Goal: Information Seeking & Learning: Learn about a topic

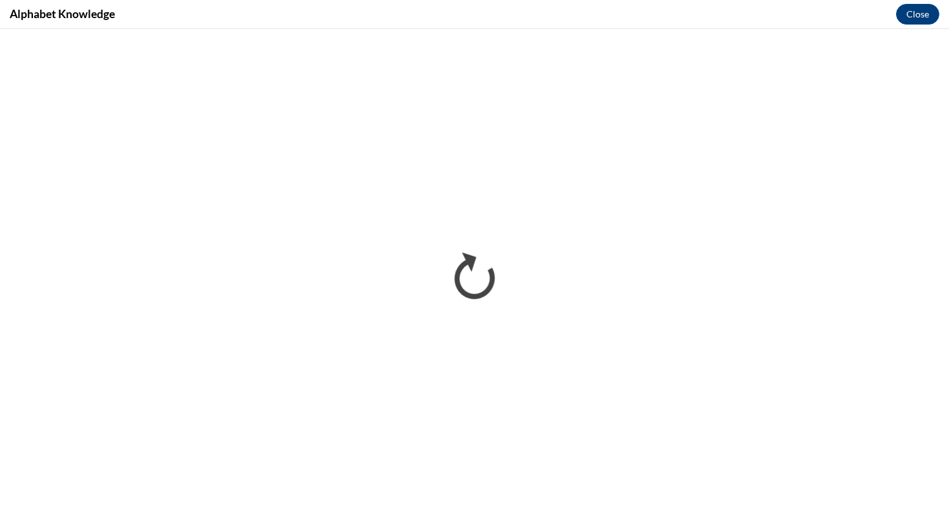
click at [484, 14] on div "Alphabet Knowledge Close" at bounding box center [474, 14] width 949 height 29
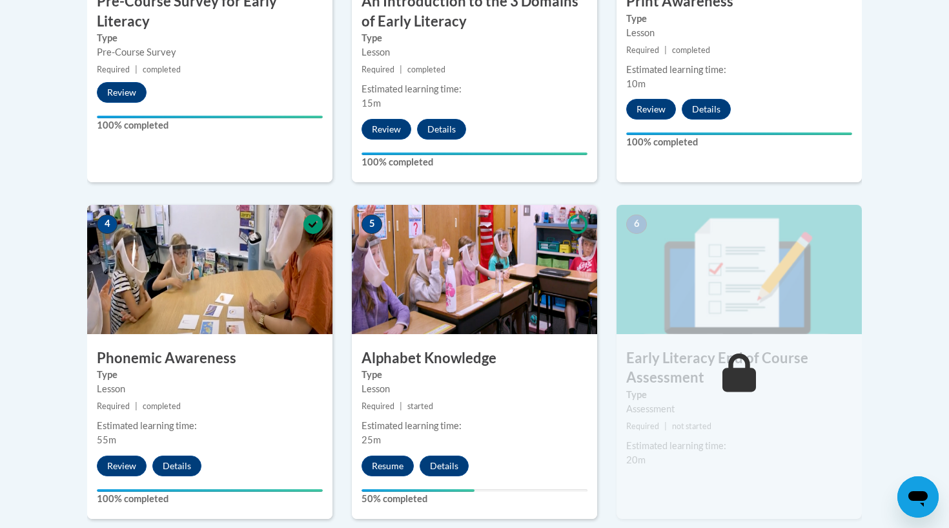
scroll to position [588, 0]
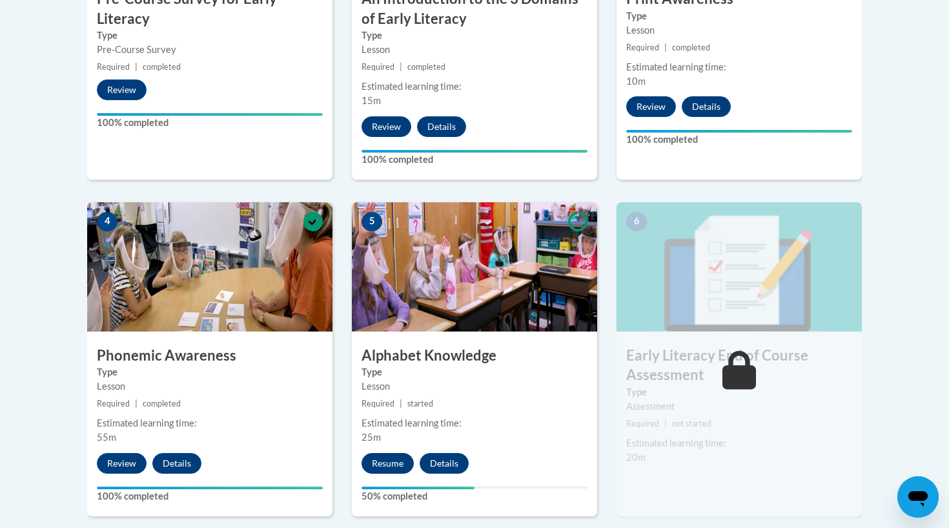
click at [387, 398] on button "Resume" at bounding box center [388, 463] width 52 height 21
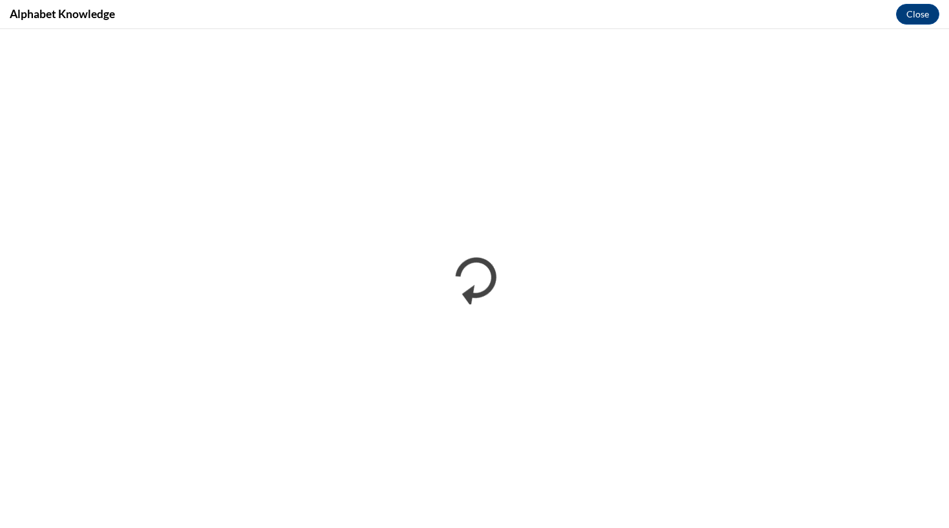
scroll to position [0, 0]
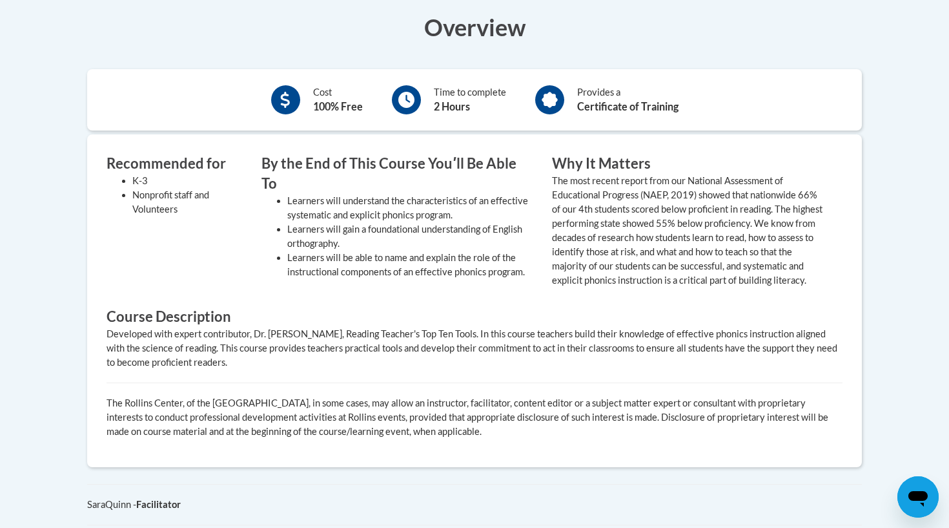
scroll to position [778, 0]
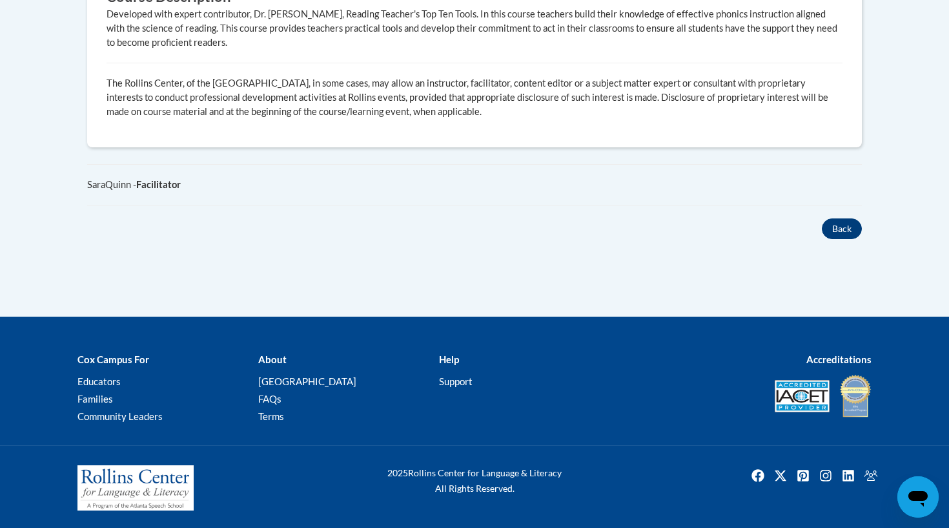
click at [843, 237] on button "Back" at bounding box center [842, 228] width 40 height 21
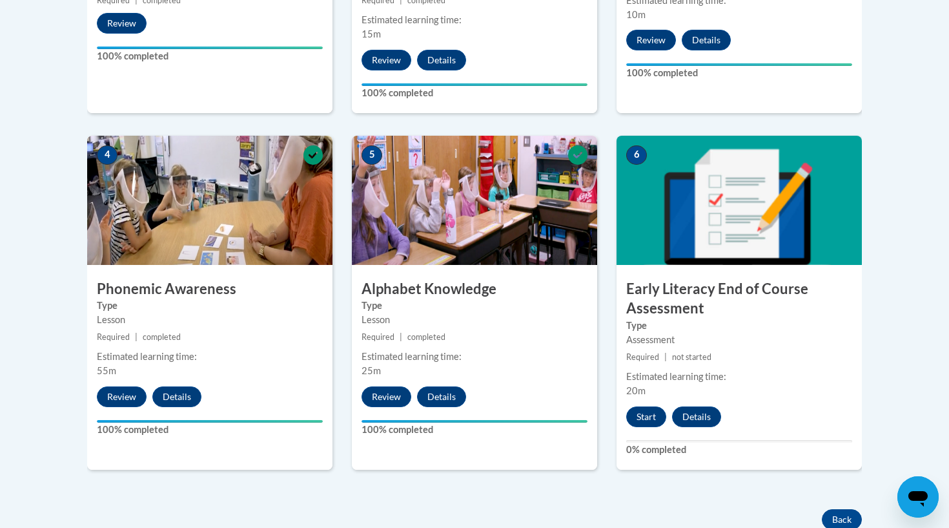
scroll to position [656, 0]
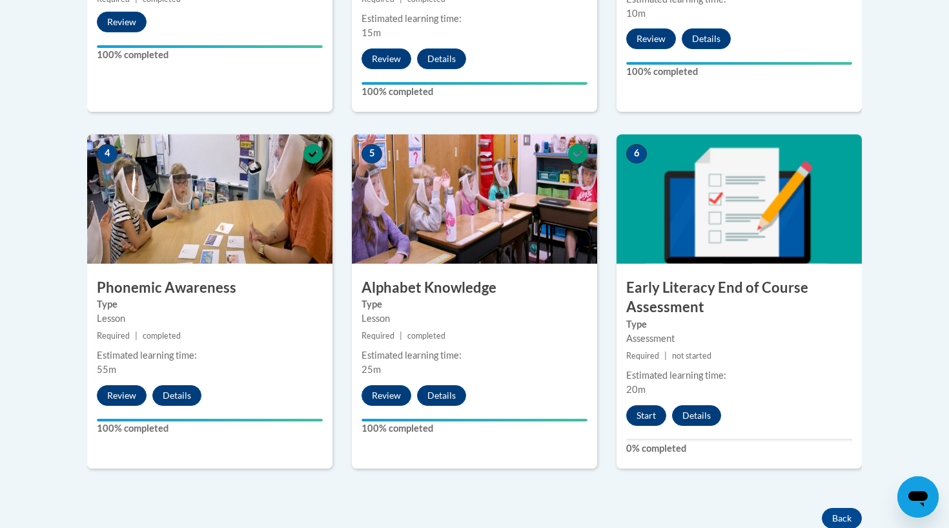
click at [678, 306] on h3 "Early Literacy End of Course Assessment" at bounding box center [739, 298] width 245 height 40
click at [640, 409] on button "Start" at bounding box center [646, 415] width 40 height 21
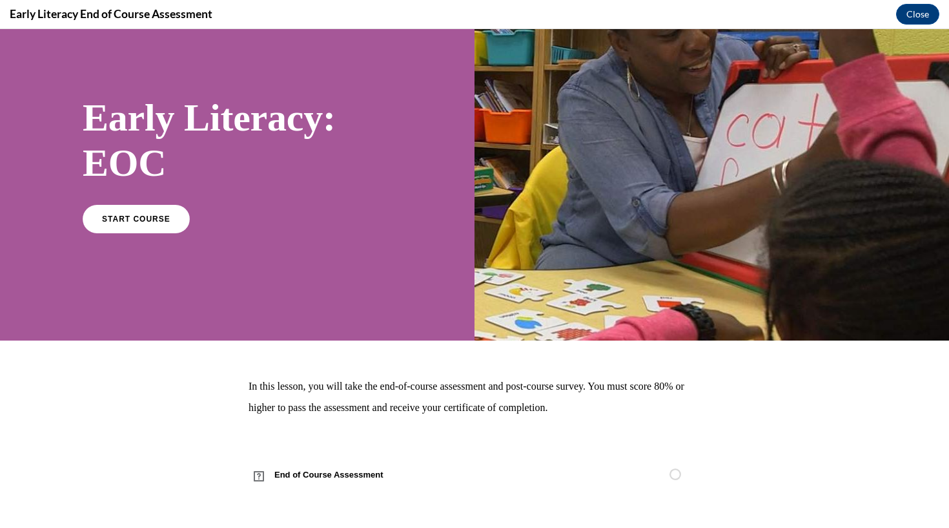
scroll to position [44, 0]
click at [125, 218] on span "START COURSE" at bounding box center [136, 219] width 72 height 10
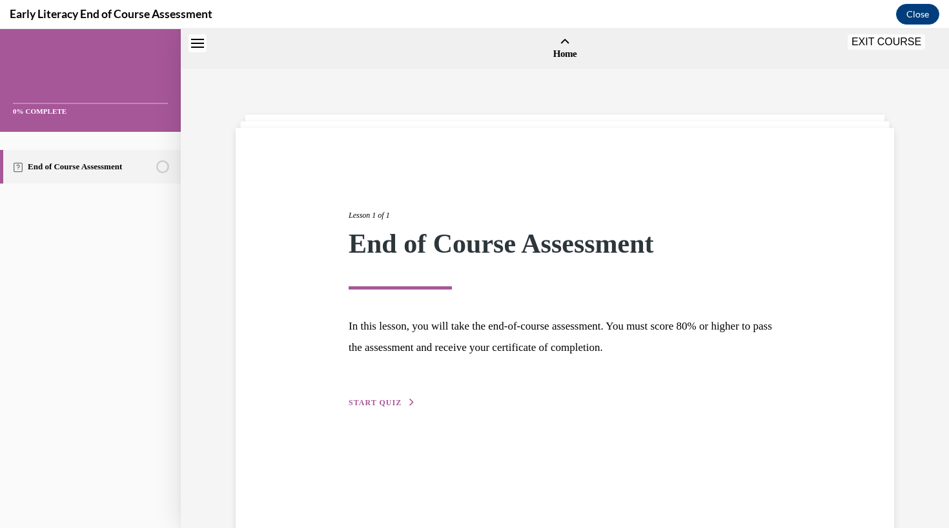
scroll to position [40, 0]
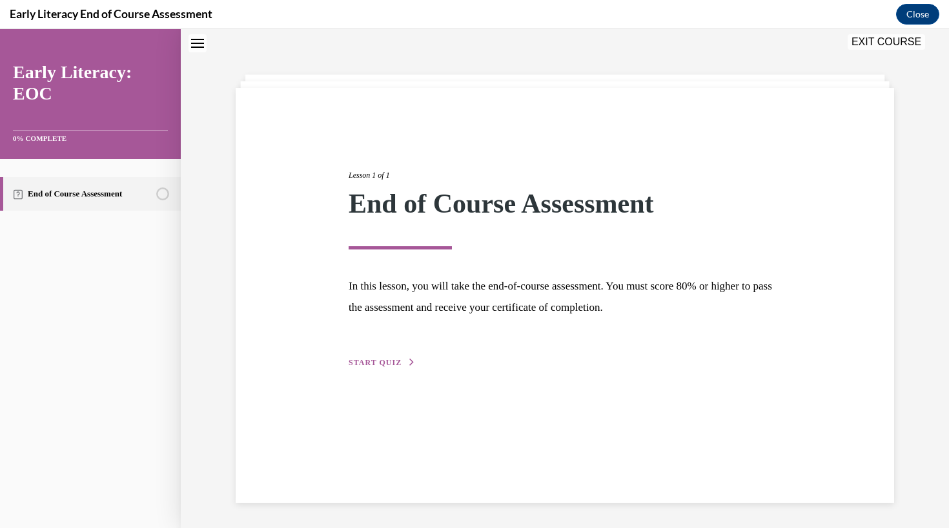
click at [366, 360] on span "START QUIZ" at bounding box center [375, 362] width 53 height 9
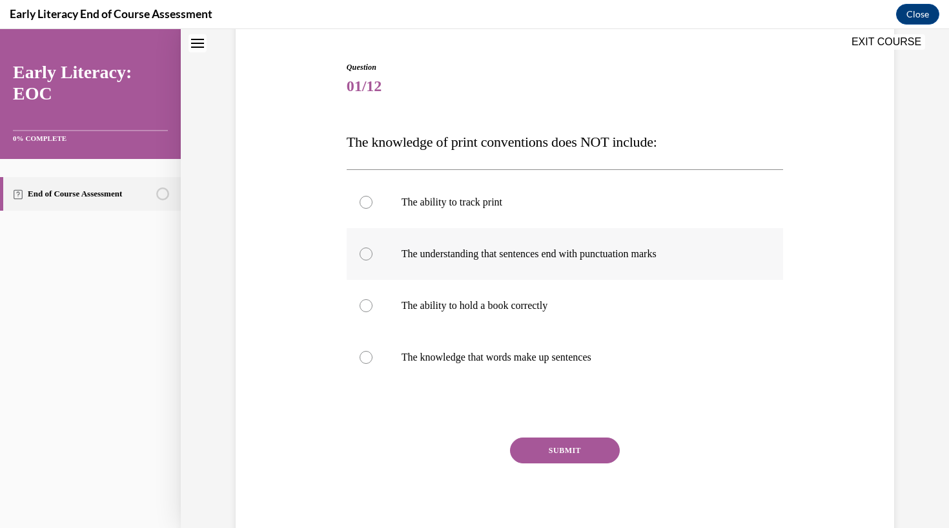
scroll to position [120, 0]
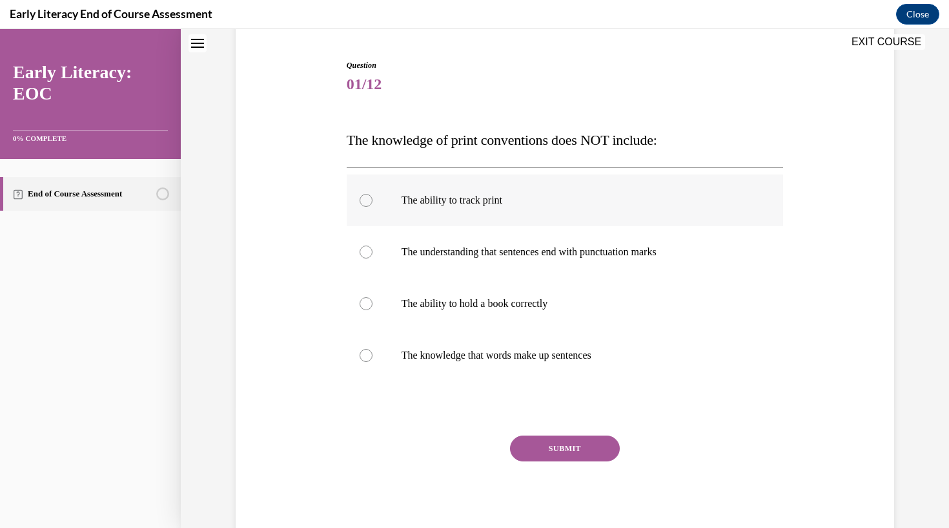
click at [424, 209] on div at bounding box center [565, 200] width 437 height 52
click at [561, 450] on button "SUBMIT" at bounding box center [565, 448] width 110 height 26
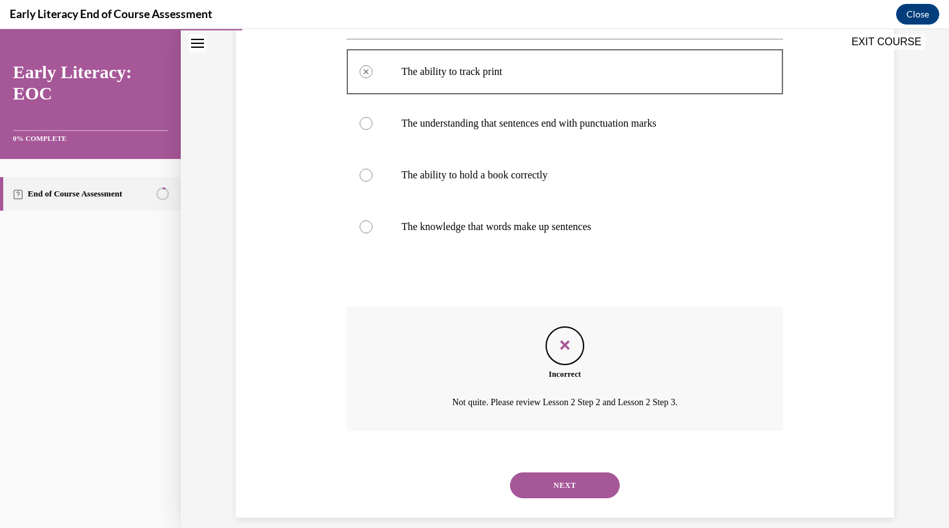
scroll to position [248, 0]
click at [548, 473] on button "NEXT" at bounding box center [565, 486] width 110 height 26
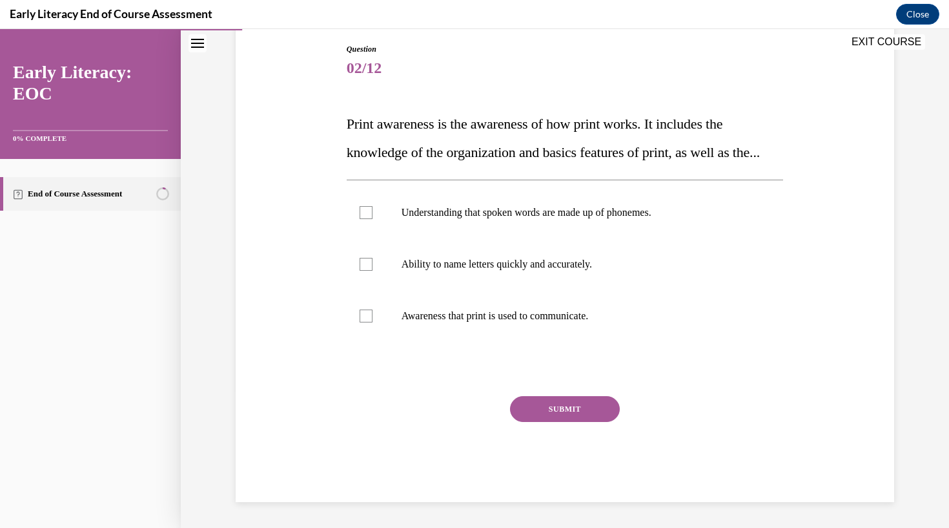
scroll to position [143, 0]
click at [545, 322] on p "Awareness that print is used to communicate." at bounding box center [577, 315] width 350 height 13
click at [544, 422] on button "SUBMIT" at bounding box center [565, 409] width 110 height 26
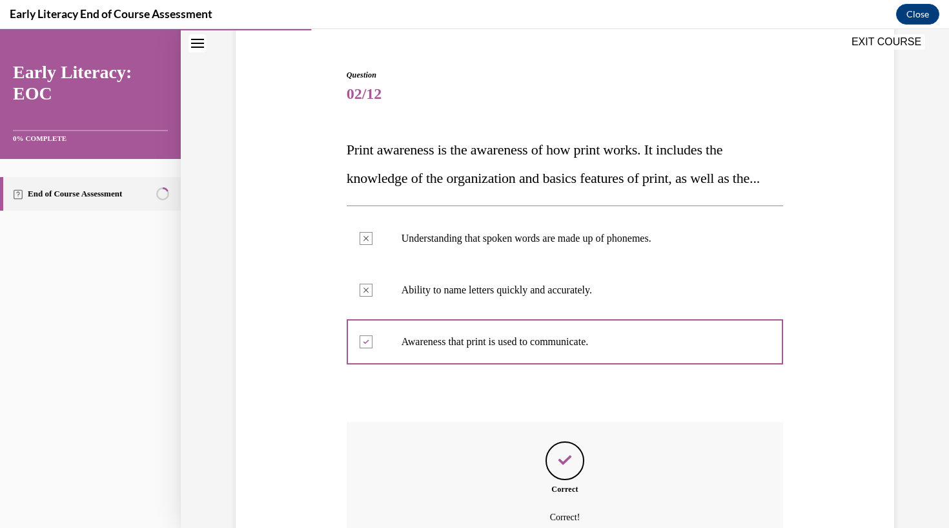
scroll to position [253, 0]
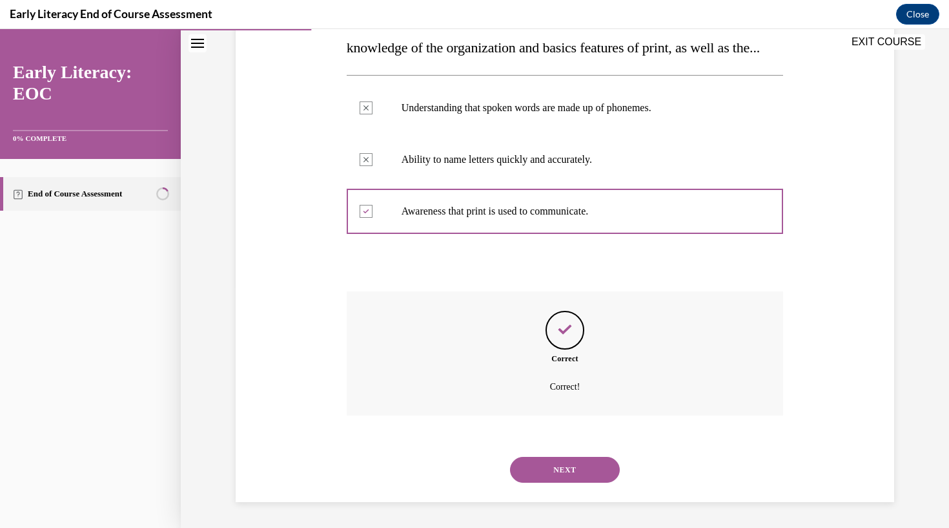
click at [551, 467] on button "NEXT" at bounding box center [565, 470] width 110 height 26
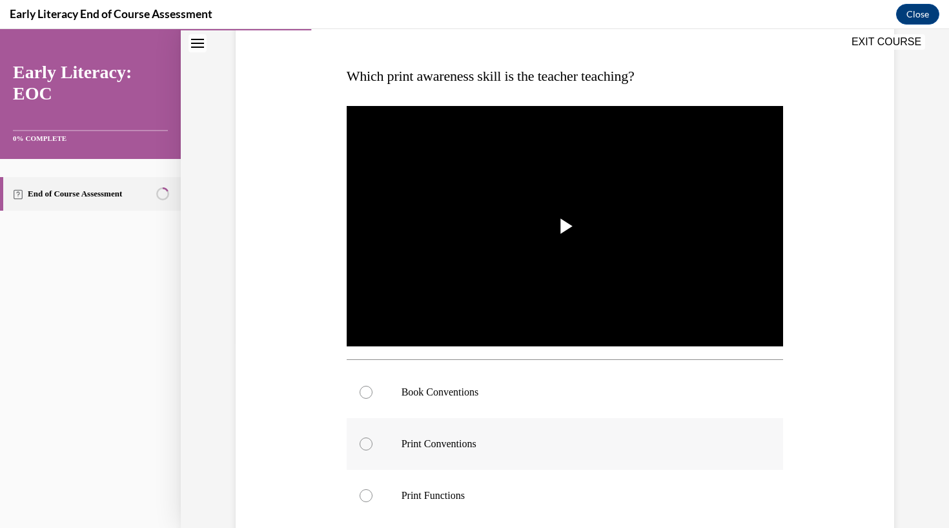
scroll to position [81, 0]
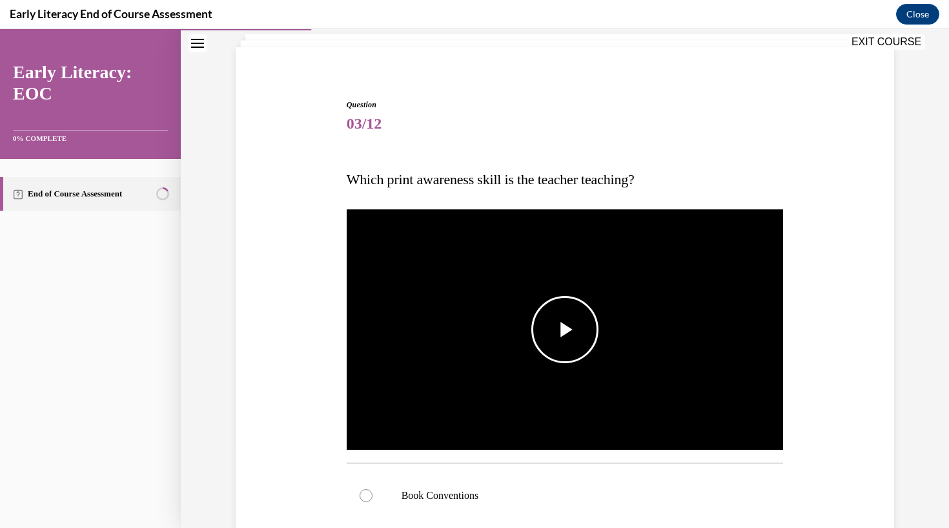
click at [565, 329] on span "Video player" at bounding box center [565, 329] width 0 height 0
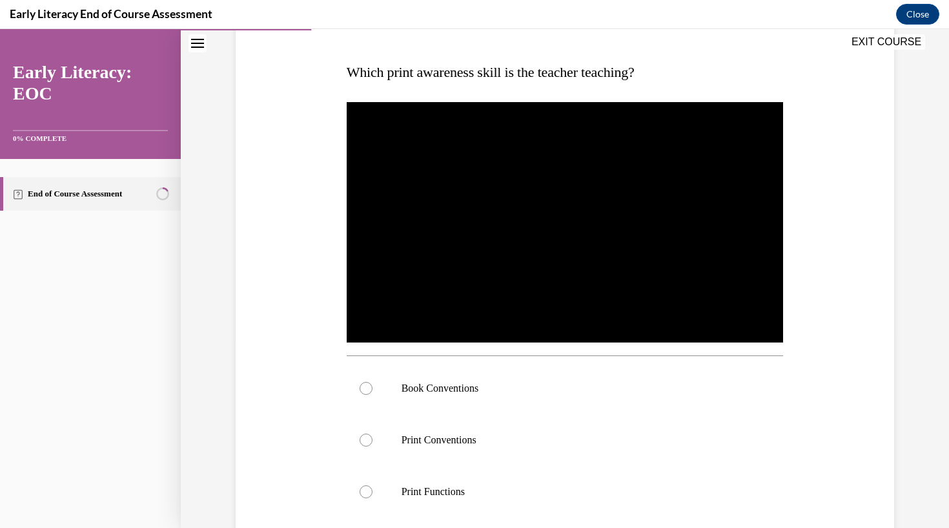
scroll to position [191, 0]
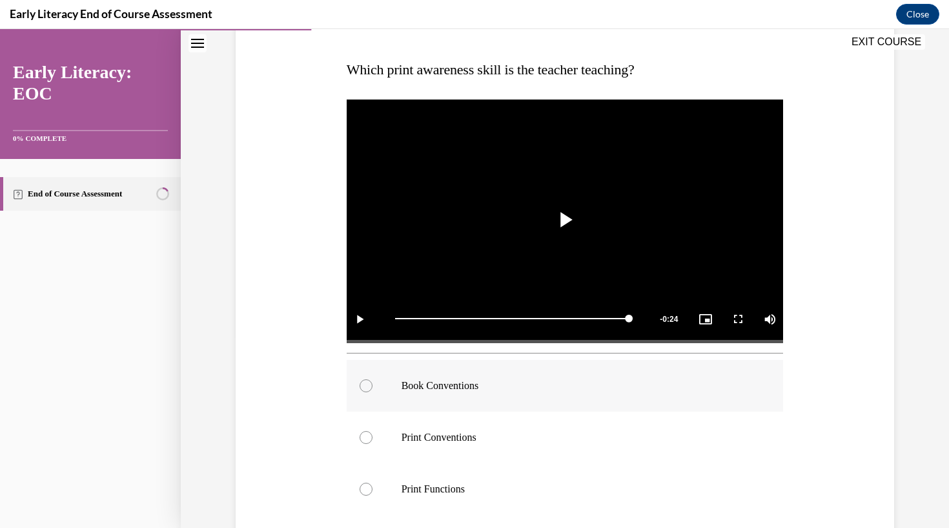
click at [418, 393] on div at bounding box center [565, 386] width 437 height 52
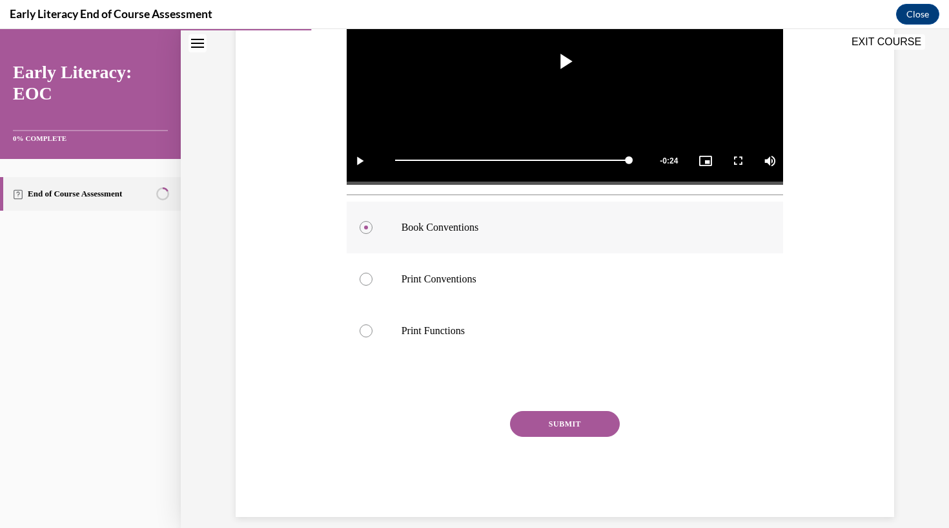
scroll to position [348, 0]
click at [564, 417] on button "SUBMIT" at bounding box center [565, 424] width 110 height 26
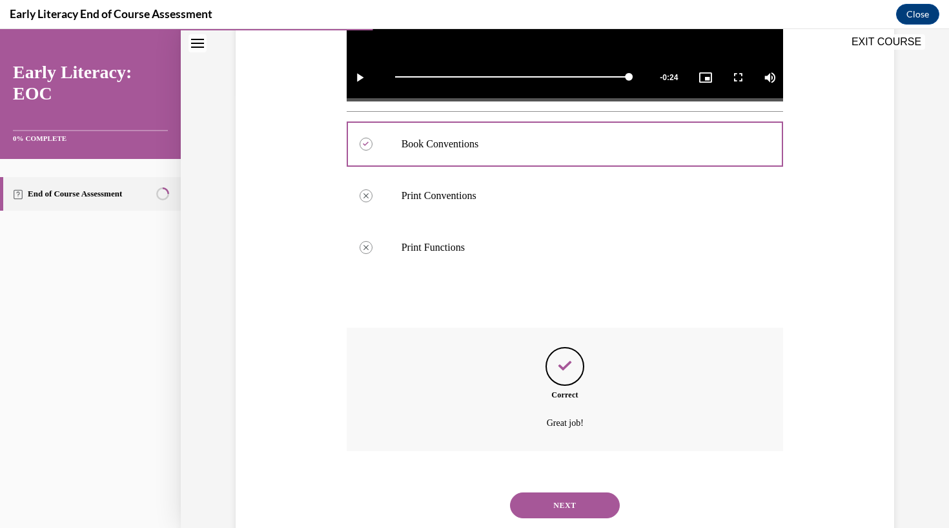
scroll to position [452, 0]
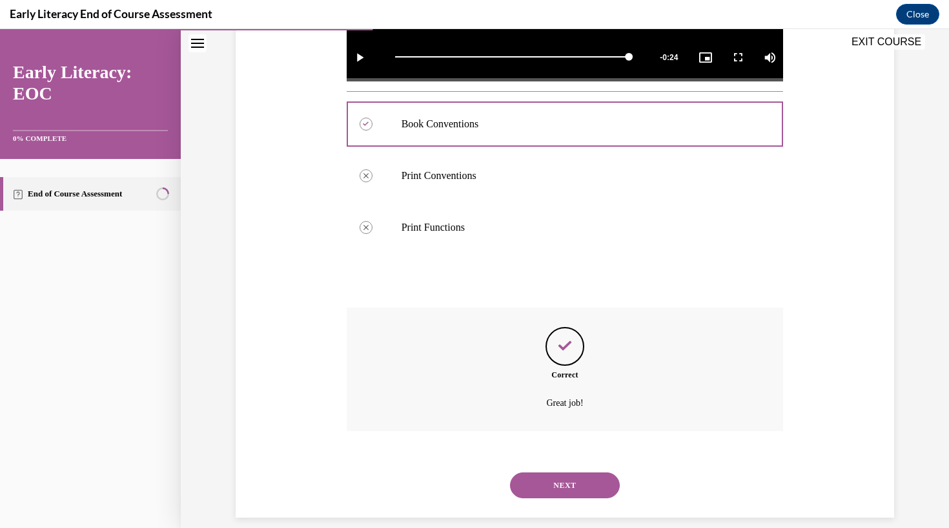
click at [547, 472] on button "NEXT" at bounding box center [565, 485] width 110 height 26
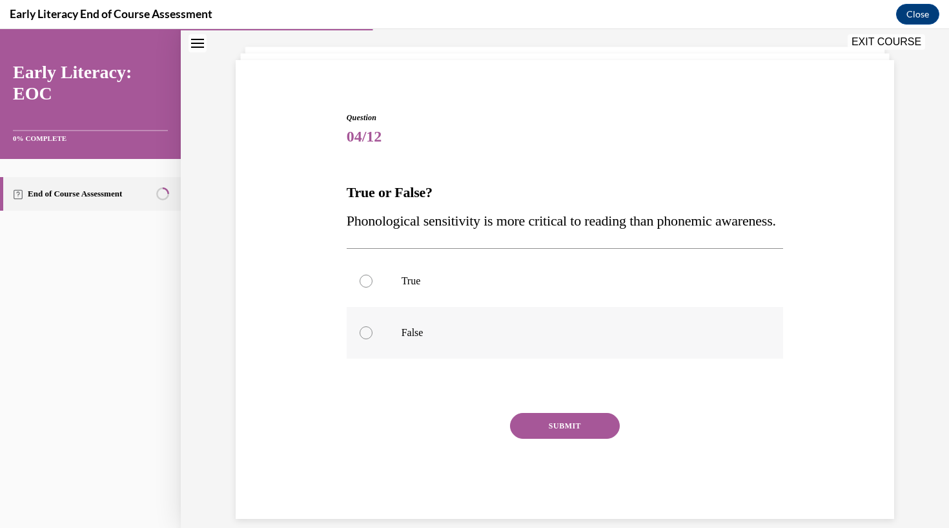
scroll to position [68, 0]
click at [406, 358] on div at bounding box center [565, 332] width 437 height 52
click at [566, 438] on button "SUBMIT" at bounding box center [565, 425] width 110 height 26
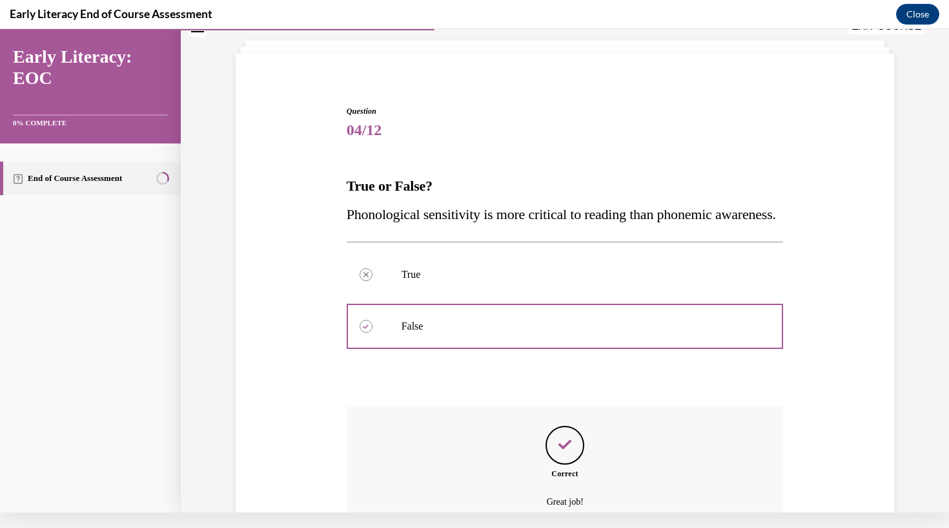
scroll to position [202, 0]
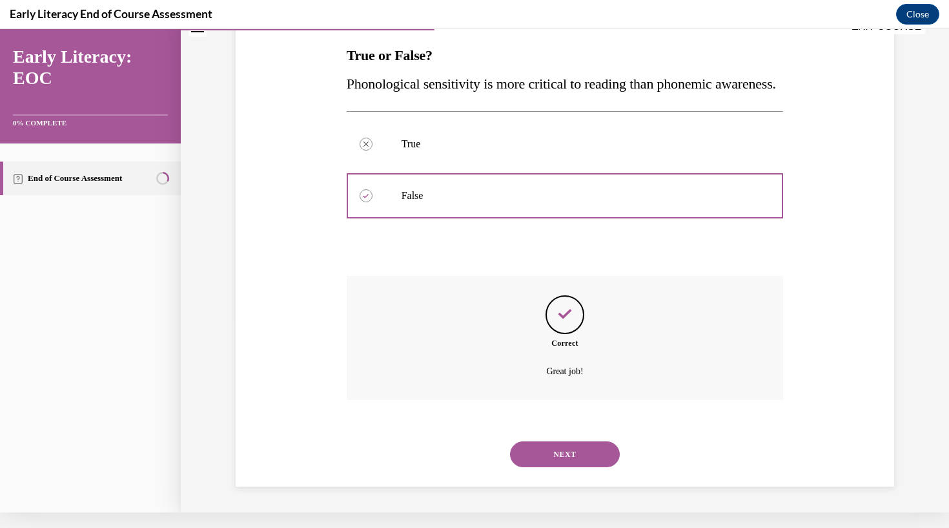
click at [571, 459] on button "NEXT" at bounding box center [565, 454] width 110 height 26
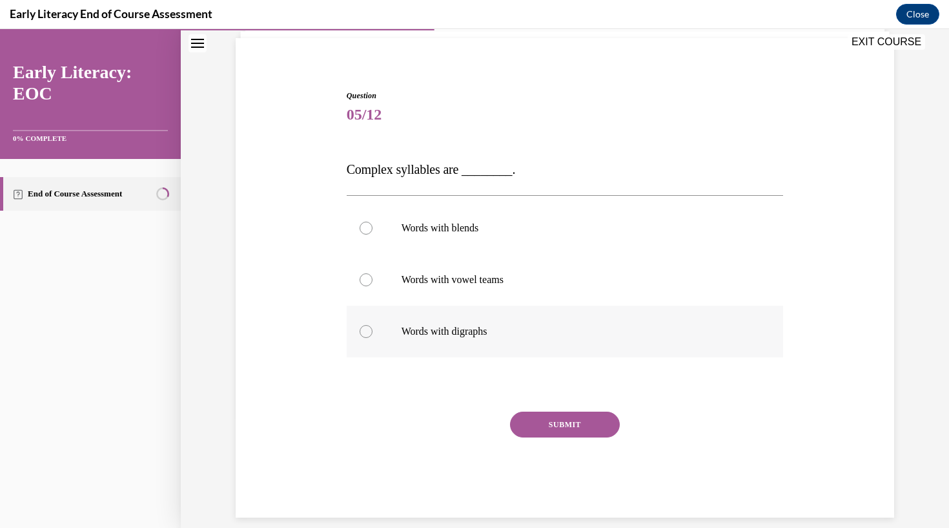
click at [462, 317] on div at bounding box center [565, 331] width 437 height 52
click at [462, 316] on div at bounding box center [565, 331] width 437 height 52
click at [355, 325] on div at bounding box center [565, 331] width 437 height 52
click at [373, 324] on div at bounding box center [565, 331] width 437 height 52
click at [450, 323] on div at bounding box center [565, 331] width 437 height 52
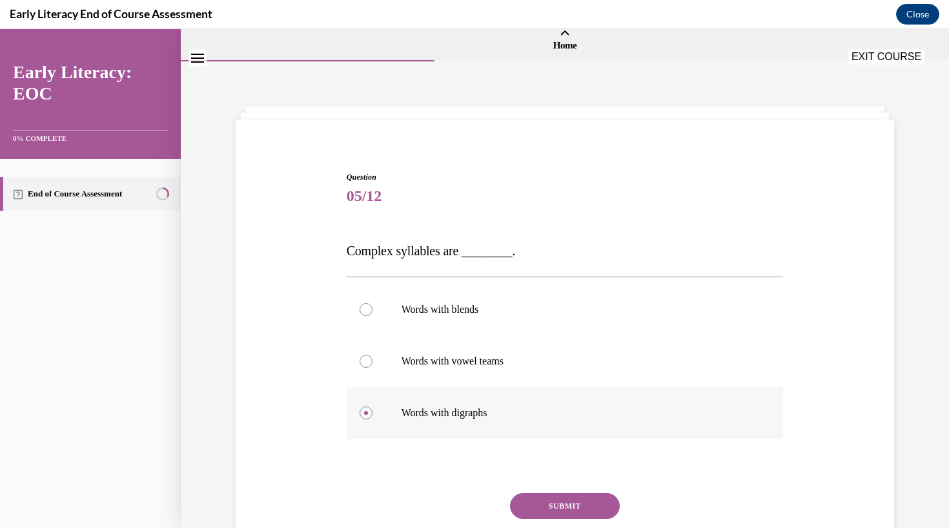
scroll to position [3, 0]
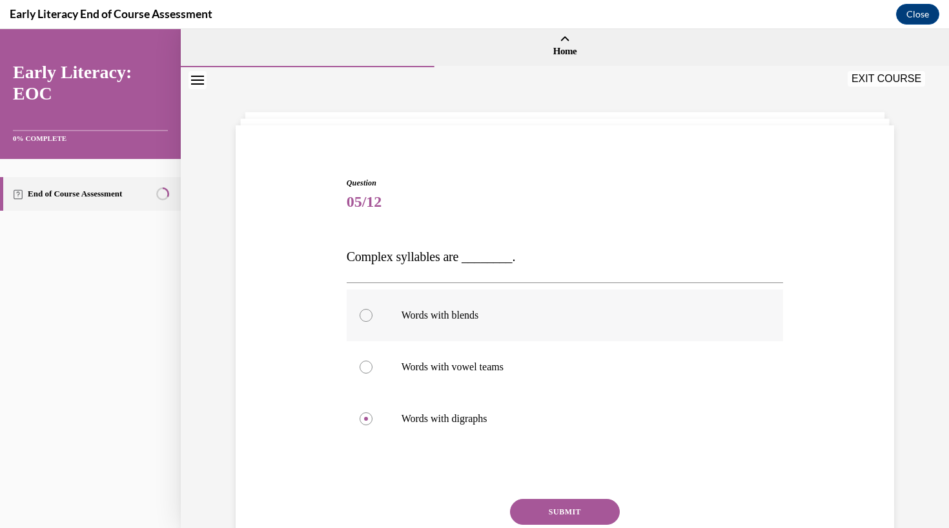
click at [426, 314] on p "Words with blends" at bounding box center [577, 315] width 350 height 13
click at [543, 508] on button "SUBMIT" at bounding box center [565, 512] width 110 height 26
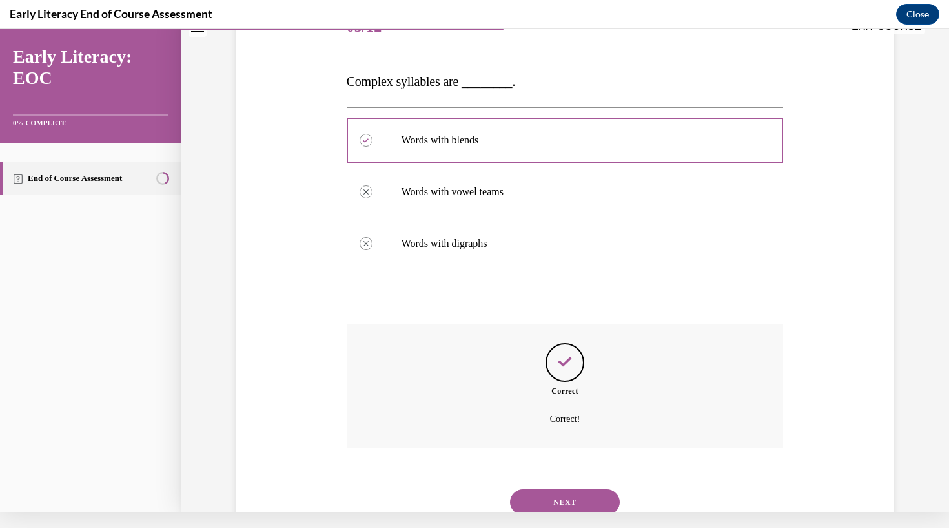
scroll to position [194, 0]
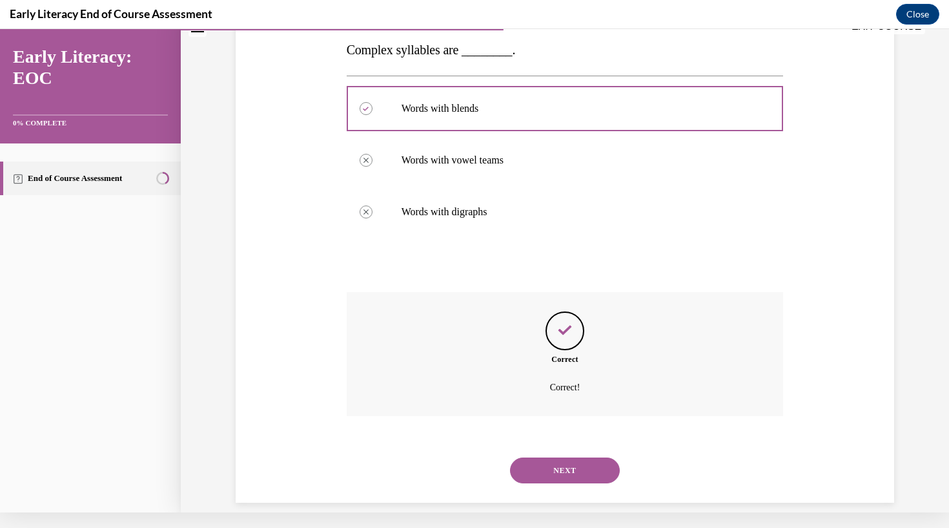
click at [545, 457] on button "NEXT" at bounding box center [565, 470] width 110 height 26
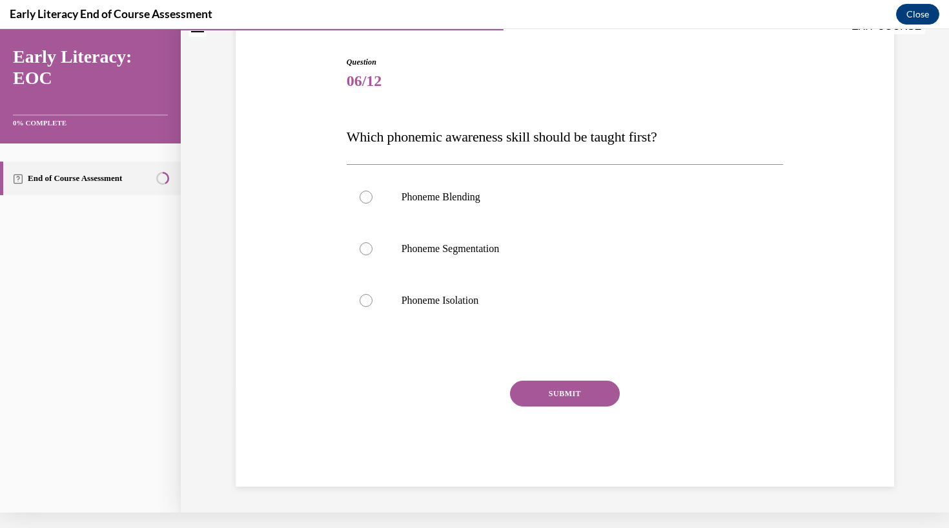
scroll to position [77, 0]
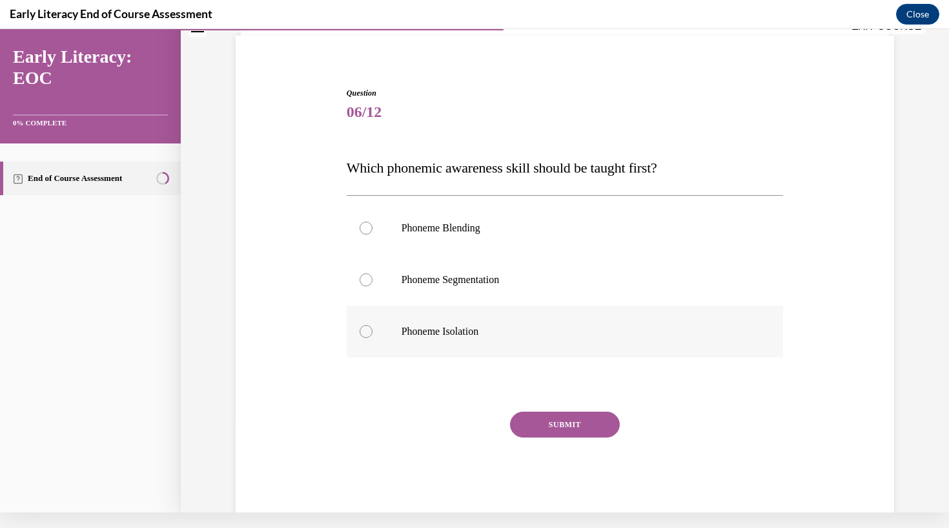
click at [431, 329] on p "Phoneme Isolation" at bounding box center [577, 331] width 350 height 13
click at [532, 420] on button "SUBMIT" at bounding box center [565, 424] width 110 height 26
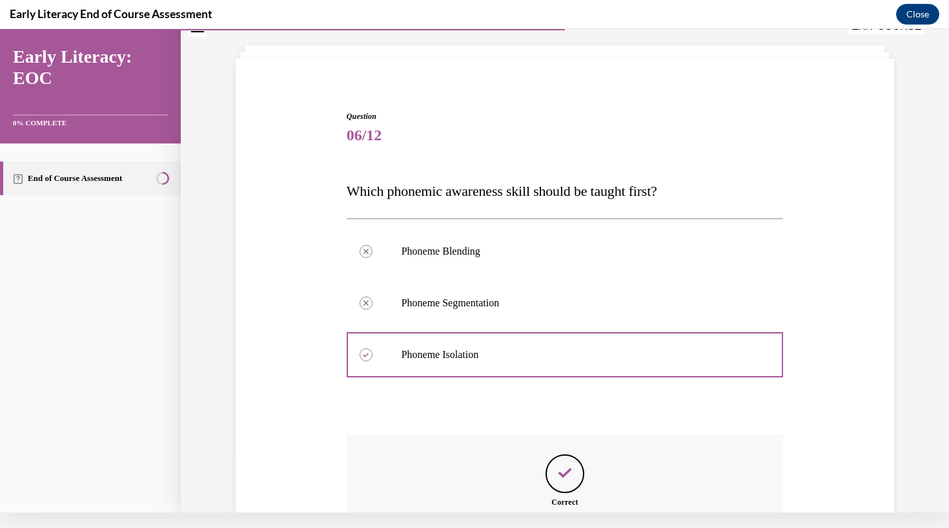
scroll to position [196, 0]
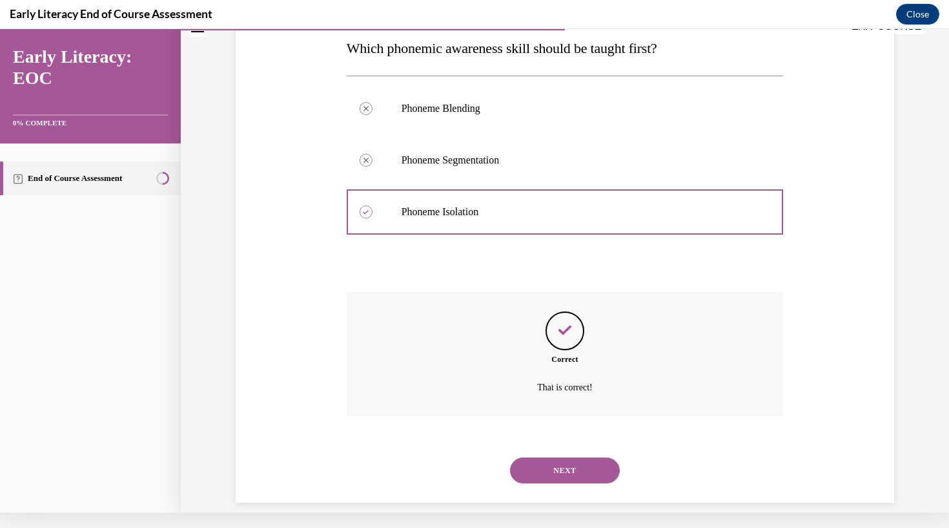
click at [552, 457] on button "NEXT" at bounding box center [565, 470] width 110 height 26
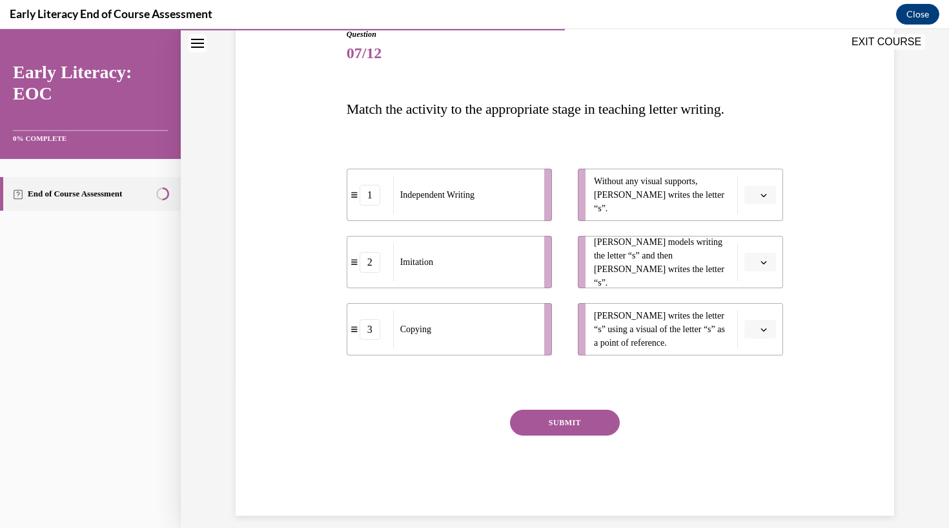
scroll to position [149, 0]
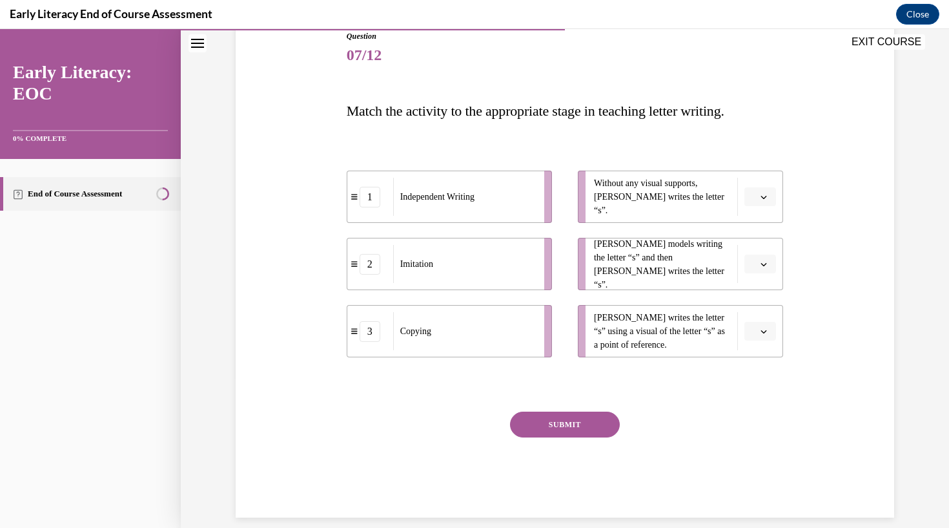
click at [763, 201] on span "button" at bounding box center [764, 196] width 9 height 9
click at [797, 173] on div "Question 07/12 Match the activity to the appropriate stage in teaching letter w…" at bounding box center [565, 255] width 665 height 526
click at [757, 197] on span "Please select an option" at bounding box center [754, 197] width 5 height 13
click at [761, 273] on div "2" at bounding box center [759, 277] width 32 height 26
click at [768, 196] on span "button" at bounding box center [764, 196] width 9 height 9
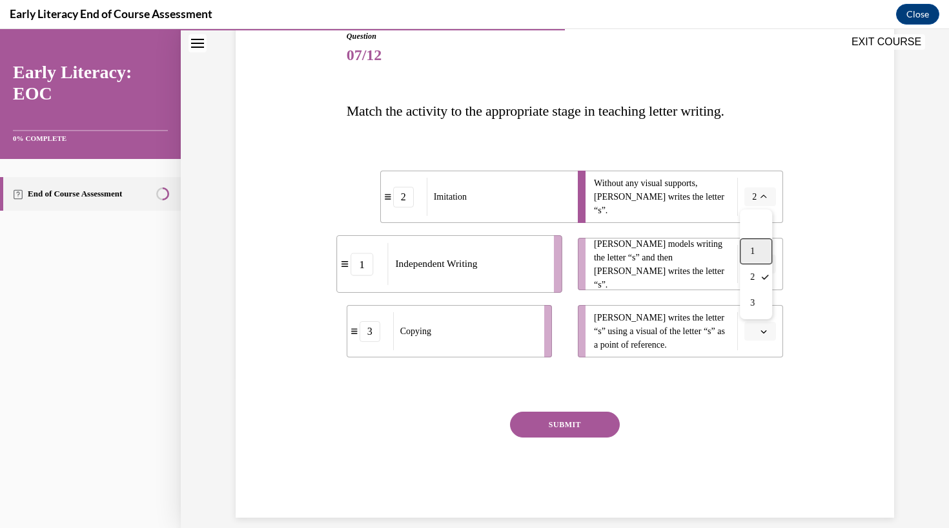
click at [754, 249] on span "1" at bounding box center [752, 251] width 5 height 10
click at [761, 262] on icon "button" at bounding box center [764, 264] width 6 height 6
click at [756, 335] on div "2" at bounding box center [759, 344] width 32 height 26
click at [765, 328] on icon "button" at bounding box center [764, 331] width 6 height 6
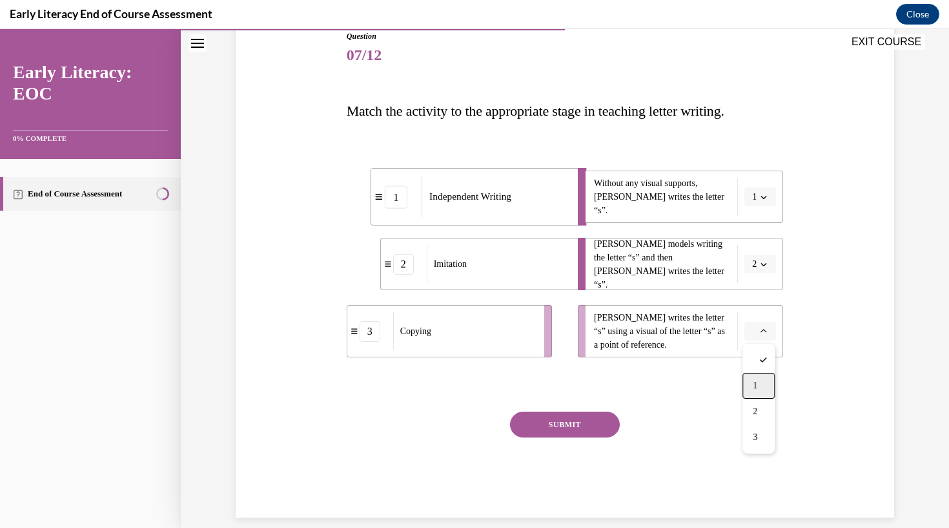
click at [758, 384] on span "1" at bounding box center [755, 385] width 5 height 10
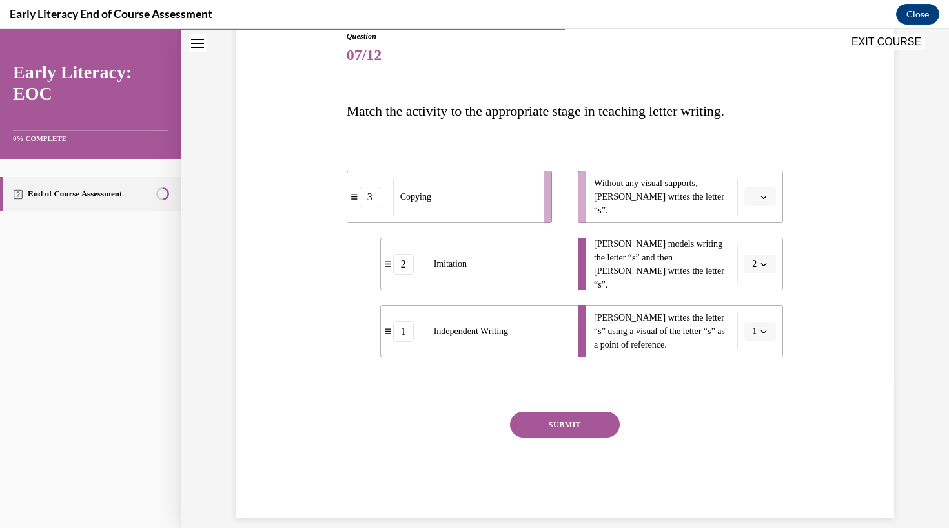
click at [761, 194] on icon "button" at bounding box center [764, 197] width 6 height 6
click at [825, 261] on div "Question 07/12 Match the activity to the appropriate stage in teaching letter w…" at bounding box center [565, 255] width 665 height 526
click at [563, 421] on button "SUBMIT" at bounding box center [565, 424] width 110 height 26
click at [766, 198] on icon "button" at bounding box center [764, 197] width 6 height 6
click at [763, 300] on div "3" at bounding box center [759, 303] width 32 height 26
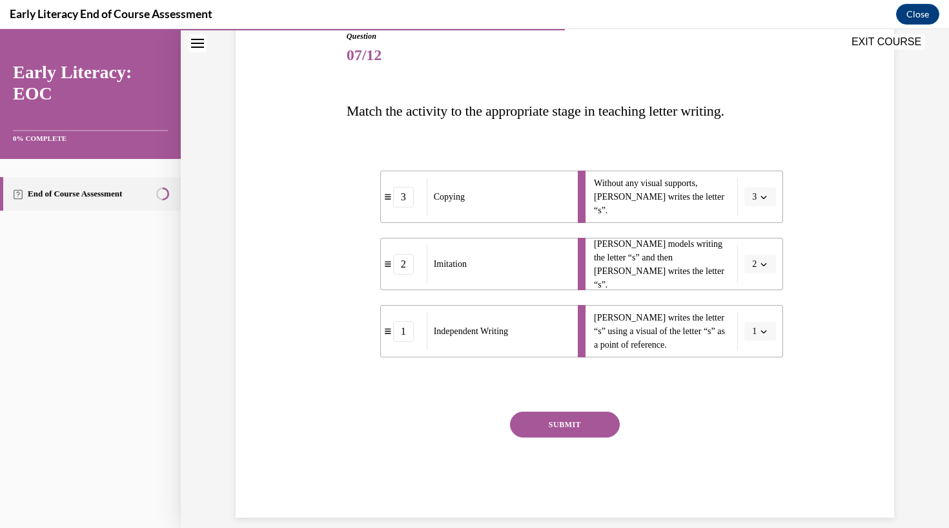
click at [566, 417] on button "SUBMIT" at bounding box center [565, 424] width 110 height 26
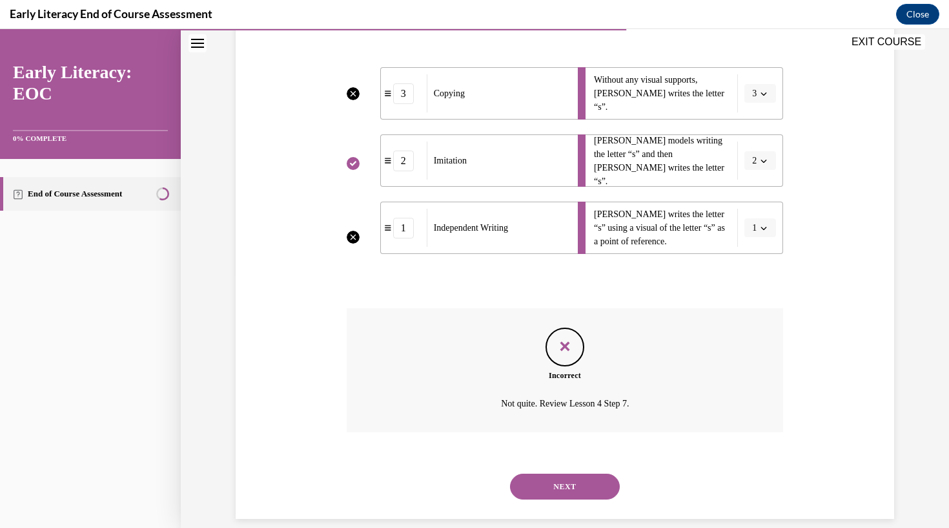
scroll to position [253, 0]
click at [761, 160] on li "Mr. Brown models writing the letter “s” and then Tina writes the letter “s”. 2" at bounding box center [680, 160] width 205 height 52
click at [533, 473] on button "NEXT" at bounding box center [565, 486] width 110 height 26
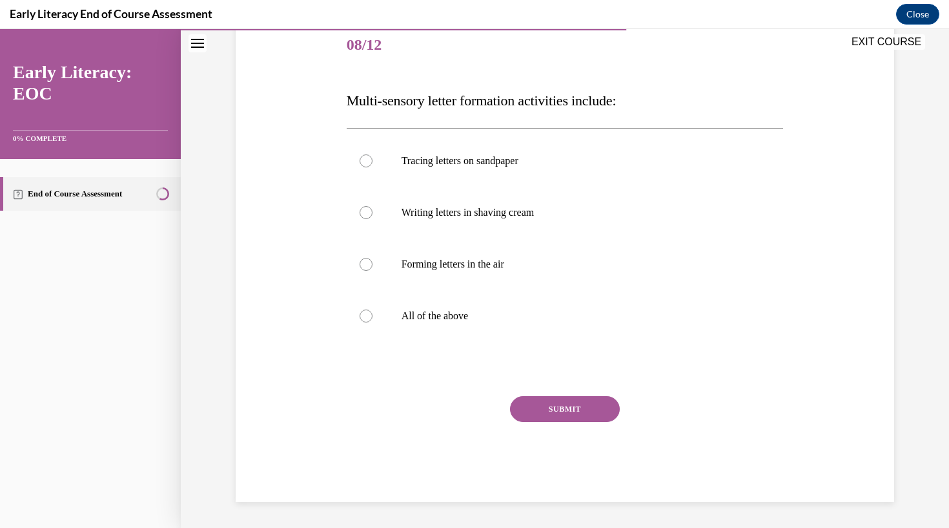
scroll to position [142, 0]
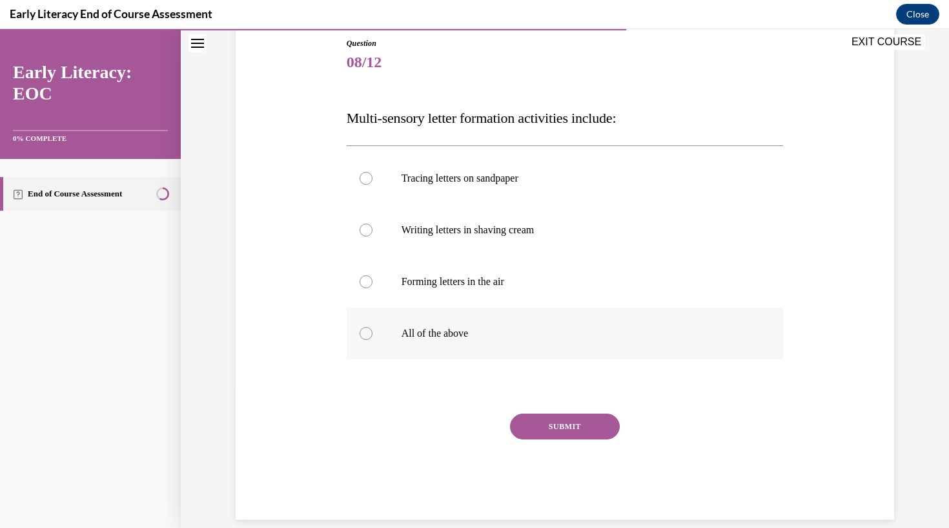
click at [412, 333] on p "All of the above" at bounding box center [577, 333] width 350 height 13
click at [528, 425] on button "SUBMIT" at bounding box center [565, 426] width 110 height 26
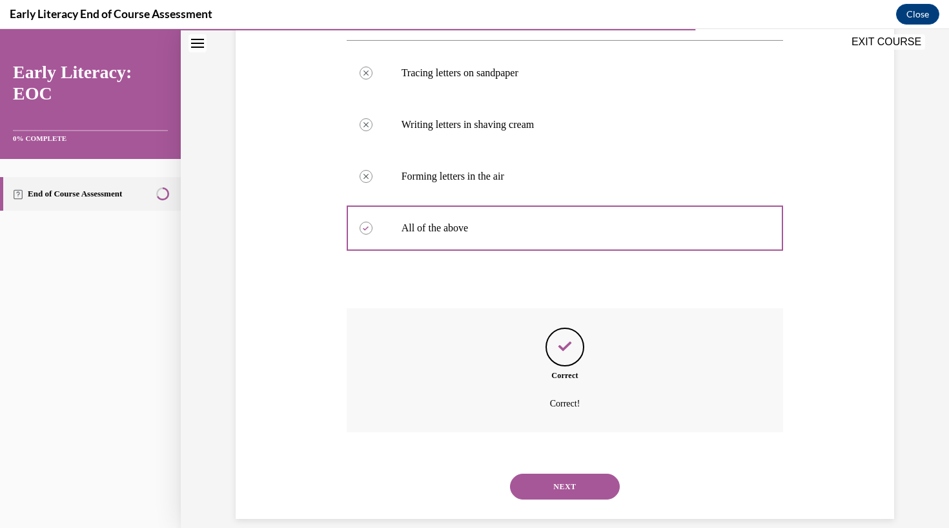
scroll to position [248, 0]
click at [561, 473] on button "NEXT" at bounding box center [565, 486] width 110 height 26
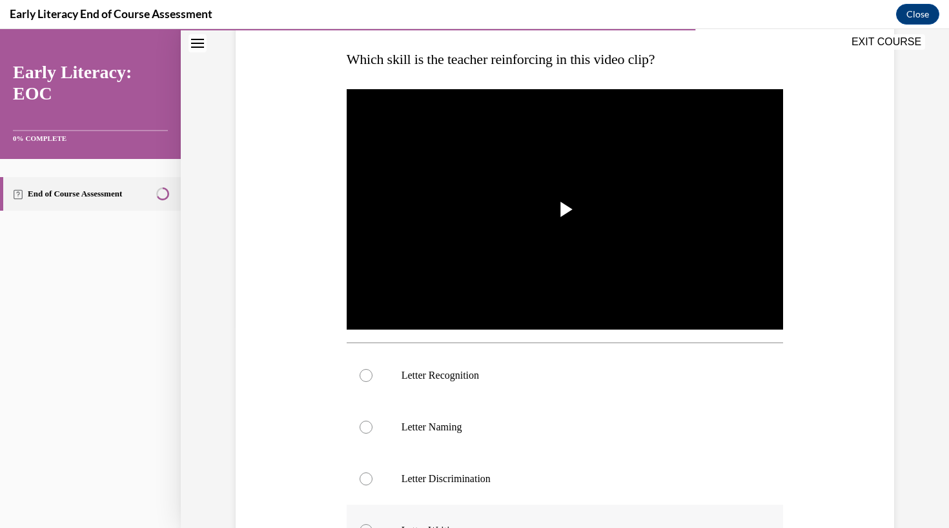
scroll to position [214, 0]
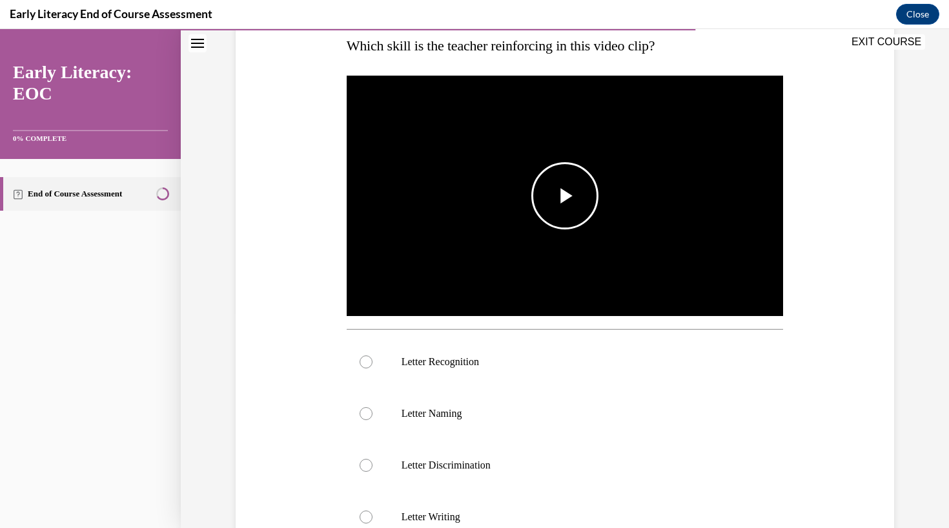
click at [565, 196] on span "Video player" at bounding box center [565, 196] width 0 height 0
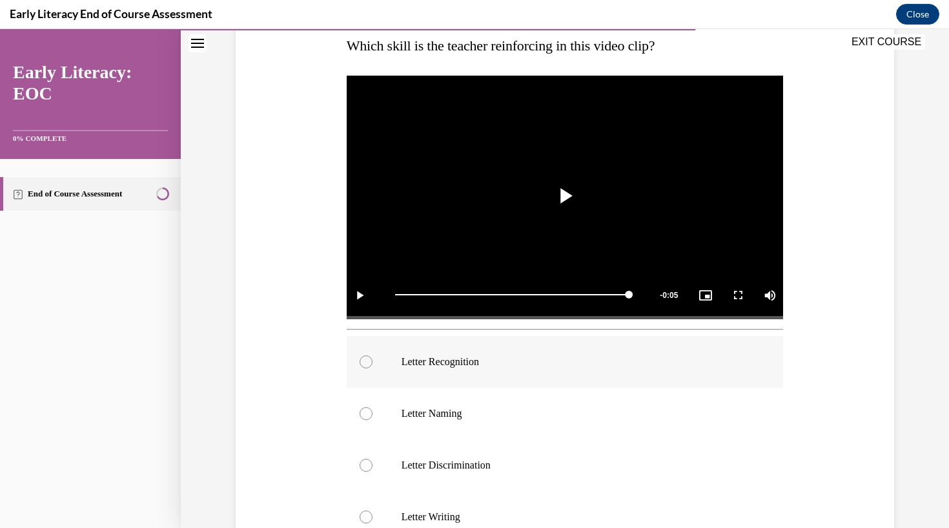
click at [382, 377] on div at bounding box center [565, 362] width 437 height 52
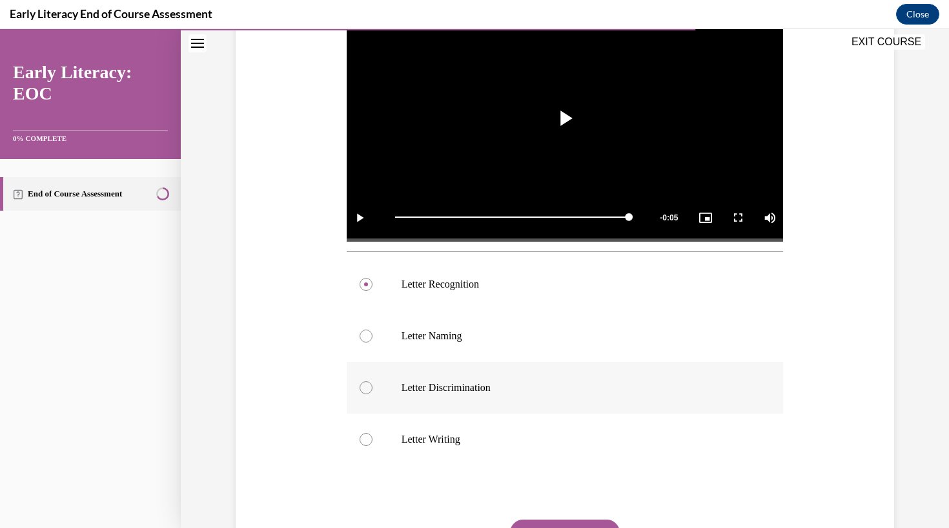
scroll to position [293, 0]
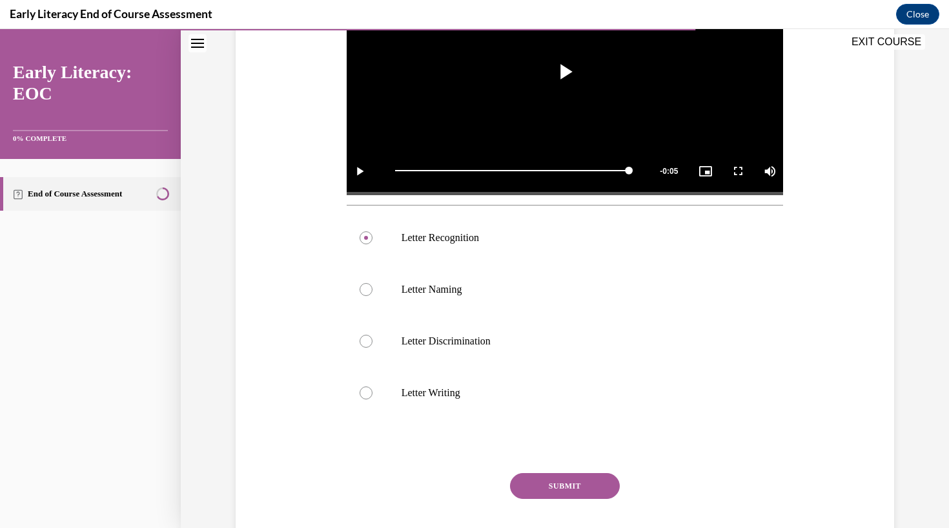
click at [569, 484] on button "SUBMIT" at bounding box center [565, 486] width 110 height 26
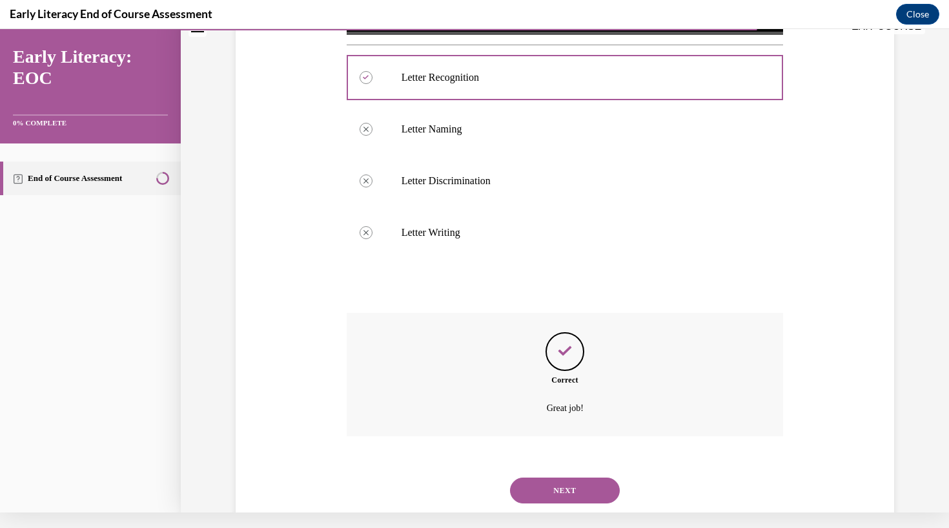
scroll to position [504, 0]
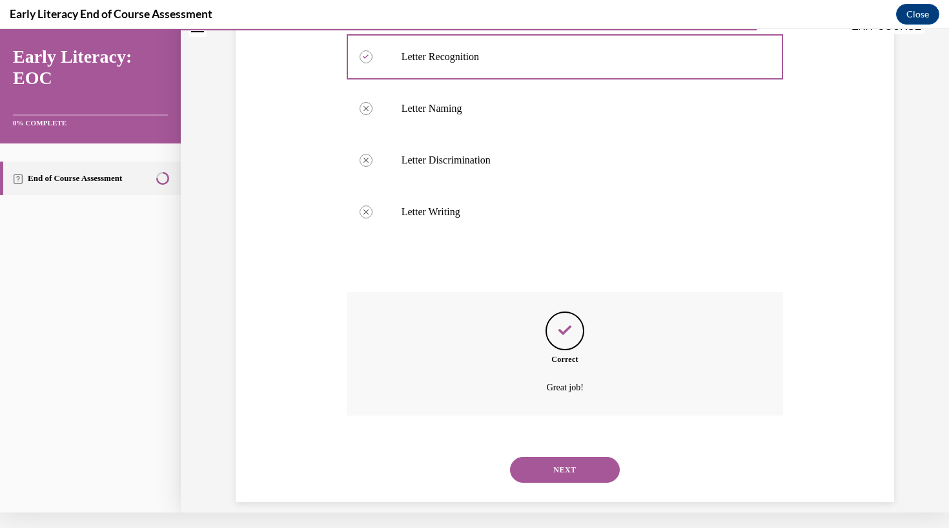
click at [566, 459] on button "NEXT" at bounding box center [565, 470] width 110 height 26
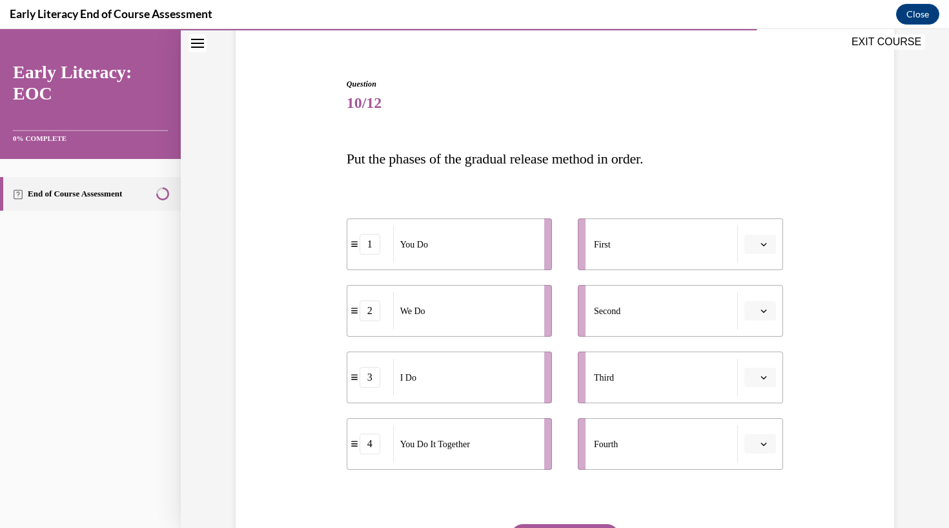
scroll to position [118, 0]
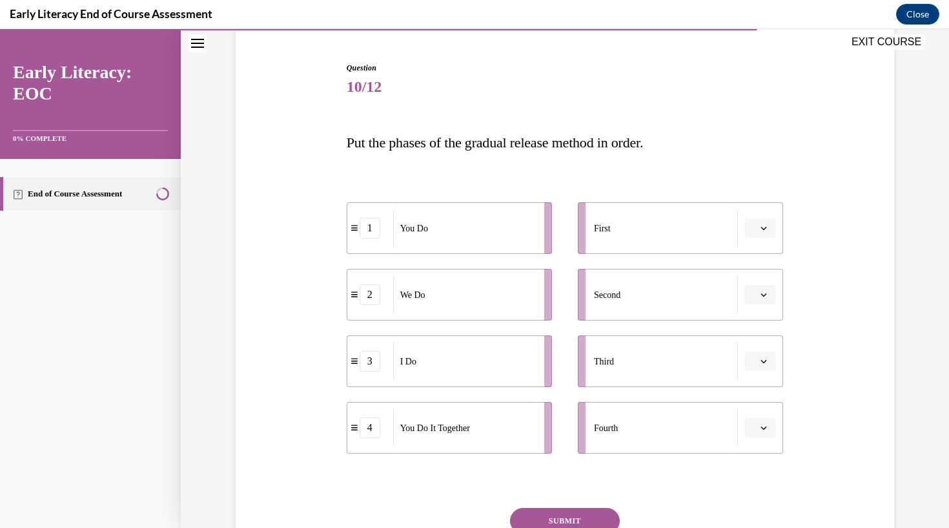
click at [767, 229] on icon "button" at bounding box center [764, 228] width 6 height 6
click at [763, 160] on div "Question 10/12 Put the phases of the gradual release method in order. 1 You Do …" at bounding box center [565, 338] width 437 height 552
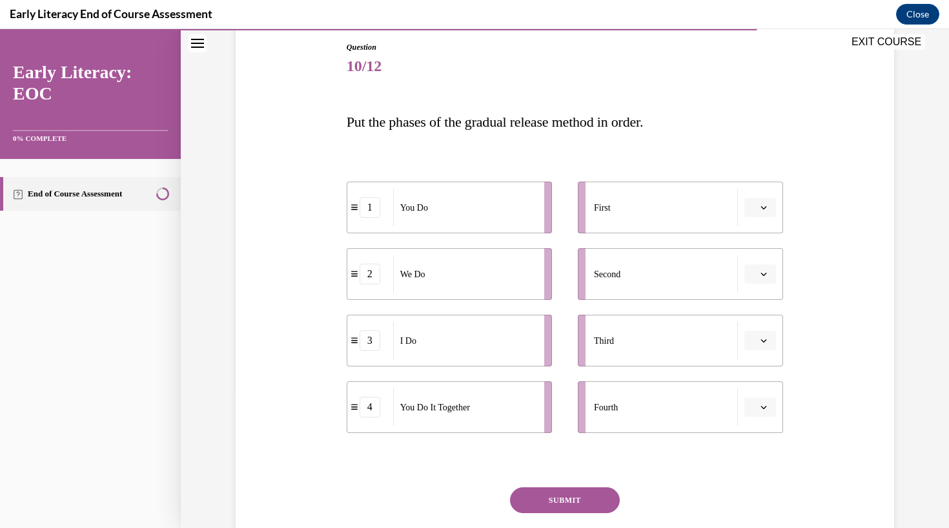
scroll to position [137, 0]
click at [762, 205] on icon "button" at bounding box center [764, 208] width 6 height 6
click at [761, 260] on div "1" at bounding box center [759, 264] width 32 height 26
click at [762, 342] on icon "button" at bounding box center [764, 341] width 6 height 3
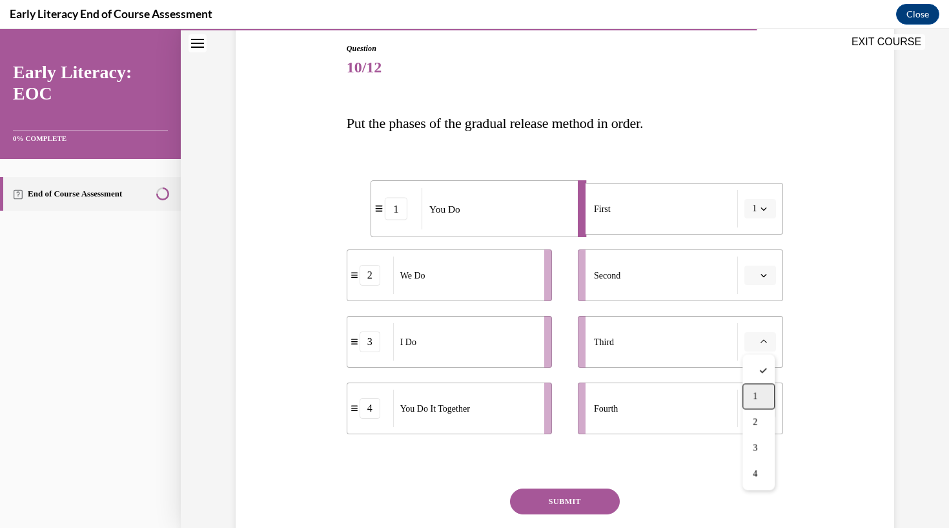
click at [757, 398] on span "1" at bounding box center [755, 396] width 5 height 10
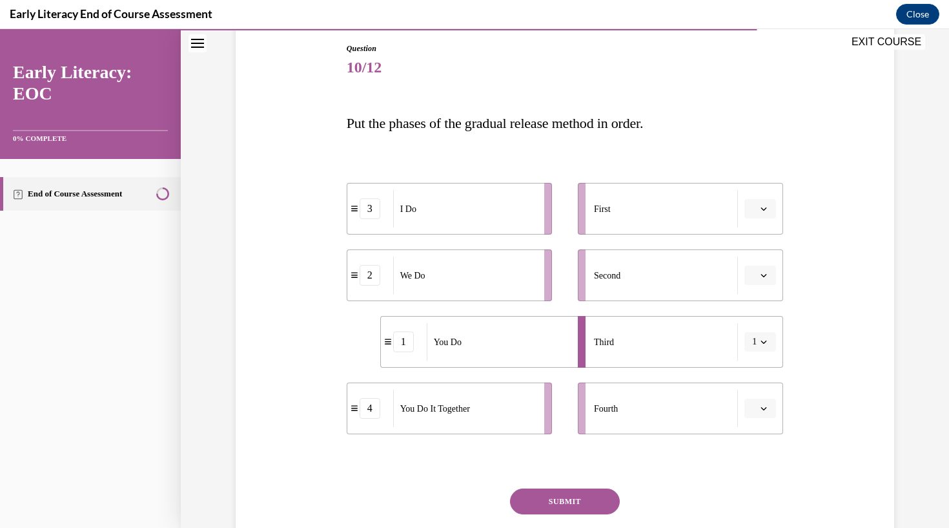
click at [765, 276] on icon "button" at bounding box center [764, 275] width 6 height 3
click at [761, 348] on div "2" at bounding box center [759, 356] width 32 height 26
click at [759, 203] on button "button" at bounding box center [761, 208] width 32 height 19
click at [760, 258] on div "1" at bounding box center [759, 264] width 32 height 26
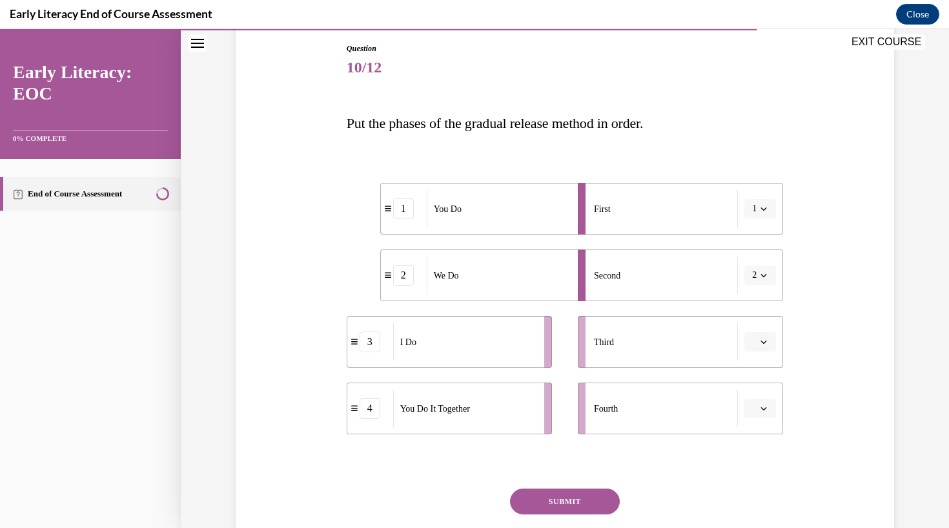
click at [764, 208] on icon "button" at bounding box center [764, 208] width 6 height 6
click at [760, 262] on div "1" at bounding box center [756, 264] width 32 height 26
click at [766, 209] on icon "button" at bounding box center [764, 208] width 6 height 6
click at [756, 238] on div at bounding box center [756, 238] width 32 height 26
click at [763, 273] on icon "button" at bounding box center [764, 275] width 6 height 6
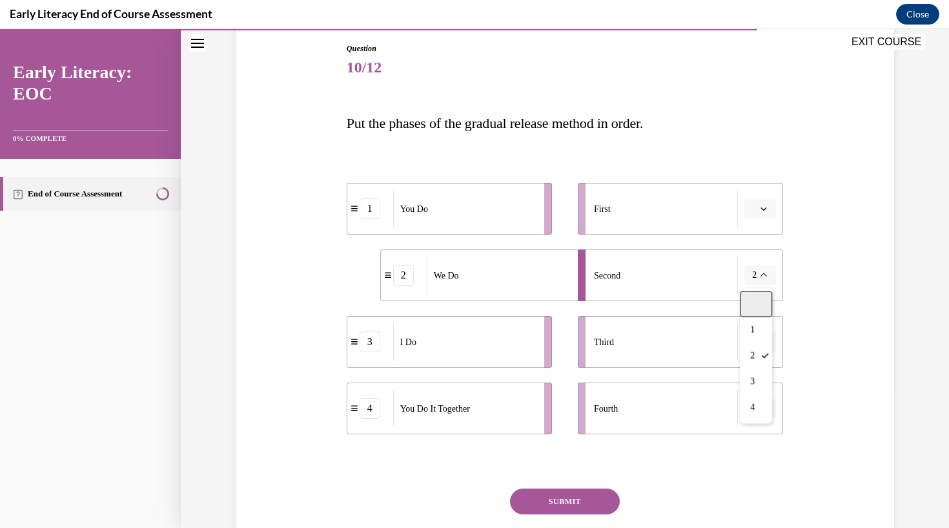
click at [754, 299] on div at bounding box center [756, 304] width 32 height 26
click at [766, 340] on icon "button" at bounding box center [764, 341] width 6 height 6
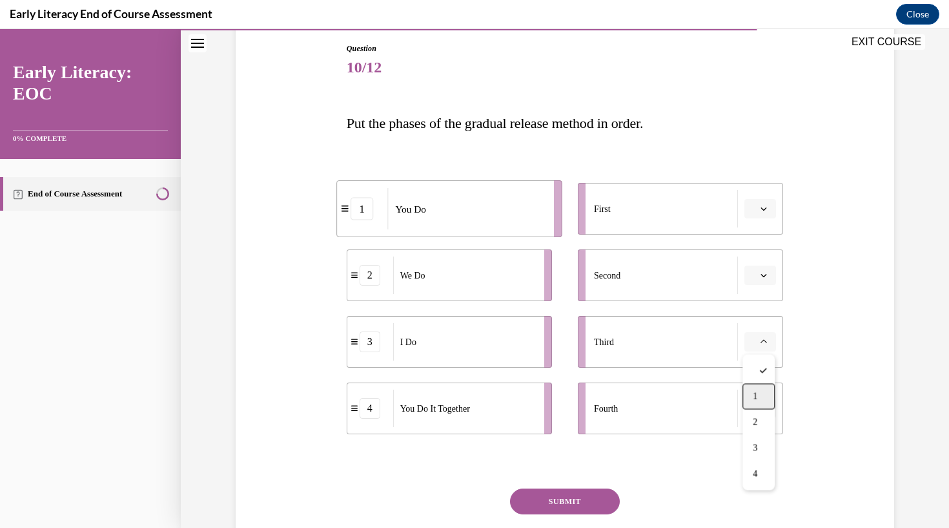
click at [756, 391] on span "1" at bounding box center [755, 396] width 5 height 10
click at [763, 274] on icon "button" at bounding box center [764, 275] width 6 height 6
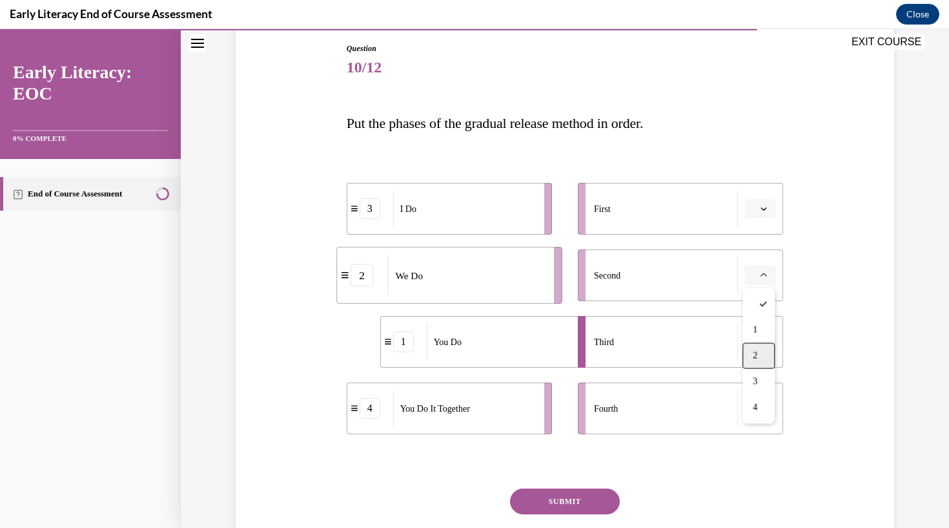
click at [760, 352] on div "2" at bounding box center [759, 356] width 32 height 26
click at [764, 343] on icon "button" at bounding box center [764, 341] width 6 height 3
click at [756, 371] on div at bounding box center [756, 371] width 32 height 26
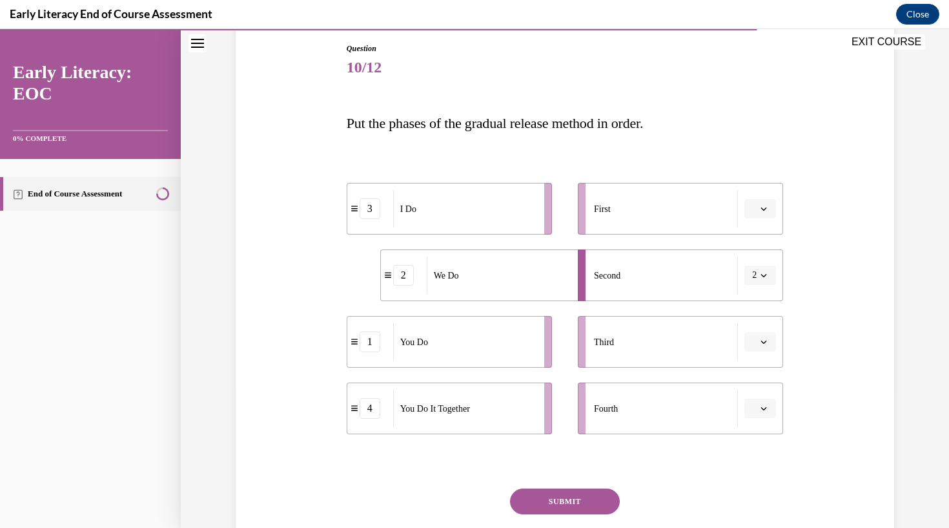
click at [761, 278] on span "button" at bounding box center [764, 275] width 9 height 9
click at [756, 309] on div at bounding box center [756, 304] width 32 height 26
click at [773, 206] on button "button" at bounding box center [761, 208] width 32 height 19
click at [761, 266] on div "1" at bounding box center [759, 264] width 32 height 26
click at [768, 273] on span "button" at bounding box center [764, 275] width 9 height 9
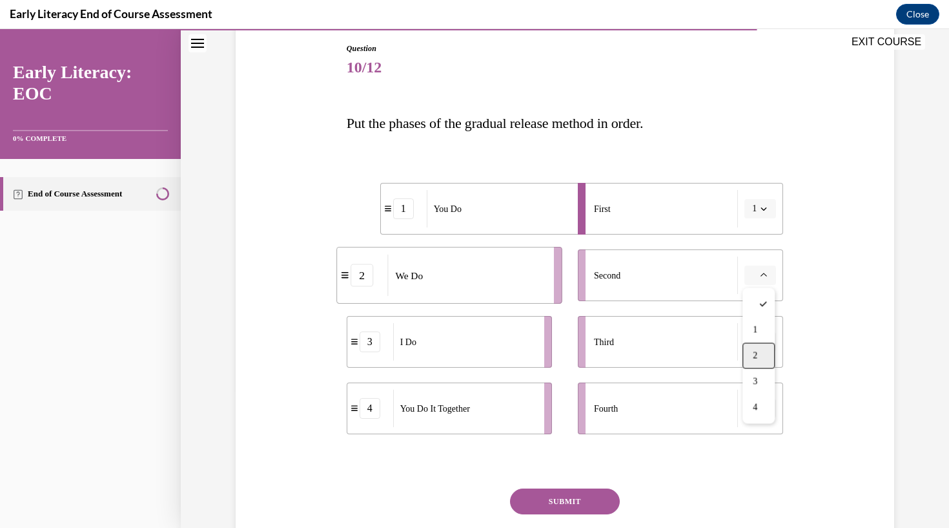
click at [758, 357] on span "2" at bounding box center [755, 356] width 5 height 10
click at [764, 209] on icon "button" at bounding box center [764, 208] width 6 height 6
click at [746, 237] on div at bounding box center [756, 238] width 32 height 26
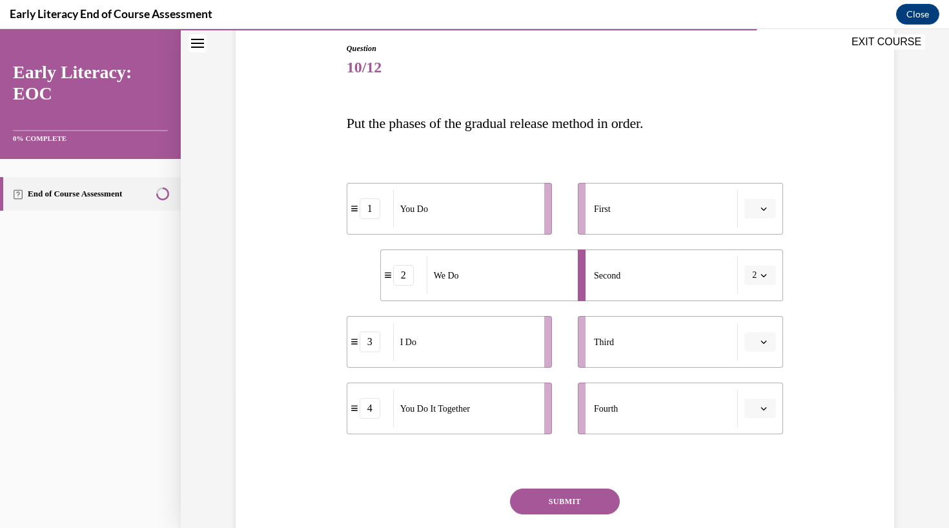
click at [760, 274] on span "button" at bounding box center [764, 275] width 9 height 9
click at [754, 301] on div at bounding box center [756, 304] width 32 height 26
click at [763, 341] on icon "button" at bounding box center [764, 341] width 6 height 6
click at [755, 398] on span "1" at bounding box center [755, 396] width 5 height 10
click at [602, 345] on span "Third" at bounding box center [604, 342] width 20 height 14
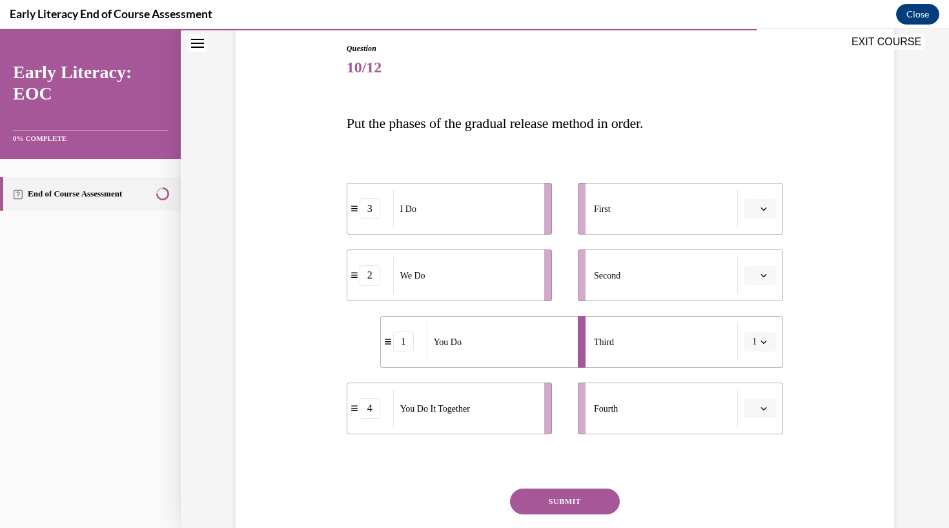
click at [763, 336] on button "1" at bounding box center [761, 341] width 32 height 19
click at [753, 423] on span "2" at bounding box center [752, 422] width 5 height 10
click at [767, 344] on icon "button" at bounding box center [764, 341] width 6 height 6
click at [755, 445] on span "3" at bounding box center [752, 448] width 5 height 10
click at [771, 339] on button "3" at bounding box center [761, 341] width 32 height 19
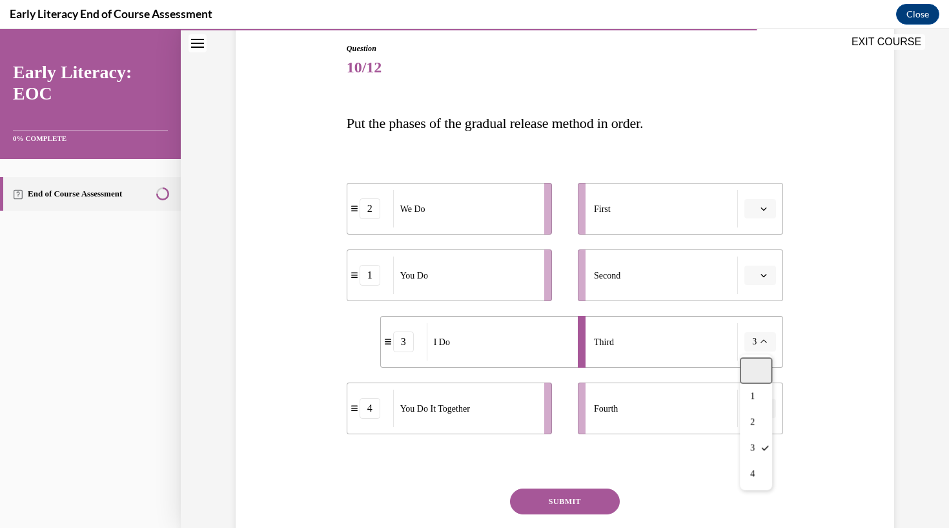
click at [752, 370] on div at bounding box center [756, 371] width 32 height 26
click at [606, 338] on span "Third" at bounding box center [604, 342] width 20 height 14
click at [371, 346] on div "3" at bounding box center [370, 341] width 21 height 21
click at [409, 347] on span "I Do" at bounding box center [408, 342] width 16 height 14
click at [767, 340] on icon "button" at bounding box center [764, 341] width 6 height 6
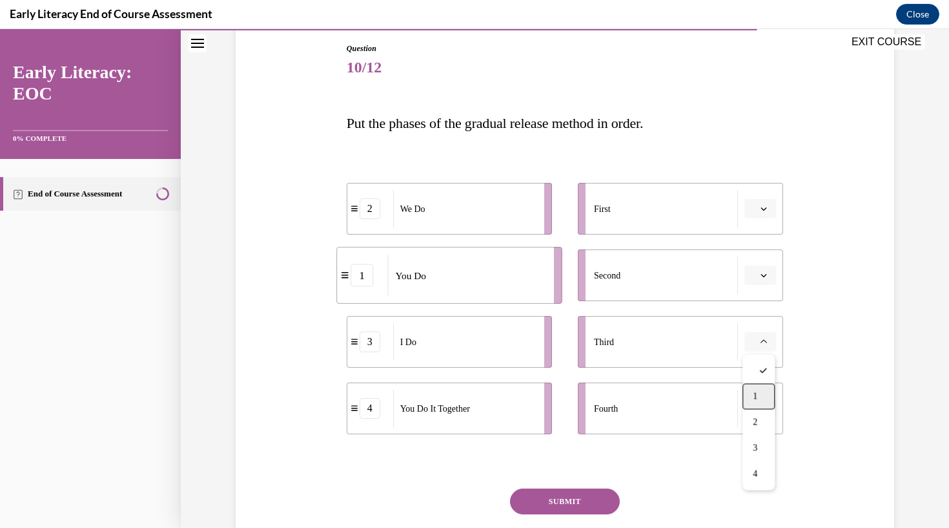
click at [758, 397] on span "1" at bounding box center [755, 396] width 5 height 10
click at [761, 209] on icon "button" at bounding box center [764, 208] width 6 height 6
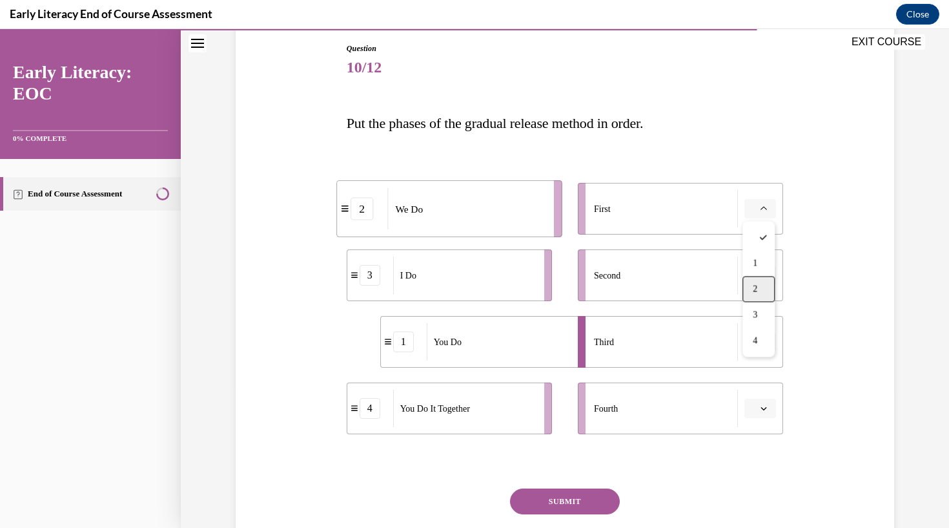
click at [756, 295] on div "2" at bounding box center [759, 289] width 32 height 26
click at [761, 340] on icon "button" at bounding box center [764, 341] width 6 height 6
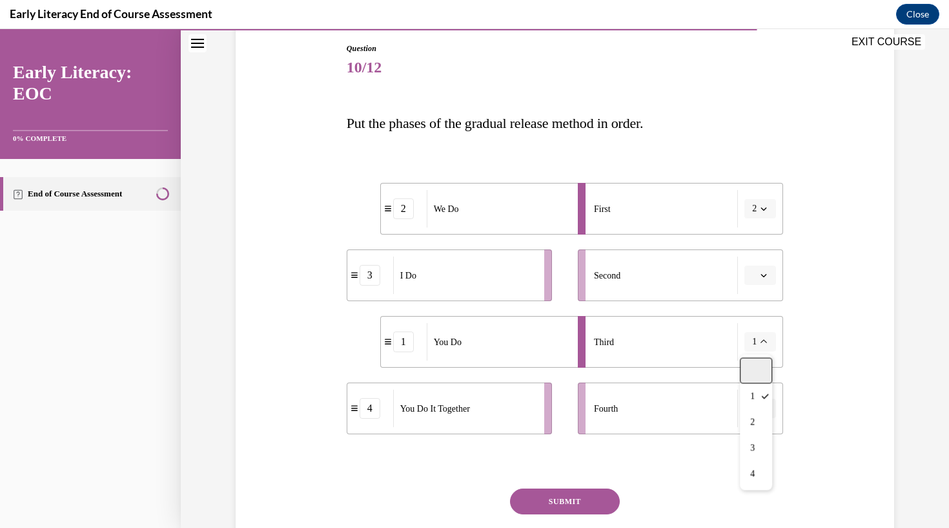
click at [745, 370] on div at bounding box center [756, 371] width 32 height 26
click at [760, 202] on button "2" at bounding box center [761, 208] width 32 height 19
click at [756, 242] on div at bounding box center [756, 238] width 32 height 26
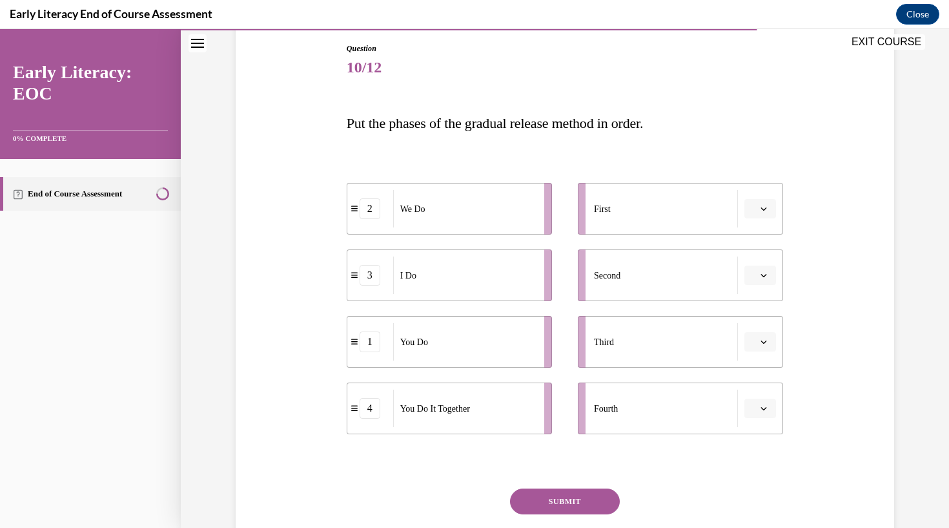
click at [763, 275] on icon "button" at bounding box center [764, 275] width 6 height 3
click at [752, 330] on div "1" at bounding box center [759, 330] width 32 height 26
click at [756, 206] on span "Please select an option" at bounding box center [754, 208] width 5 height 13
click at [751, 232] on div at bounding box center [759, 238] width 32 height 26
click at [763, 269] on button "1" at bounding box center [761, 274] width 32 height 19
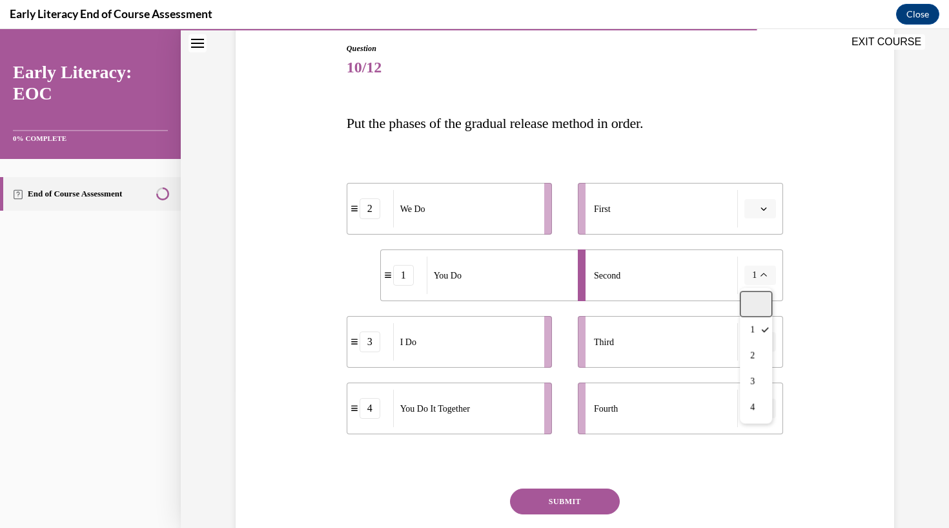
click at [756, 306] on div at bounding box center [756, 304] width 32 height 26
click at [370, 352] on li "3 I Do" at bounding box center [449, 342] width 205 height 52
click at [760, 349] on button "button" at bounding box center [761, 341] width 32 height 19
click at [755, 394] on span "1" at bounding box center [755, 396] width 5 height 10
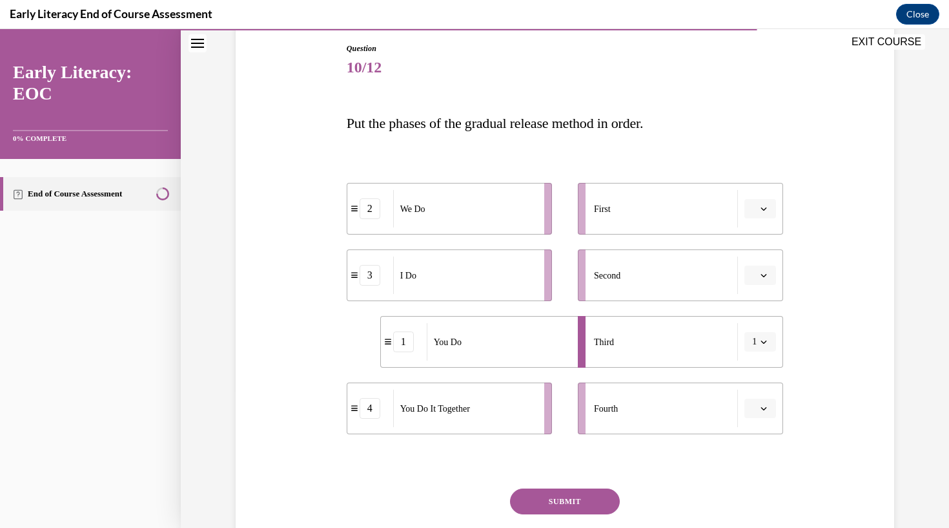
click at [761, 273] on icon "button" at bounding box center [764, 275] width 6 height 6
click at [755, 330] on span "1" at bounding box center [755, 330] width 5 height 10
click at [762, 274] on icon "button" at bounding box center [764, 275] width 6 height 6
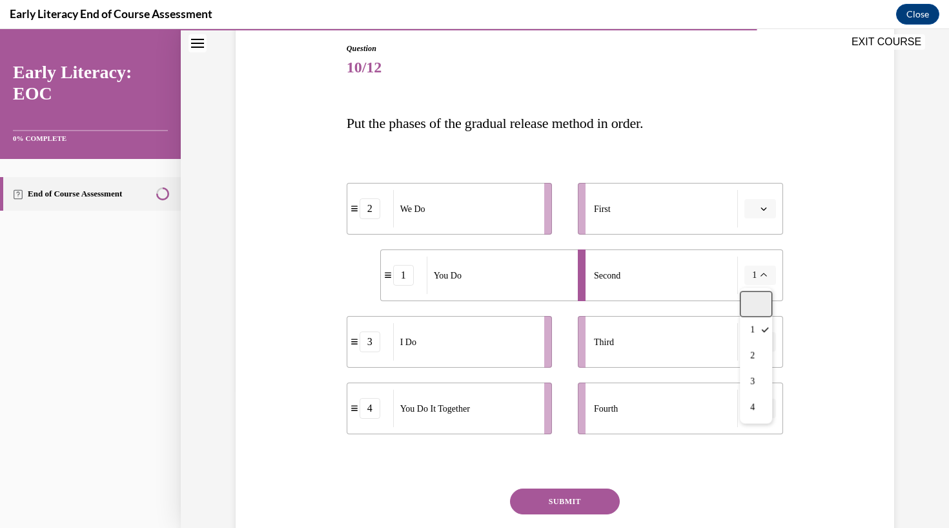
click at [761, 298] on div at bounding box center [756, 304] width 32 height 26
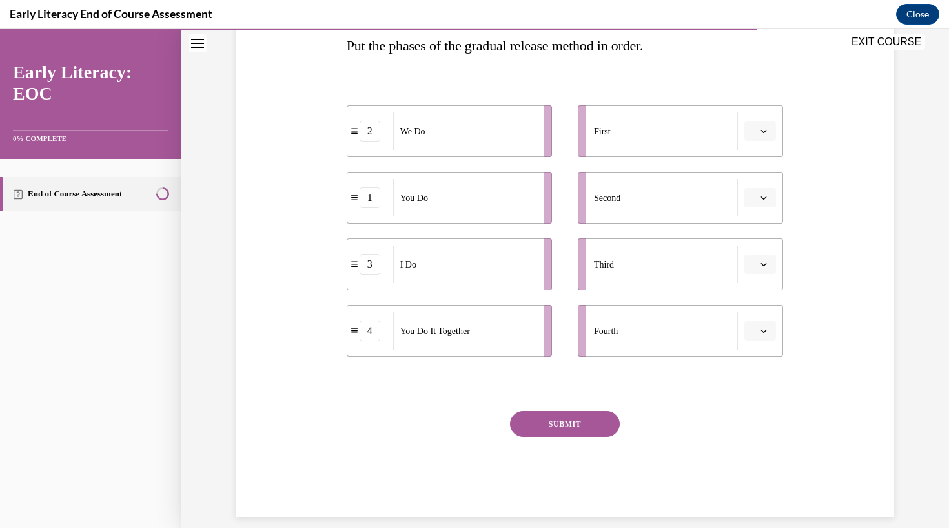
scroll to position [214, 0]
click at [759, 195] on button "button" at bounding box center [761, 198] width 32 height 19
click at [757, 328] on span "4" at bounding box center [755, 331] width 5 height 10
click at [760, 334] on button "button" at bounding box center [761, 331] width 32 height 19
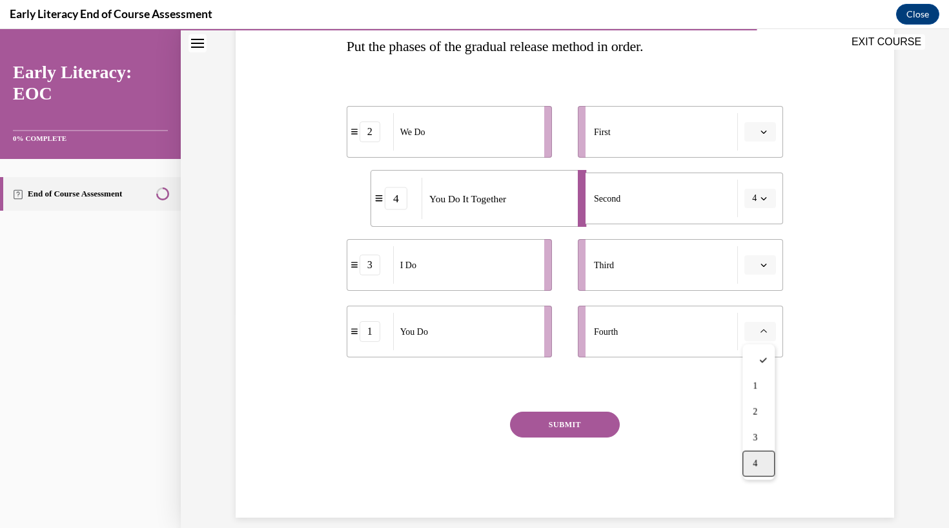
click at [758, 462] on span "4" at bounding box center [755, 464] width 5 height 10
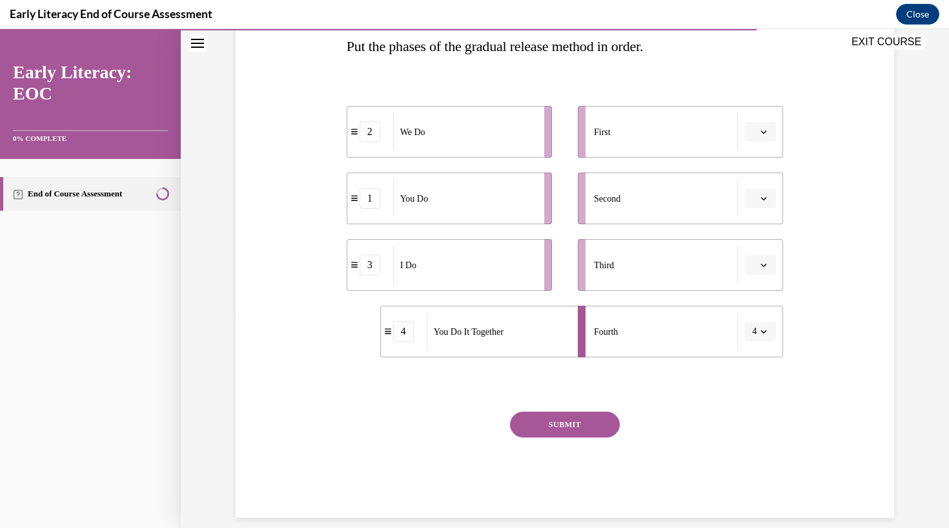
click at [767, 326] on button "4" at bounding box center [761, 331] width 32 height 19
click at [759, 362] on div at bounding box center [756, 360] width 32 height 26
click at [570, 429] on button "SUBMIT" at bounding box center [565, 424] width 110 height 26
click at [767, 130] on icon "button" at bounding box center [764, 132] width 6 height 6
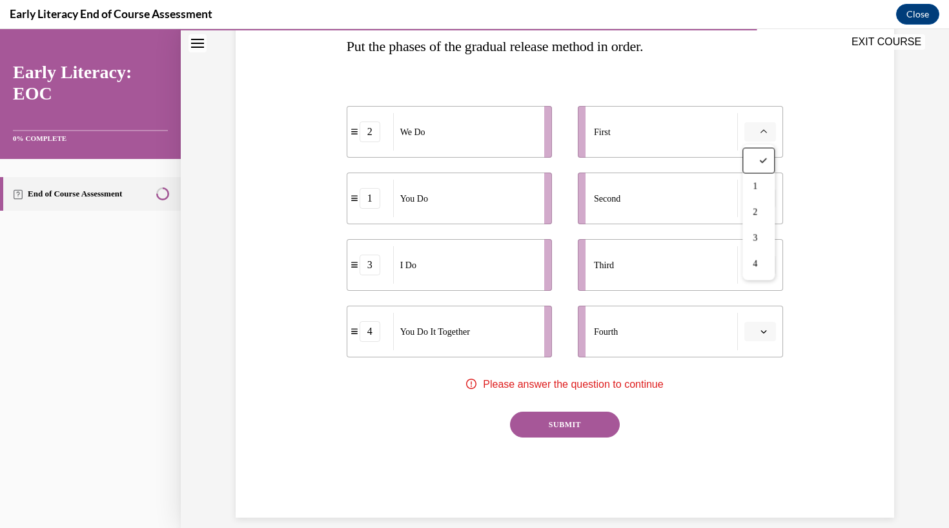
click at [374, 138] on div "2" at bounding box center [370, 131] width 21 height 21
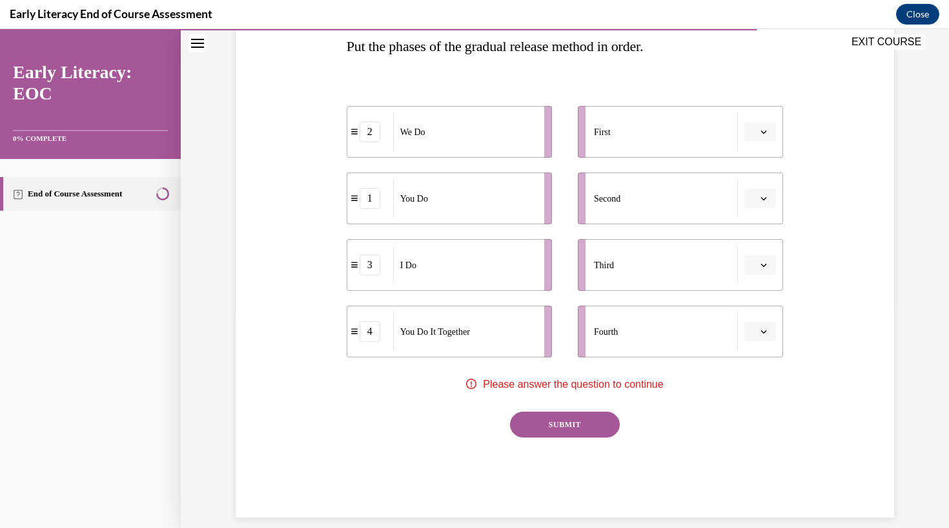
click at [374, 138] on div "2" at bounding box center [370, 131] width 21 height 21
click at [372, 200] on div "1" at bounding box center [370, 198] width 21 height 21
click at [761, 264] on icon "button" at bounding box center [764, 265] width 6 height 6
click at [758, 323] on span "1" at bounding box center [755, 320] width 5 height 10
click at [761, 131] on icon "button" at bounding box center [764, 132] width 6 height 6
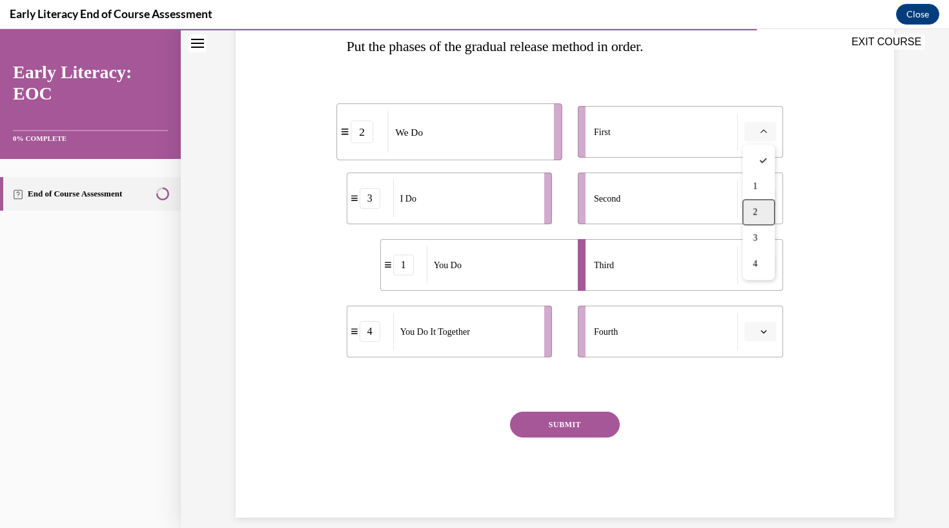
click at [756, 209] on span "2" at bounding box center [755, 212] width 5 height 10
click at [766, 331] on icon "button" at bounding box center [764, 331] width 6 height 3
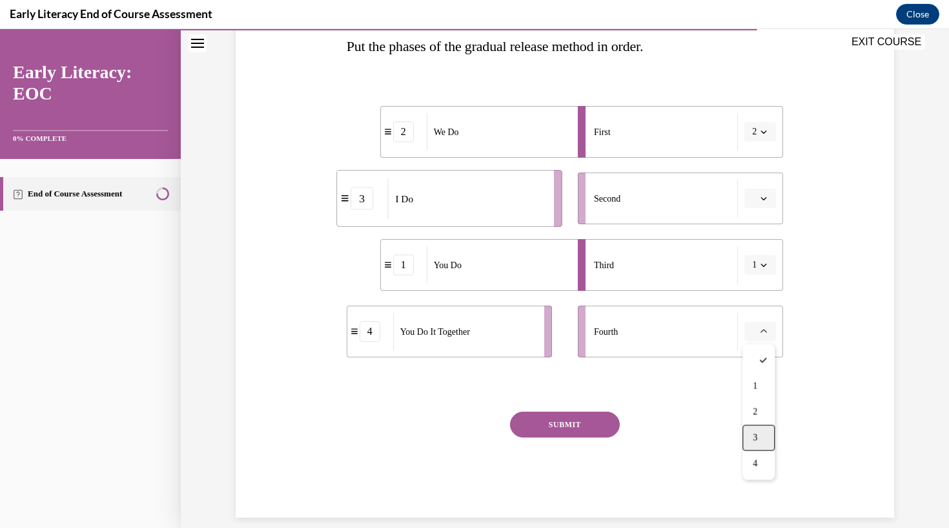
click at [751, 436] on div "3" at bounding box center [759, 438] width 32 height 26
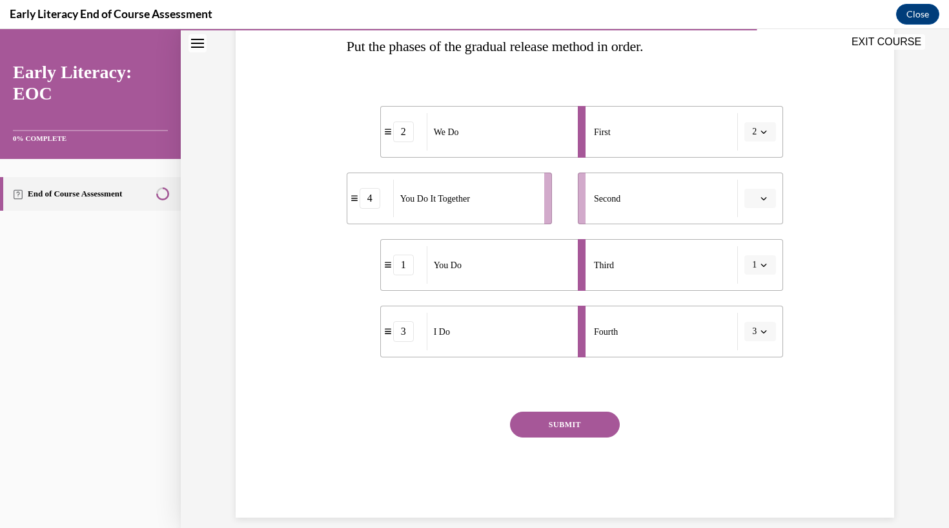
click at [762, 191] on button "button" at bounding box center [761, 198] width 32 height 19
click at [757, 327] on span "4" at bounding box center [755, 331] width 5 height 10
click at [556, 429] on button "SUBMIT" at bounding box center [565, 424] width 110 height 26
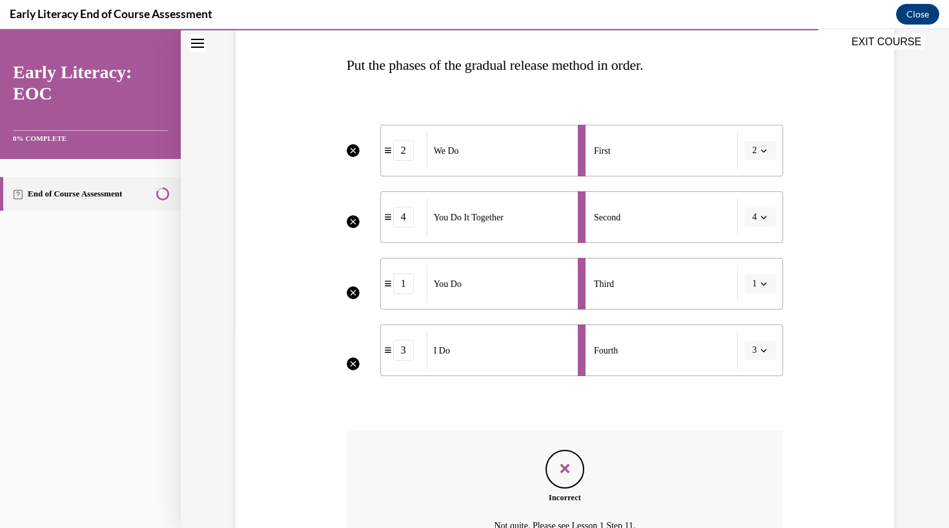
scroll to position [194, 0]
click at [403, 154] on div "2" at bounding box center [403, 151] width 21 height 21
click at [407, 153] on div "2" at bounding box center [403, 151] width 21 height 21
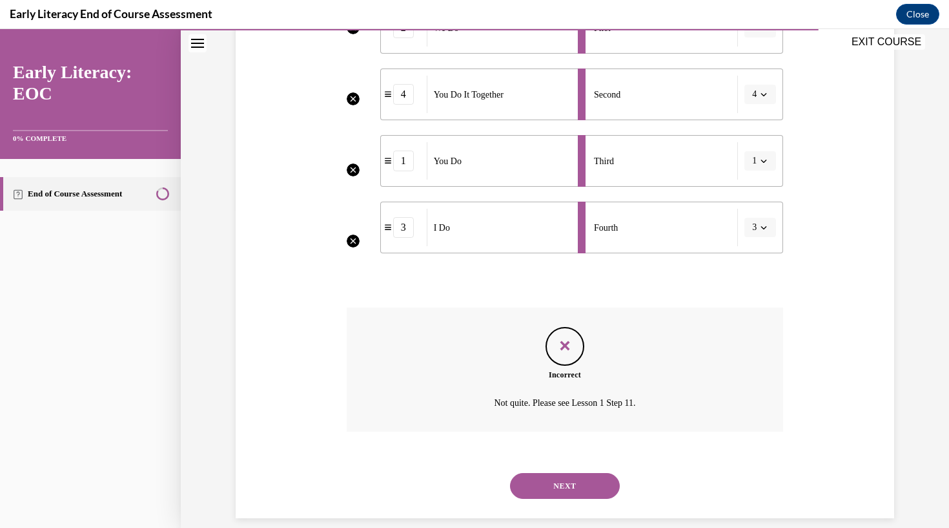
click at [551, 473] on button "NEXT" at bounding box center [565, 486] width 110 height 26
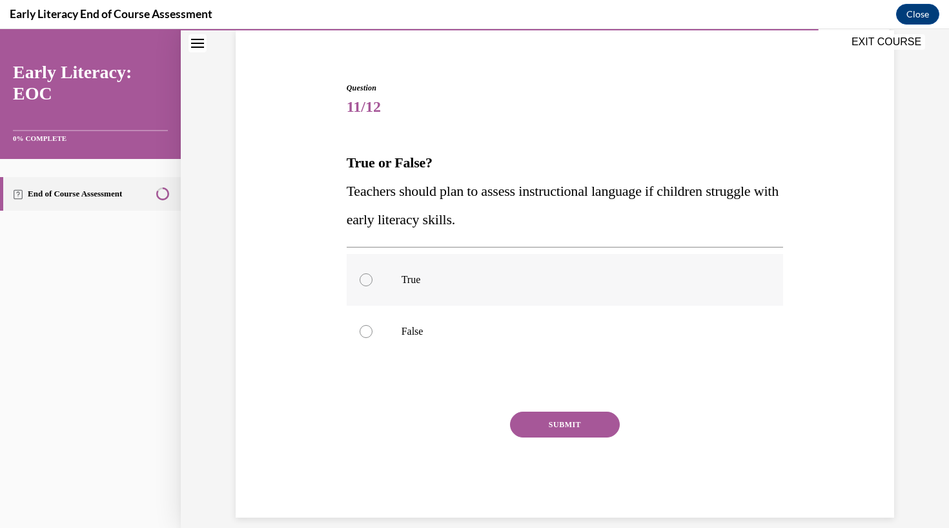
click at [444, 293] on div at bounding box center [565, 280] width 437 height 52
click at [563, 429] on button "SUBMIT" at bounding box center [565, 424] width 110 height 26
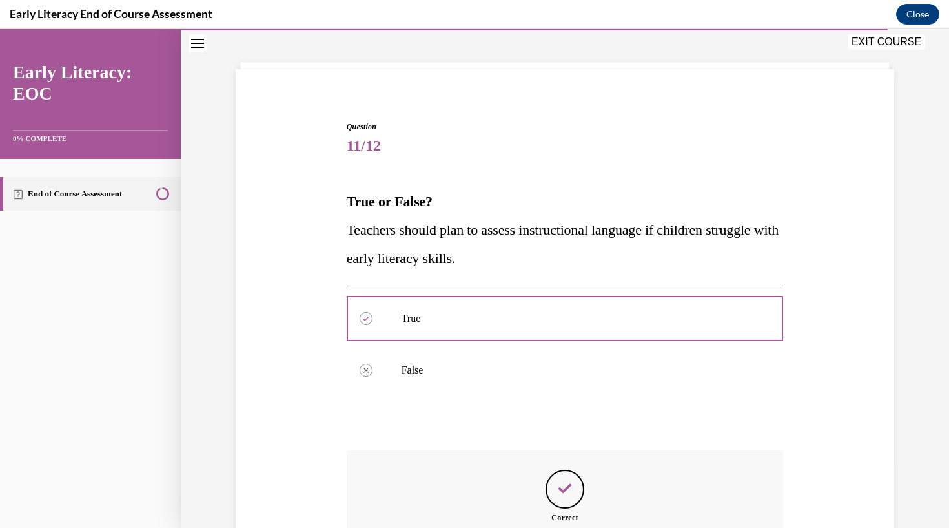
scroll to position [202, 0]
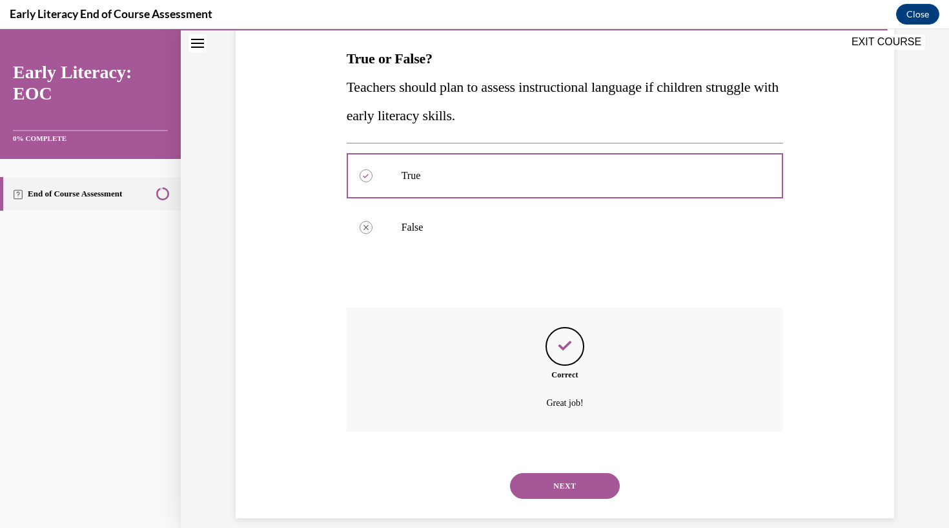
click at [561, 473] on button "NEXT" at bounding box center [565, 486] width 110 height 26
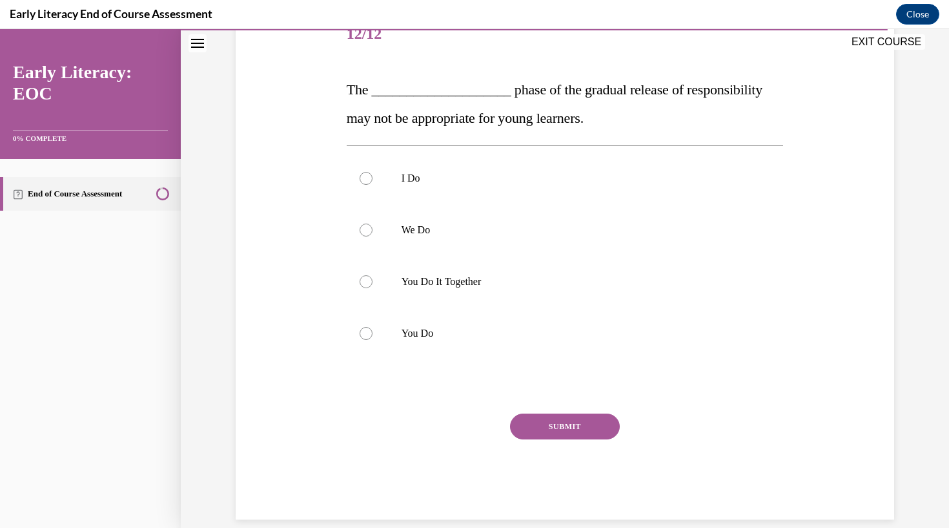
scroll to position [124, 0]
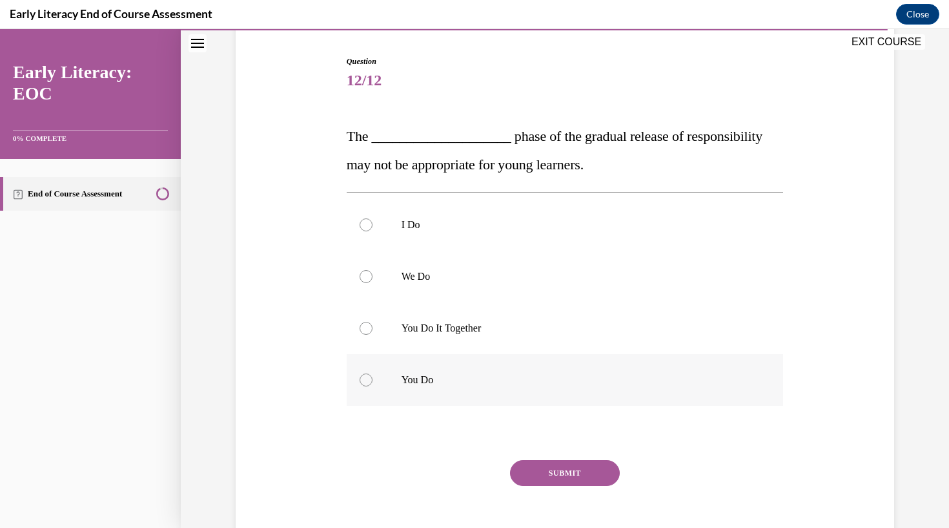
click at [445, 361] on div at bounding box center [565, 380] width 437 height 52
click at [565, 471] on button "SUBMIT" at bounding box center [565, 473] width 110 height 26
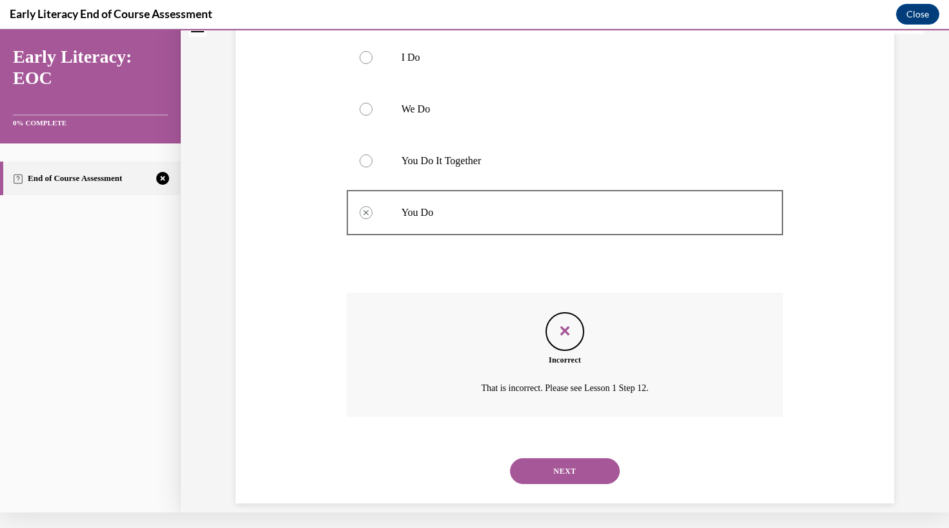
scroll to position [276, 0]
click at [557, 470] on div "NEXT" at bounding box center [565, 470] width 437 height 52
click at [554, 462] on button "NEXT" at bounding box center [565, 470] width 110 height 26
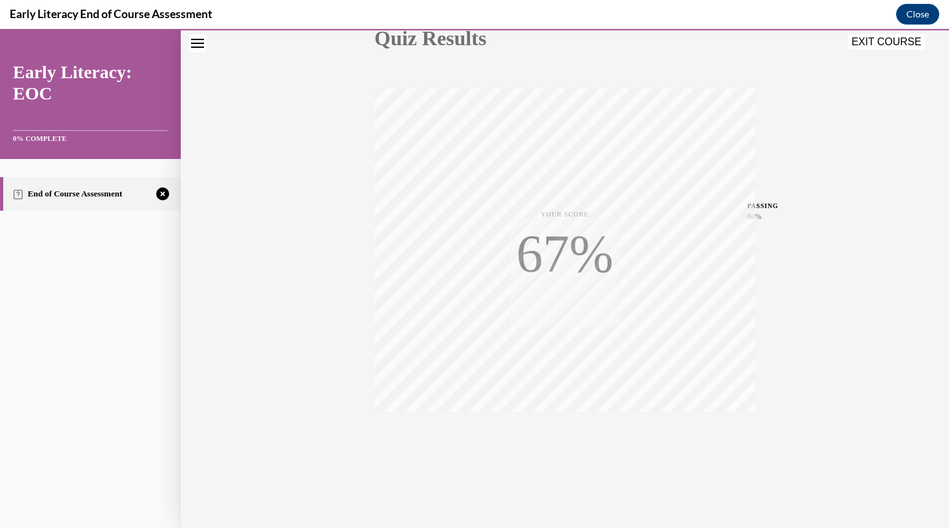
scroll to position [163, 0]
click at [555, 442] on icon "button" at bounding box center [566, 449] width 46 height 14
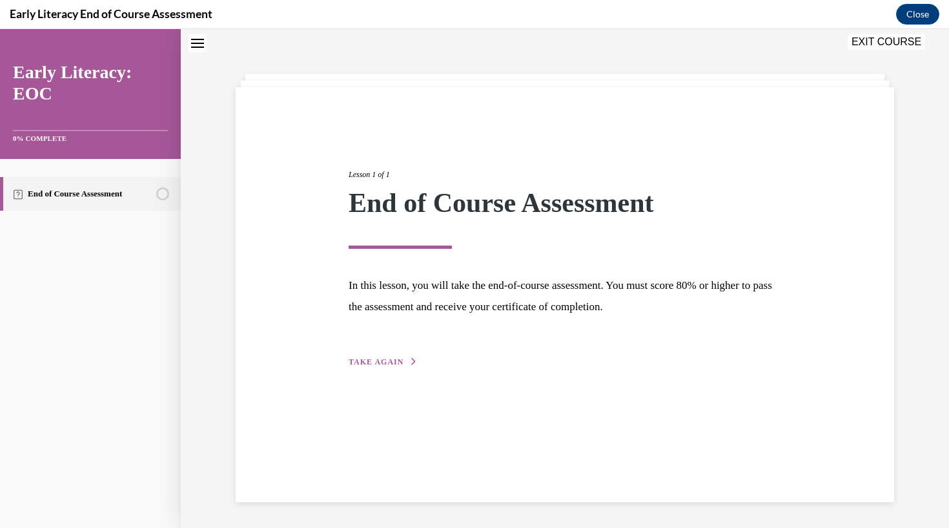
click at [382, 355] on div "Lesson 1 of 1 End of Course Assessment In this lesson, you will take the end-of…" at bounding box center [565, 254] width 452 height 230
click at [375, 360] on span "TAKE AGAIN" at bounding box center [376, 361] width 55 height 9
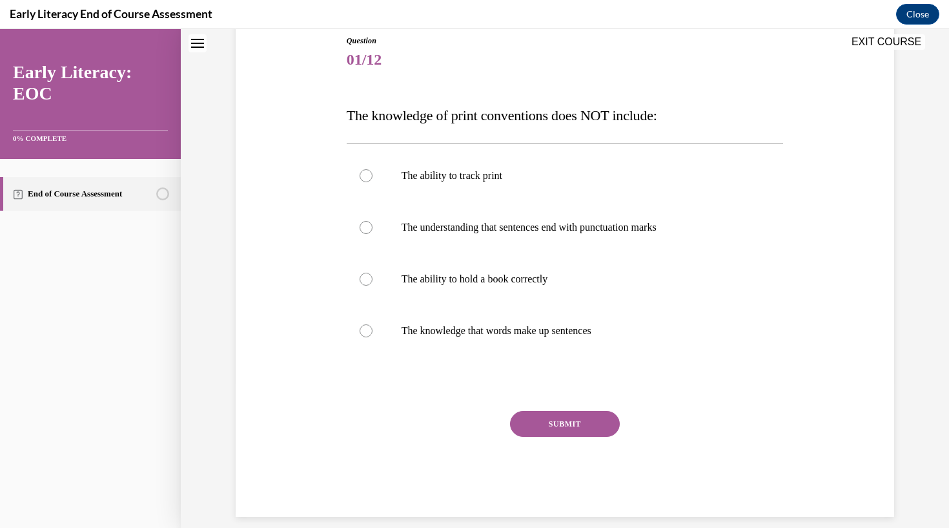
scroll to position [144, 0]
click at [468, 182] on p "The ability to track print" at bounding box center [577, 176] width 350 height 13
click at [547, 421] on button "SUBMIT" at bounding box center [565, 424] width 110 height 26
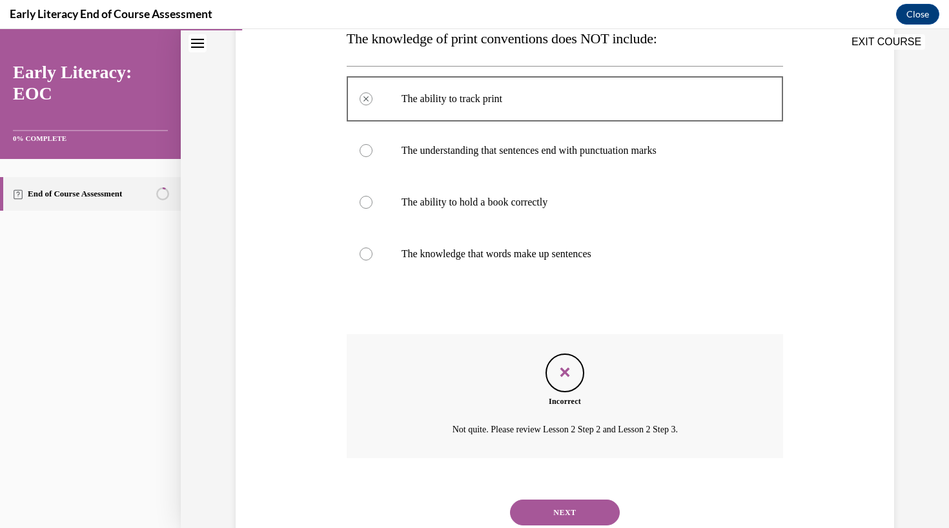
scroll to position [223, 0]
click at [563, 498] on button "NEXT" at bounding box center [565, 511] width 110 height 26
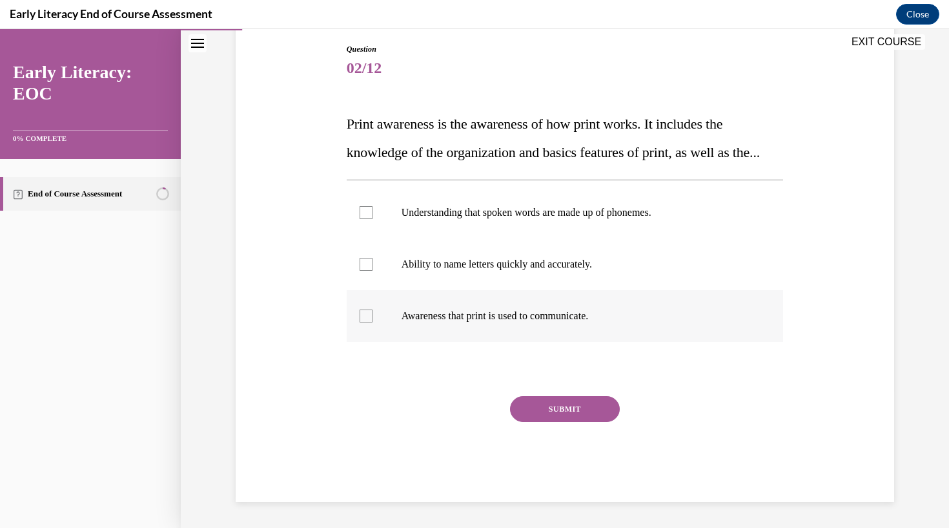
click at [367, 322] on div at bounding box center [366, 315] width 13 height 13
click at [568, 422] on button "SUBMIT" at bounding box center [565, 409] width 110 height 26
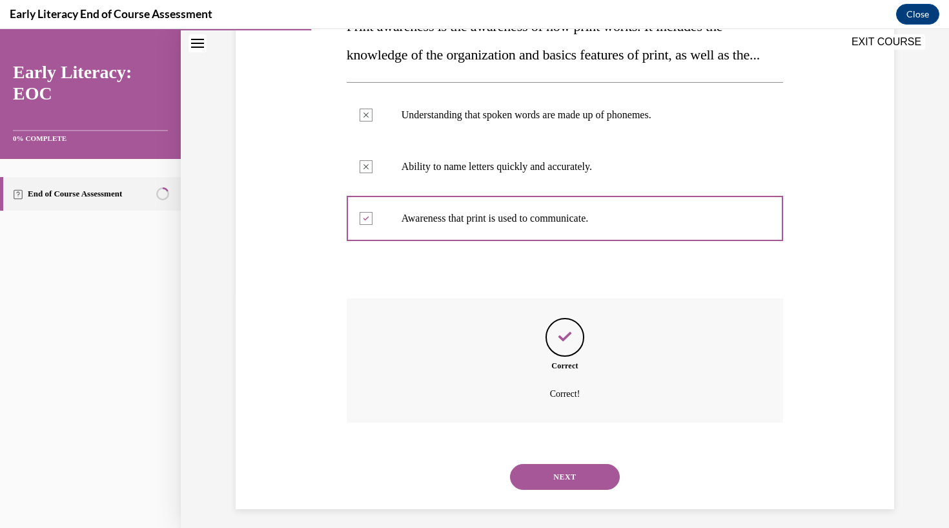
scroll to position [253, 0]
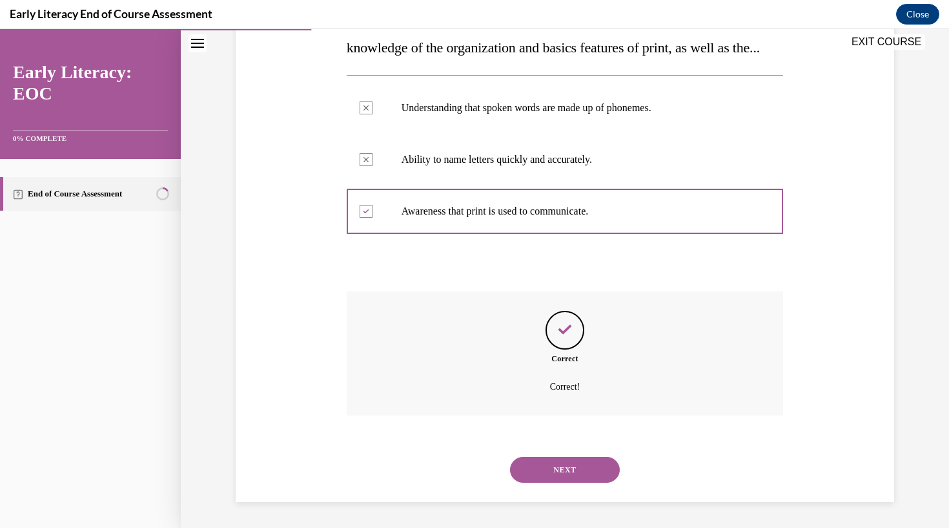
click at [560, 477] on button "NEXT" at bounding box center [565, 470] width 110 height 26
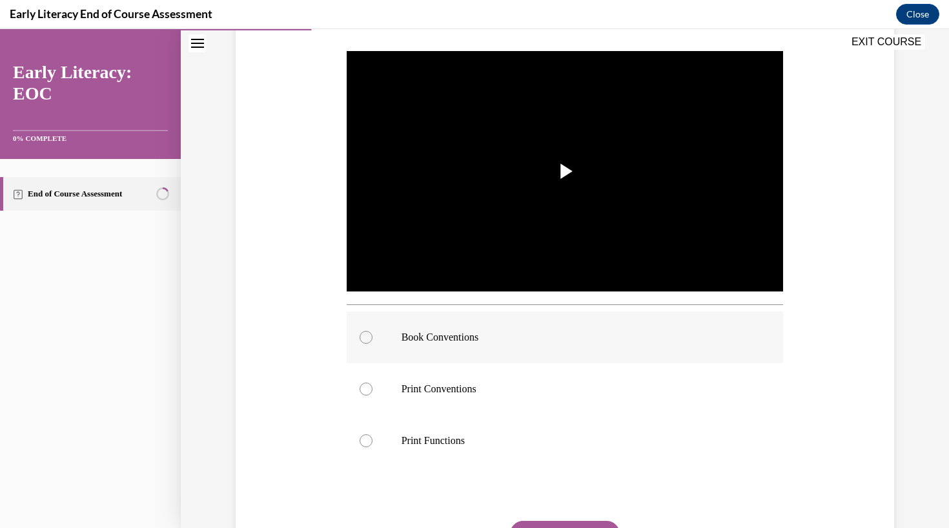
scroll to position [247, 0]
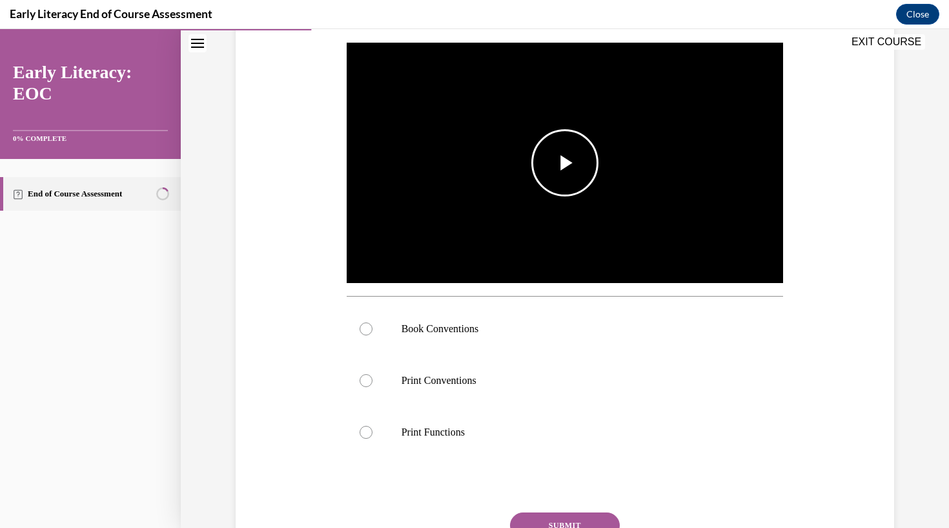
click at [565, 163] on span "Video player" at bounding box center [565, 163] width 0 height 0
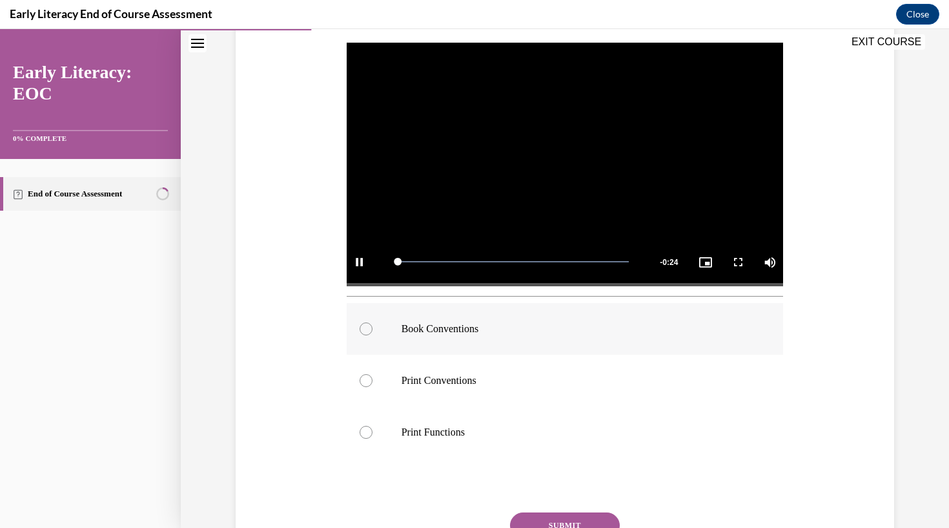
click at [369, 325] on div at bounding box center [366, 328] width 13 height 13
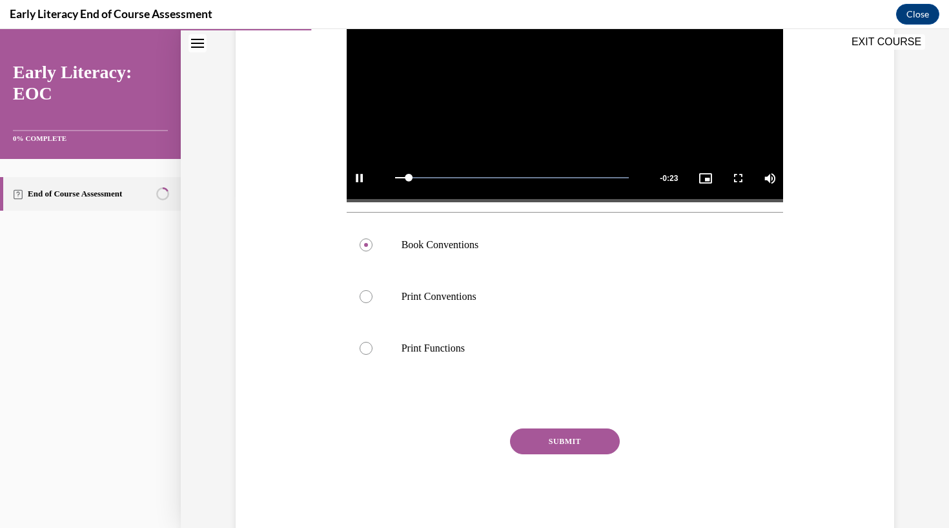
scroll to position [338, 0]
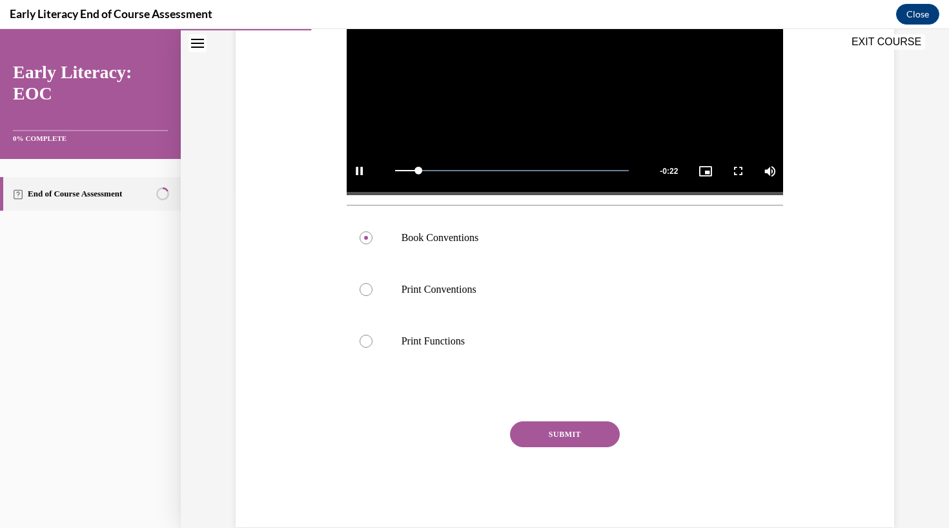
click at [572, 437] on button "SUBMIT" at bounding box center [565, 434] width 110 height 26
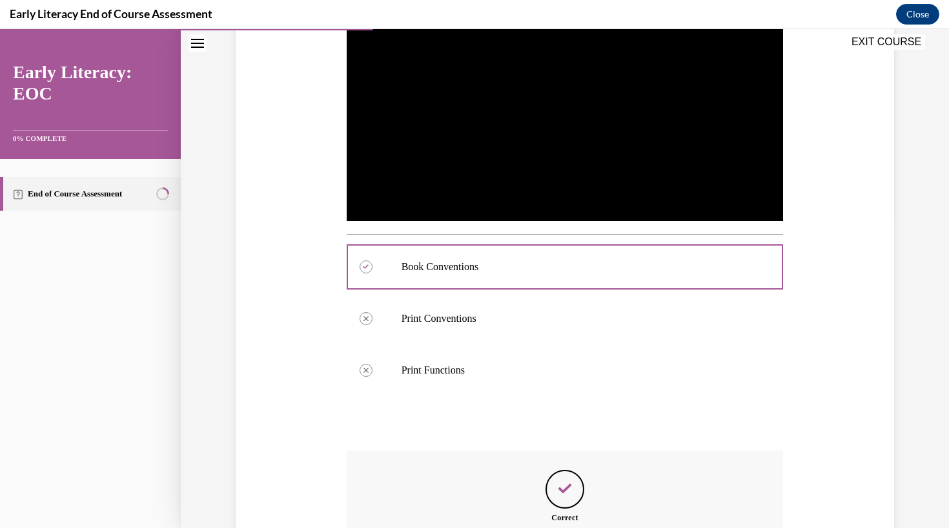
scroll to position [452, 0]
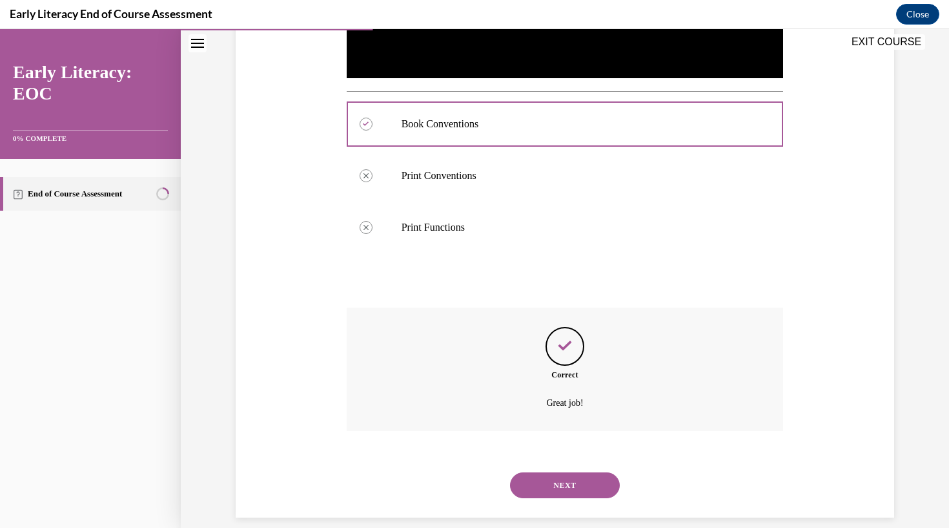
click at [559, 472] on button "NEXT" at bounding box center [565, 485] width 110 height 26
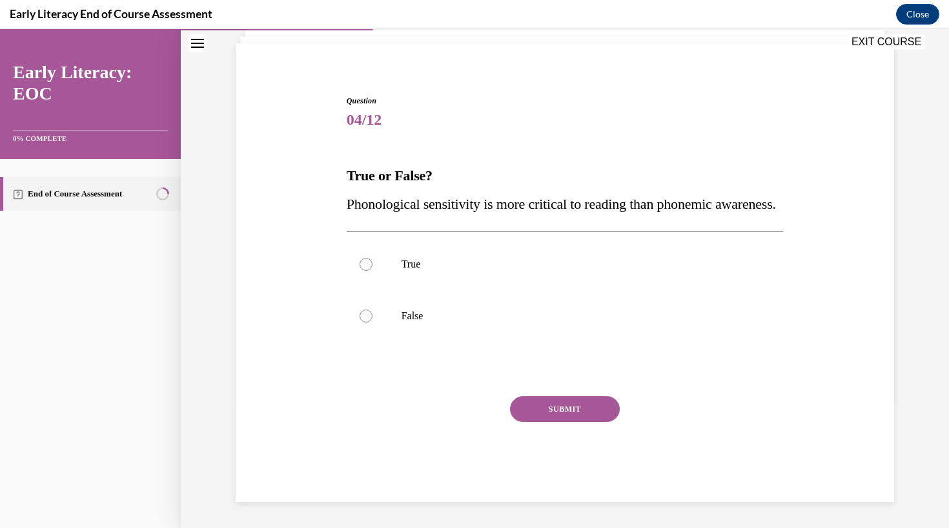
scroll to position [85, 0]
click at [440, 322] on p "False" at bounding box center [577, 315] width 350 height 13
click at [577, 422] on button "SUBMIT" at bounding box center [565, 409] width 110 height 26
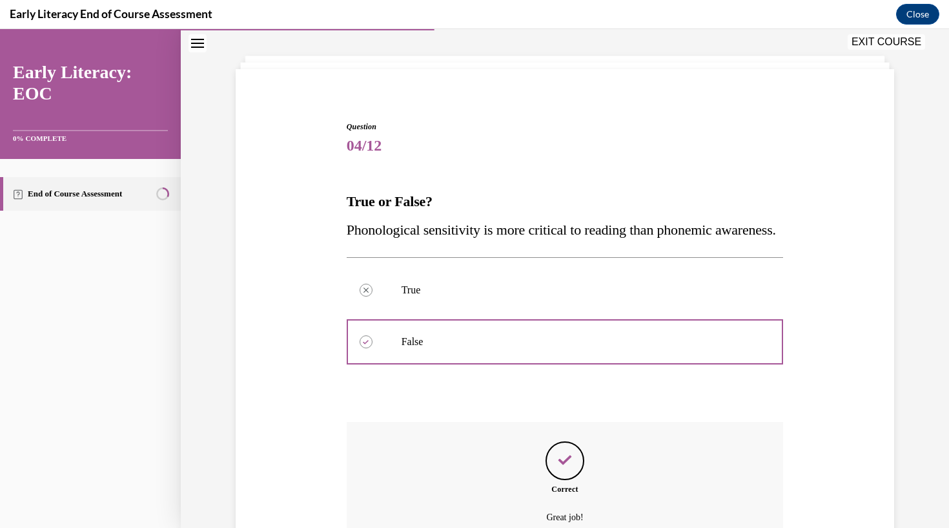
scroll to position [202, 0]
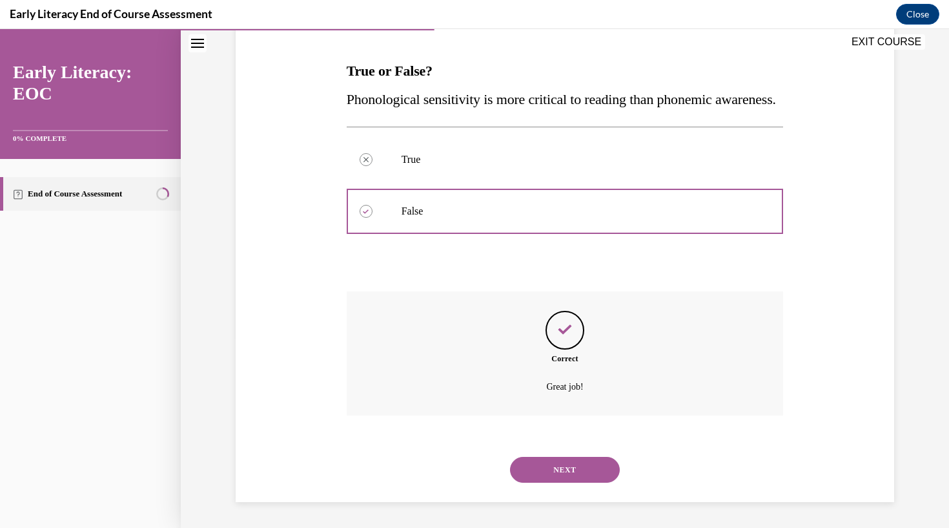
click at [568, 471] on button "NEXT" at bounding box center [565, 470] width 110 height 26
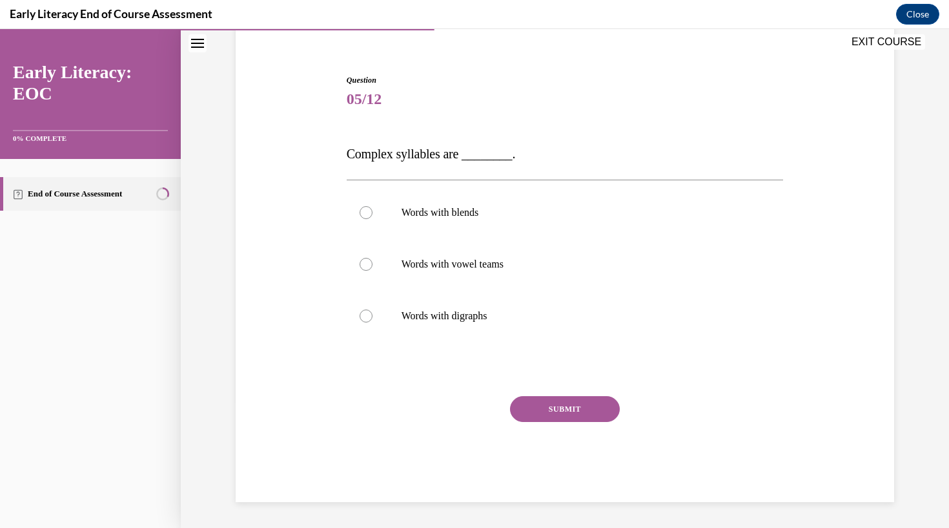
scroll to position [86, 0]
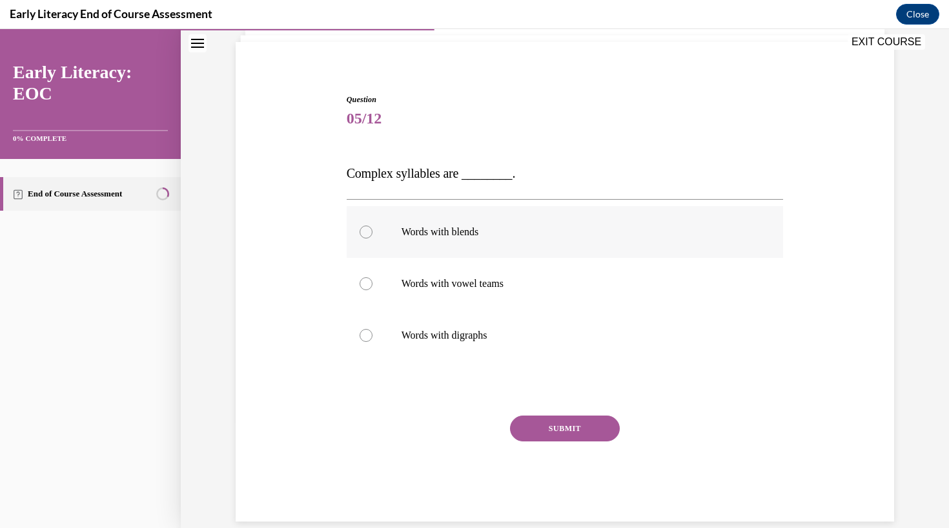
click at [472, 231] on p "Words with blends" at bounding box center [577, 231] width 350 height 13
click at [529, 424] on button "SUBMIT" at bounding box center [565, 428] width 110 height 26
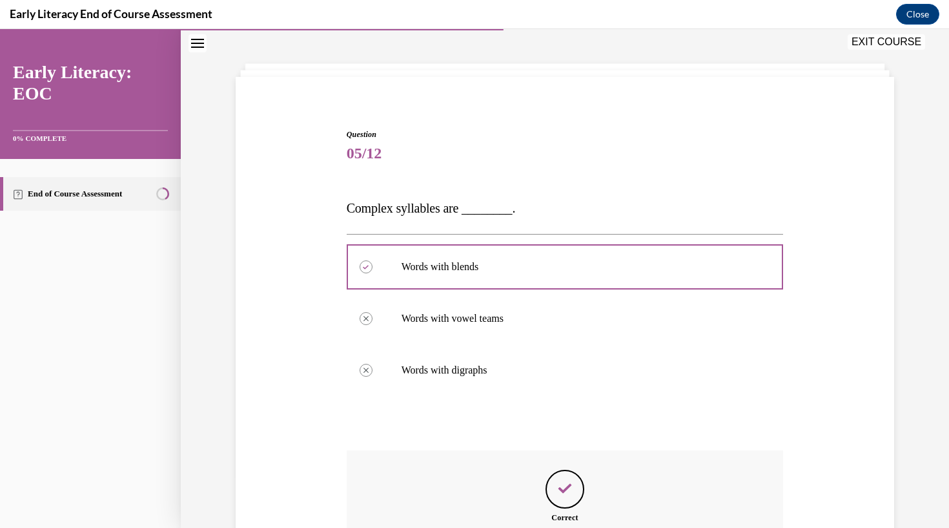
scroll to position [194, 0]
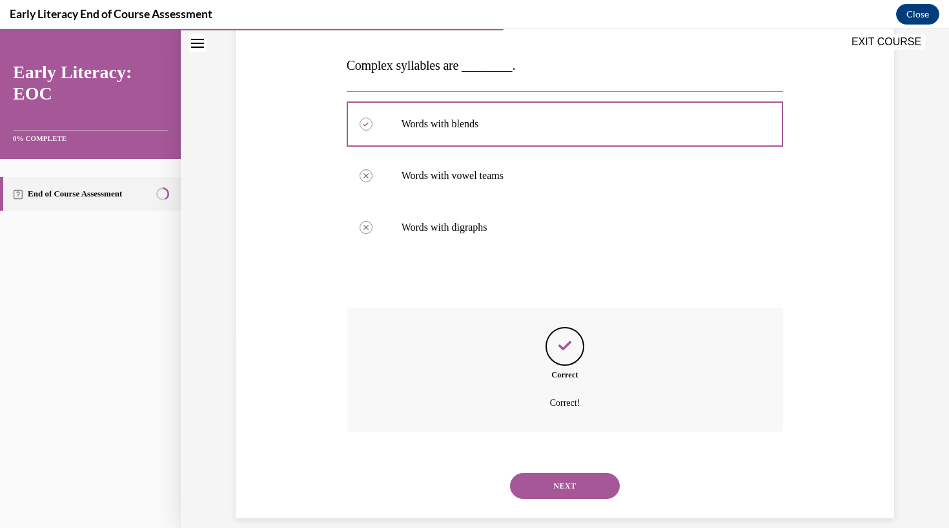
click at [551, 473] on button "NEXT" at bounding box center [565, 486] width 110 height 26
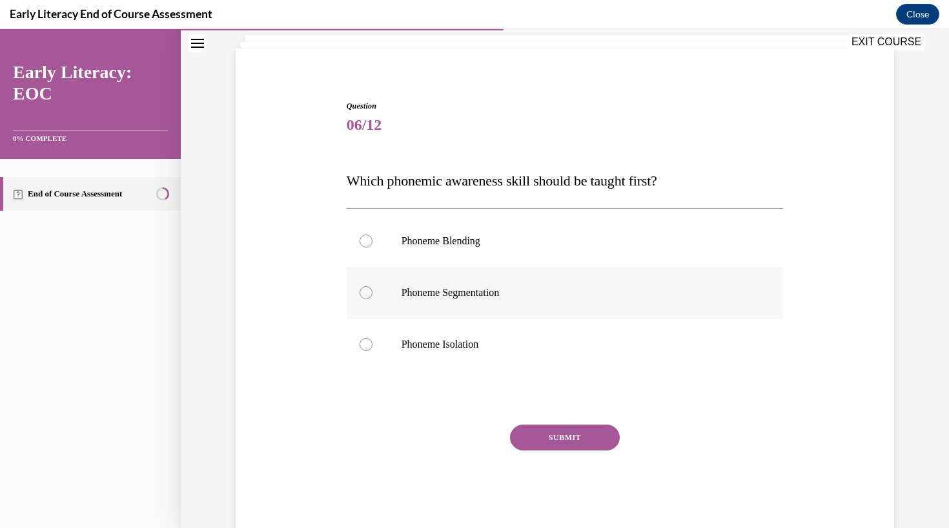
click at [498, 305] on div at bounding box center [565, 293] width 437 height 52
click at [501, 339] on p "Phoneme Isolation" at bounding box center [577, 344] width 350 height 13
click at [557, 439] on button "SUBMIT" at bounding box center [565, 437] width 110 height 26
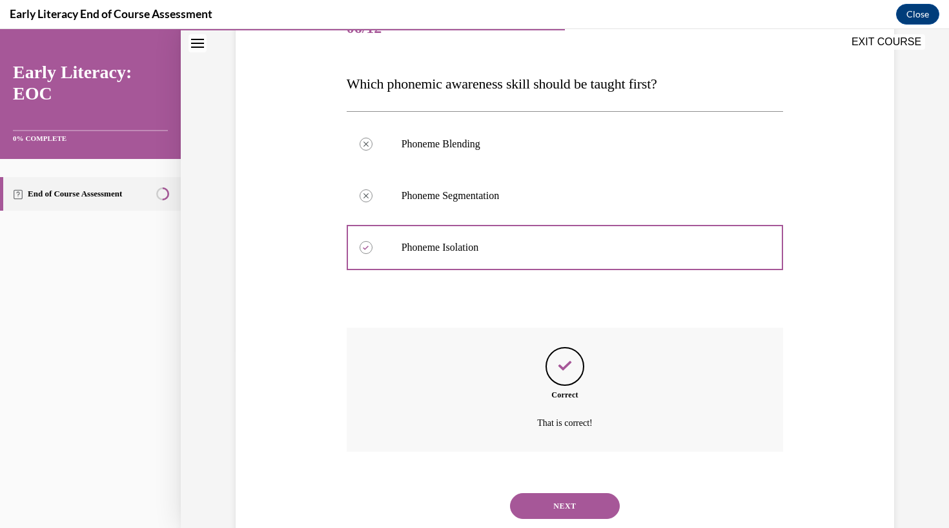
scroll to position [196, 0]
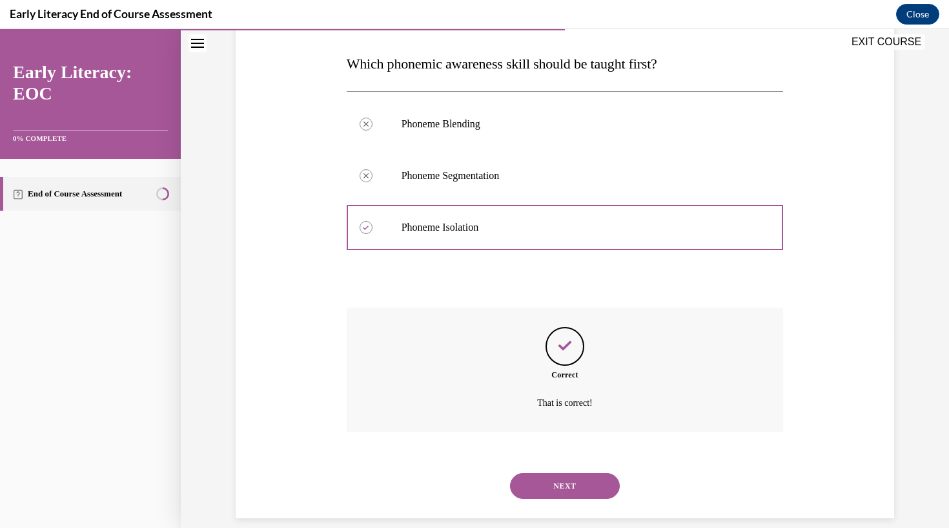
click at [549, 473] on button "NEXT" at bounding box center [565, 486] width 110 height 26
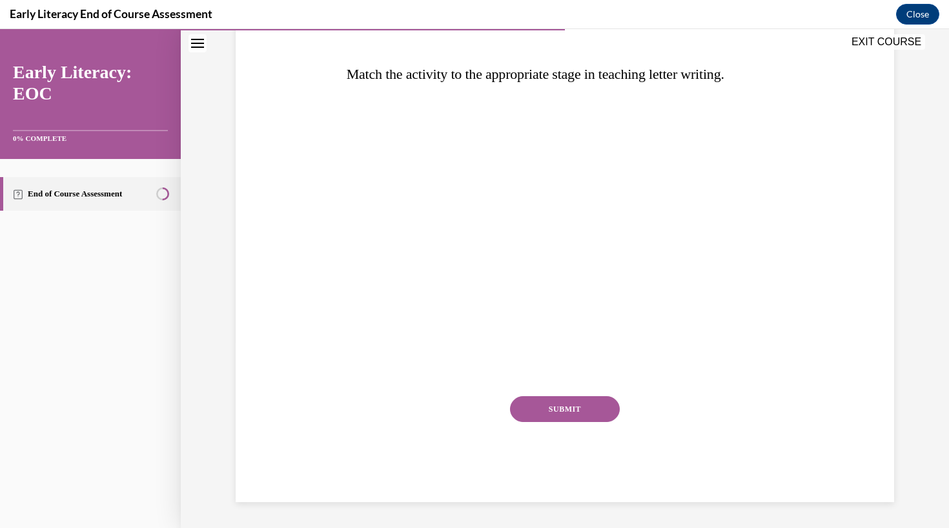
scroll to position [148, 0]
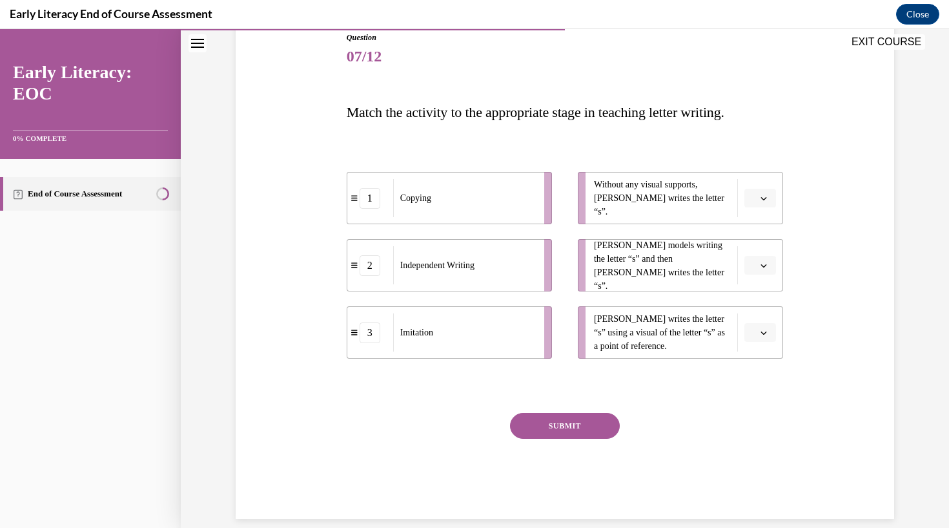
click at [762, 260] on button "button" at bounding box center [761, 265] width 32 height 19
click at [755, 327] on div "1" at bounding box center [759, 320] width 32 height 26
click at [769, 326] on button "button" at bounding box center [761, 332] width 32 height 19
click at [753, 395] on div "1" at bounding box center [759, 387] width 32 height 26
click at [753, 336] on span "1" at bounding box center [754, 332] width 5 height 13
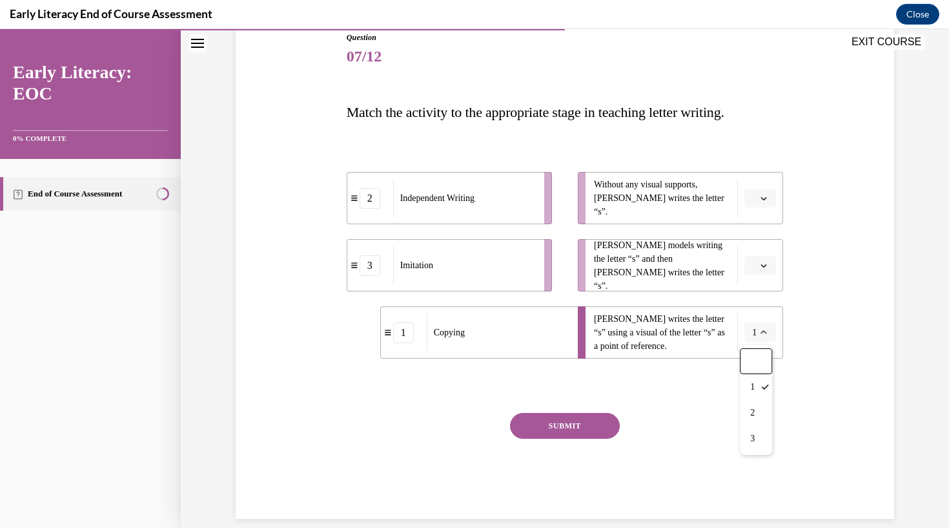
click at [767, 269] on span "button" at bounding box center [764, 265] width 9 height 9
click at [767, 324] on div "1" at bounding box center [759, 320] width 32 height 26
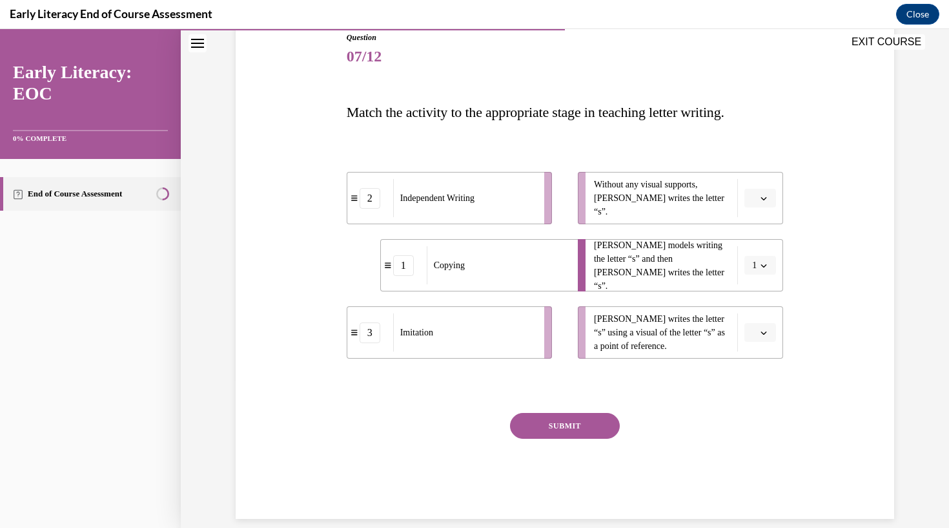
click at [757, 339] on button "button" at bounding box center [761, 332] width 32 height 19
click at [687, 394] on div "Question 07/12 Match the activity to the appropriate stage in teaching letter w…" at bounding box center [565, 275] width 437 height 487
click at [762, 341] on button "button" at bounding box center [761, 332] width 32 height 19
click at [763, 380] on div "1" at bounding box center [759, 387] width 32 height 26
click at [763, 202] on span "button" at bounding box center [764, 198] width 9 height 9
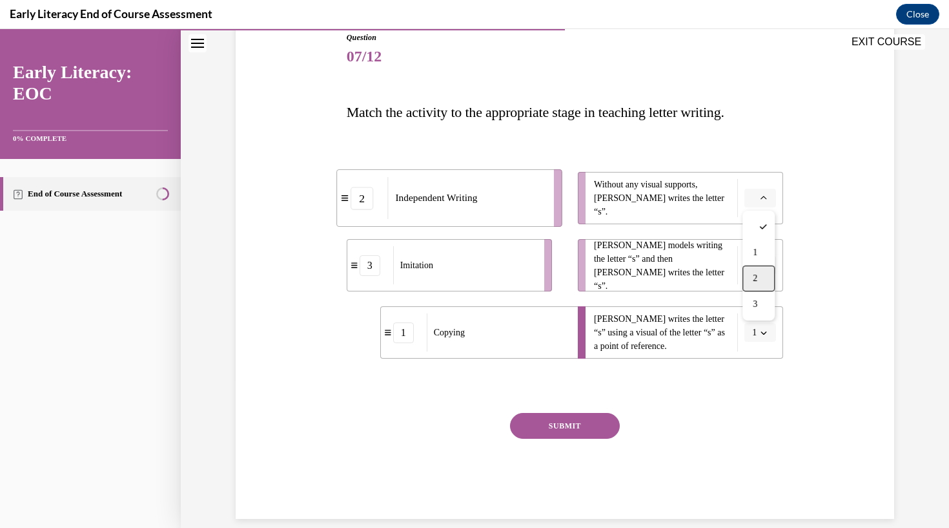
click at [758, 278] on span "2" at bounding box center [755, 278] width 5 height 10
click at [763, 272] on button "button" at bounding box center [761, 265] width 32 height 19
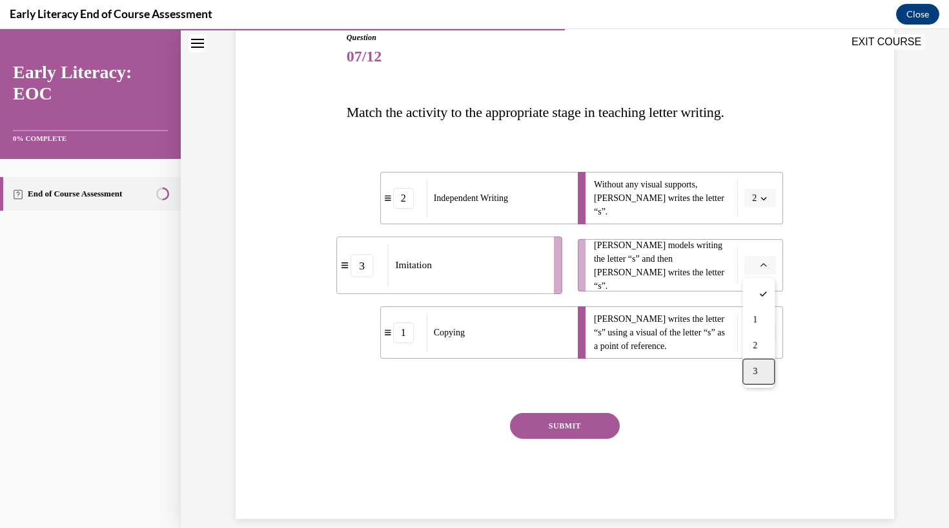
click at [753, 363] on div "3" at bounding box center [759, 371] width 32 height 26
click at [577, 428] on button "SUBMIT" at bounding box center [565, 426] width 110 height 26
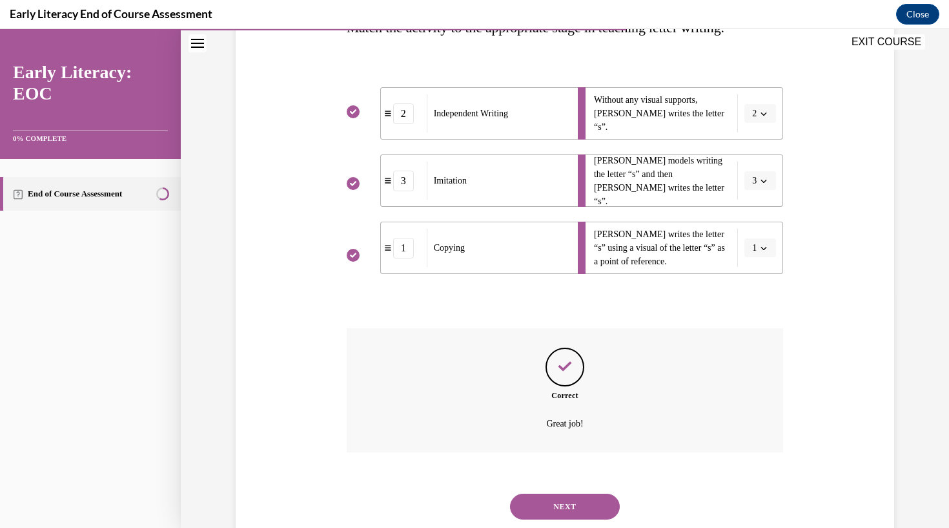
scroll to position [253, 0]
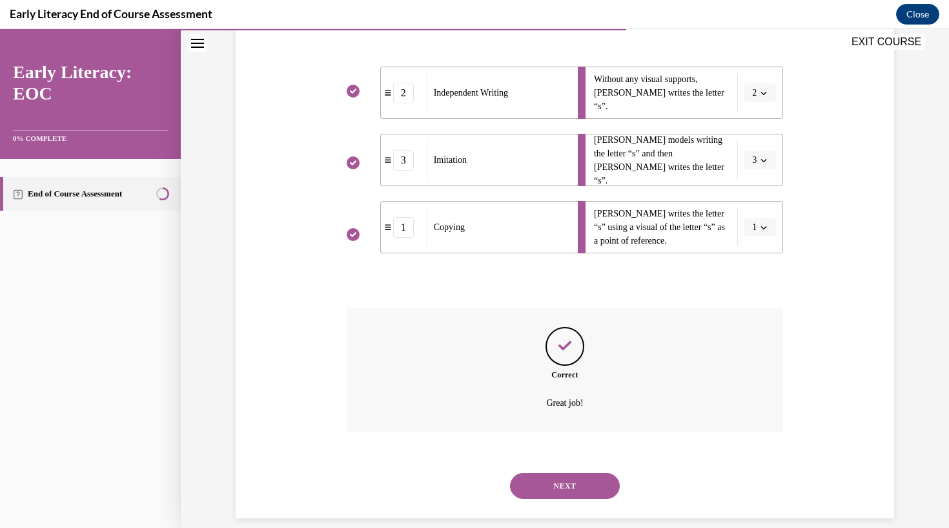
click at [544, 475] on button "NEXT" at bounding box center [565, 486] width 110 height 26
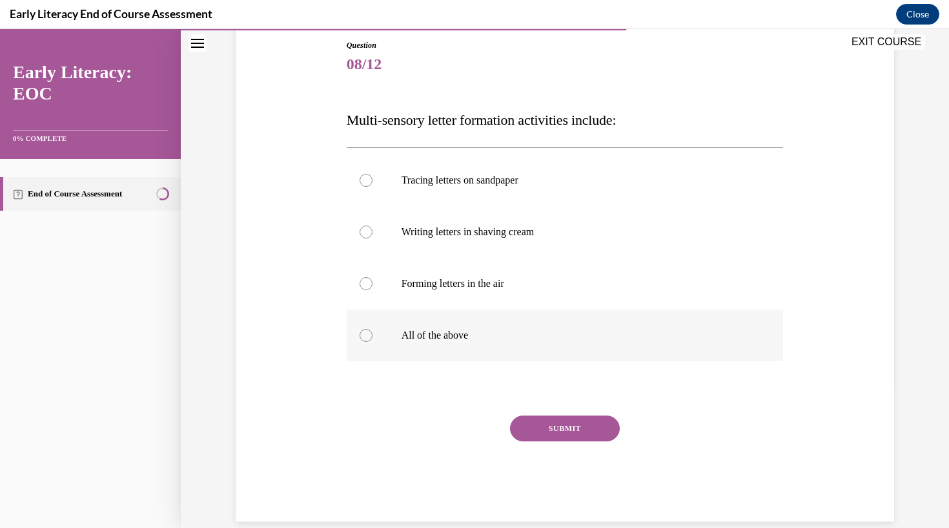
click at [453, 347] on div at bounding box center [565, 335] width 437 height 52
click at [552, 435] on button "SUBMIT" at bounding box center [565, 428] width 110 height 26
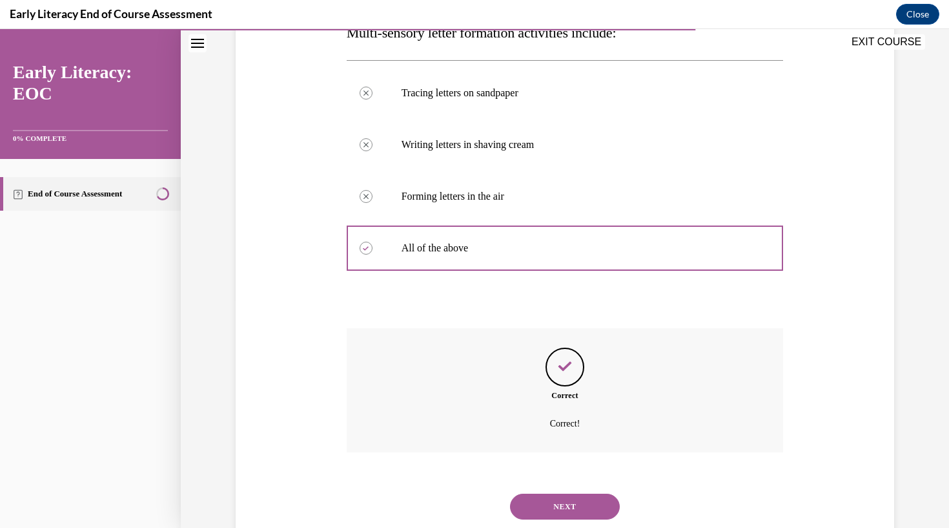
scroll to position [248, 0]
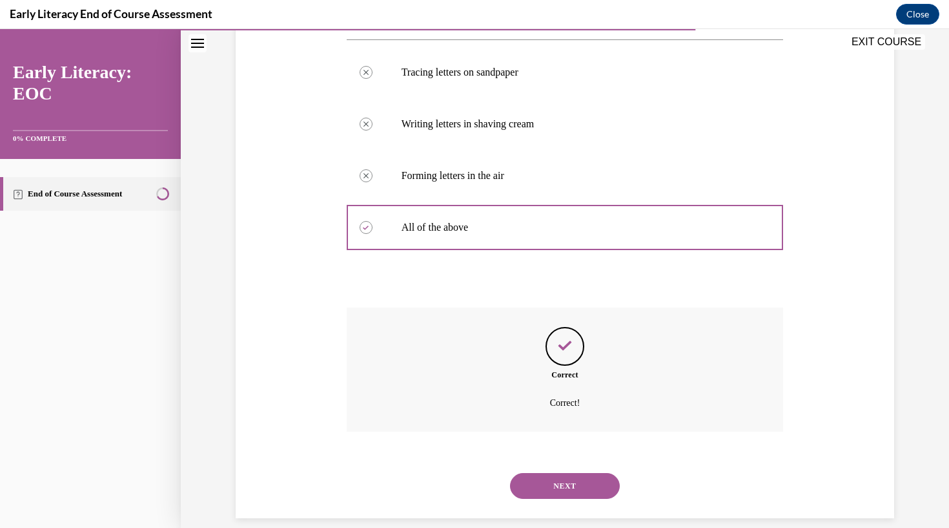
click at [561, 473] on button "NEXT" at bounding box center [565, 486] width 110 height 26
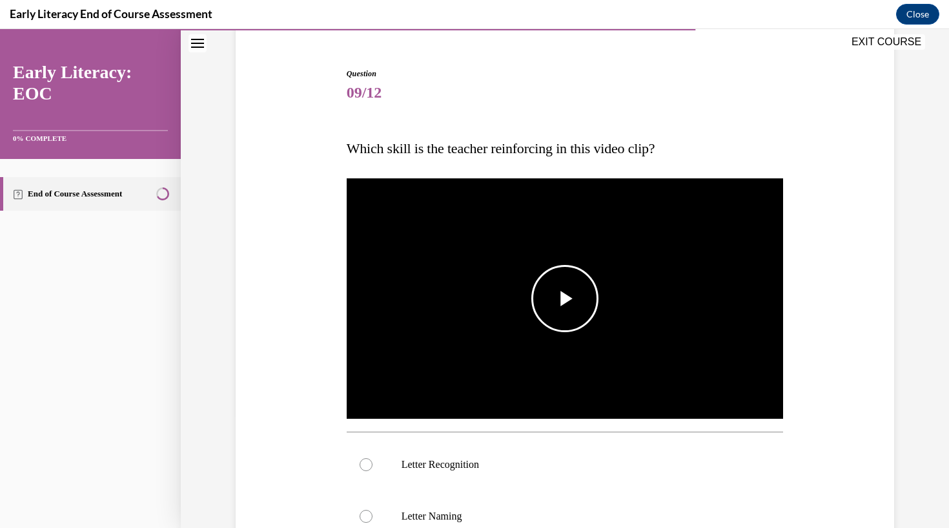
scroll to position [126, 0]
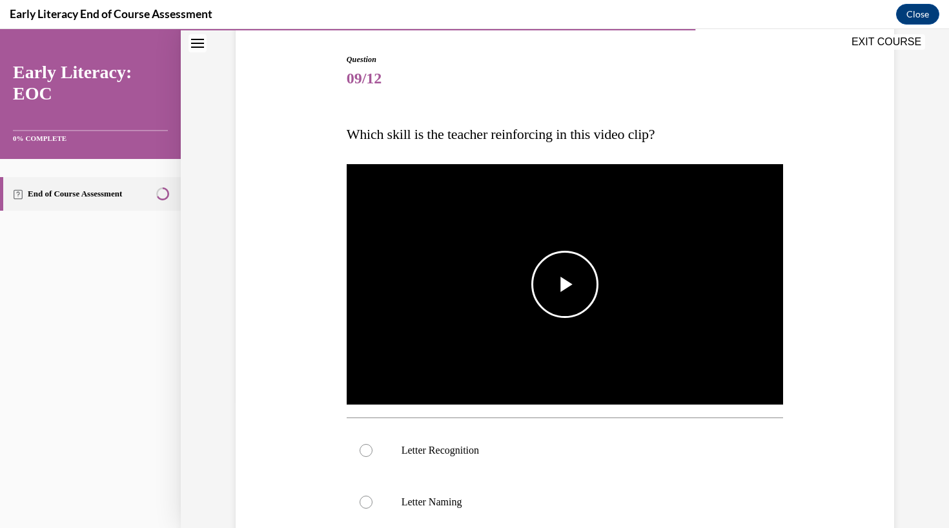
click at [565, 284] on span "Video player" at bounding box center [565, 284] width 0 height 0
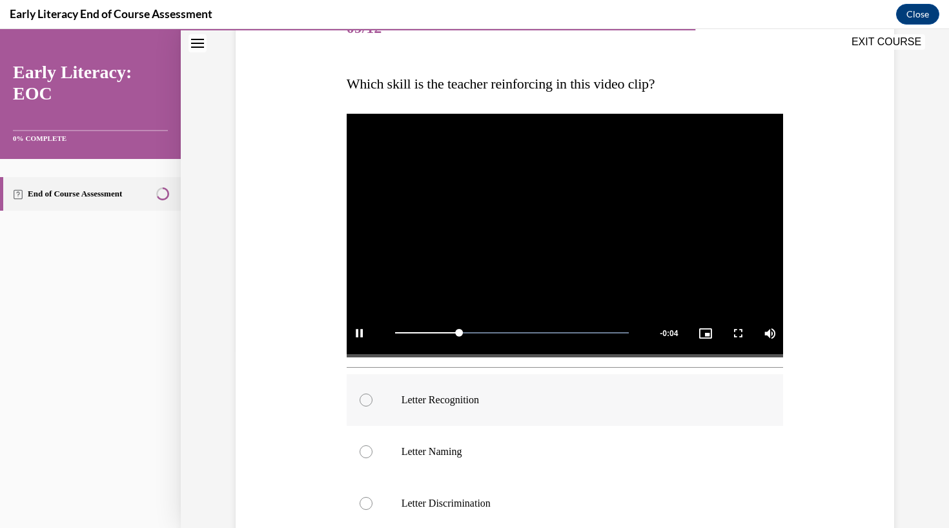
click at [462, 408] on div at bounding box center [565, 400] width 437 height 52
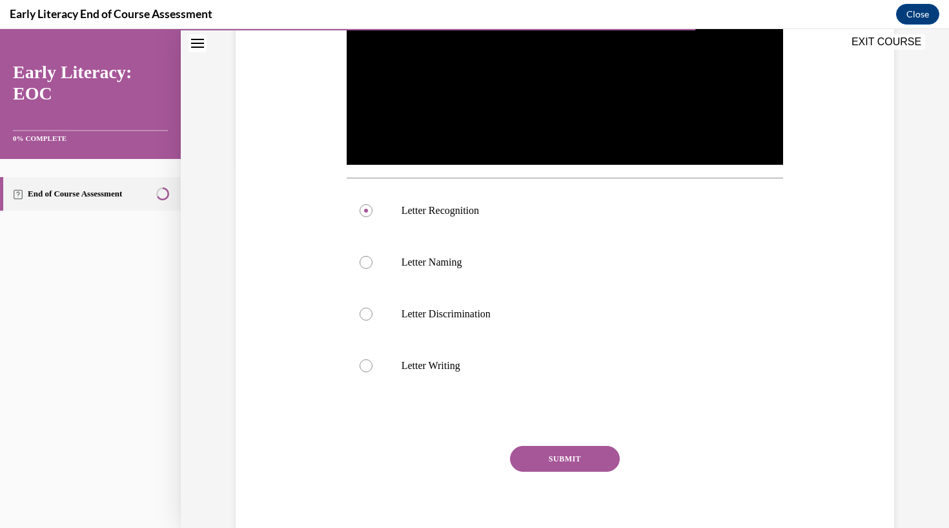
click at [543, 450] on button "SUBMIT" at bounding box center [565, 459] width 110 height 26
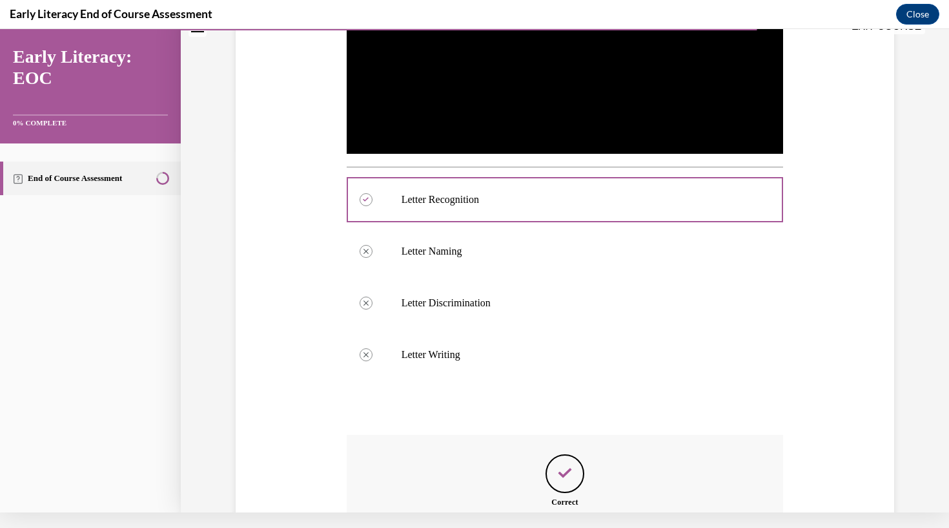
scroll to position [504, 0]
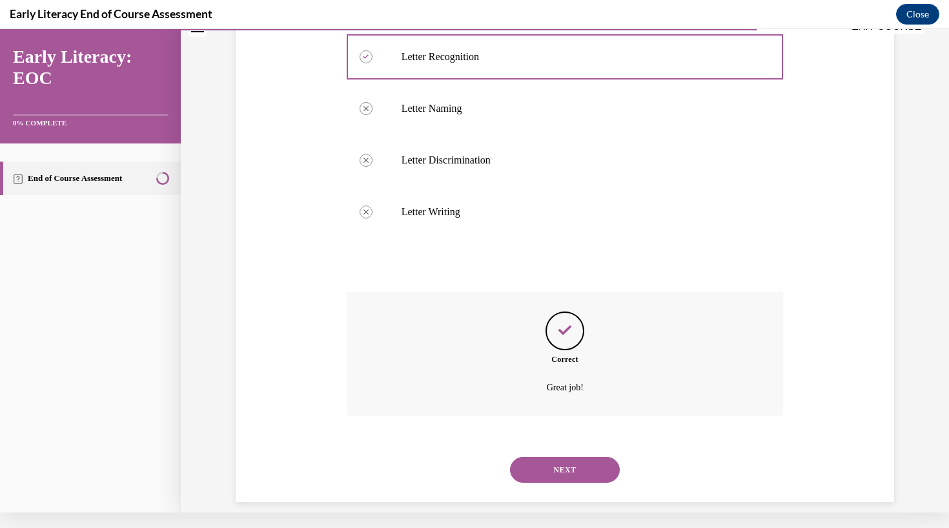
click at [566, 464] on button "NEXT" at bounding box center [565, 470] width 110 height 26
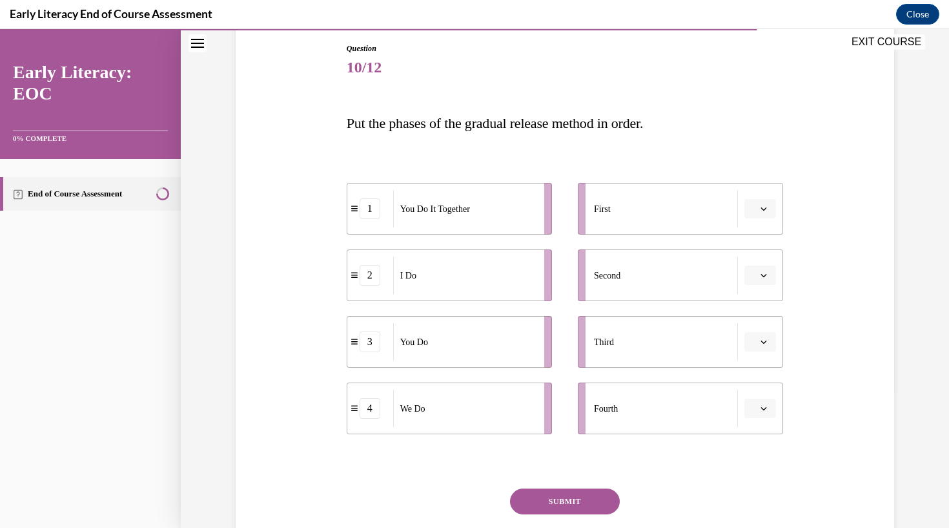
scroll to position [139, 0]
click at [762, 272] on icon "button" at bounding box center [764, 273] width 6 height 6
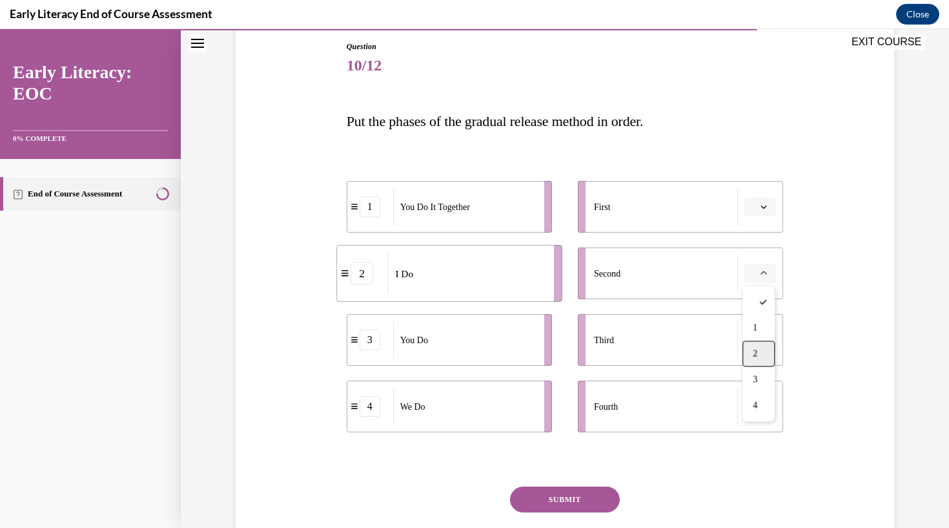
click at [758, 358] on span "2" at bounding box center [755, 354] width 5 height 10
click at [756, 273] on span "2" at bounding box center [754, 273] width 5 height 13
click at [755, 325] on span "1" at bounding box center [752, 328] width 5 height 10
click at [771, 267] on button "1" at bounding box center [761, 273] width 32 height 19
click at [766, 353] on div "2" at bounding box center [756, 354] width 32 height 26
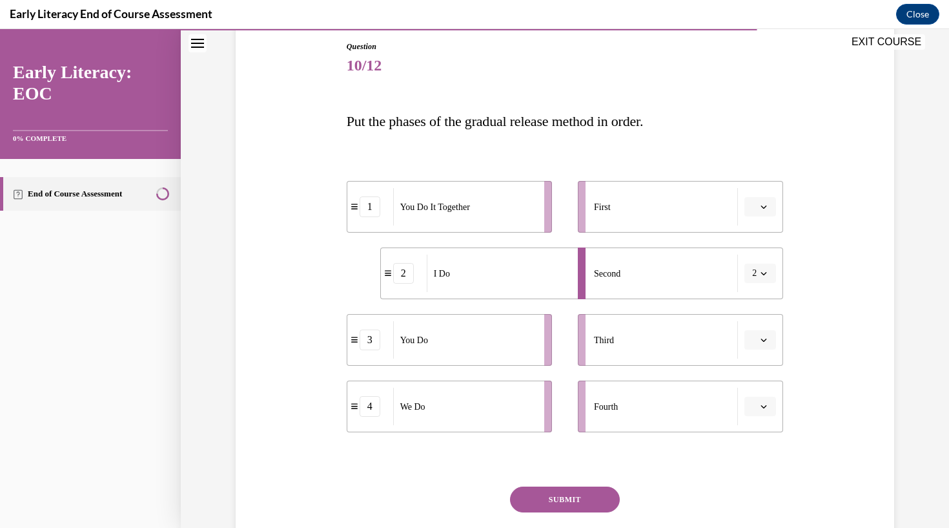
click at [761, 404] on icon "button" at bounding box center [764, 406] width 6 height 6
click at [758, 321] on span "2" at bounding box center [755, 326] width 5 height 10
click at [759, 409] on button "2" at bounding box center [761, 406] width 32 height 19
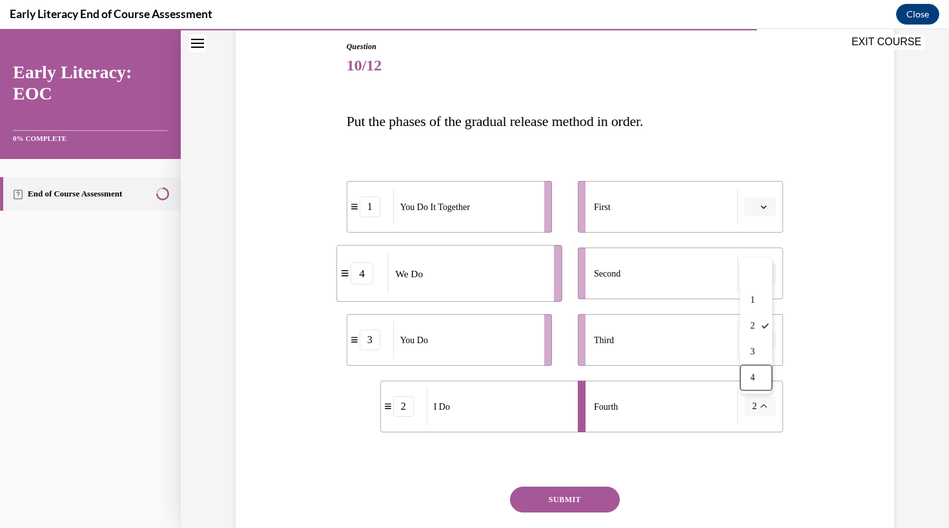
click at [757, 406] on span "2" at bounding box center [754, 406] width 5 height 13
click at [765, 406] on icon "button" at bounding box center [764, 406] width 6 height 6
click at [761, 273] on div at bounding box center [756, 275] width 32 height 26
click at [765, 404] on icon "button" at bounding box center [764, 406] width 6 height 6
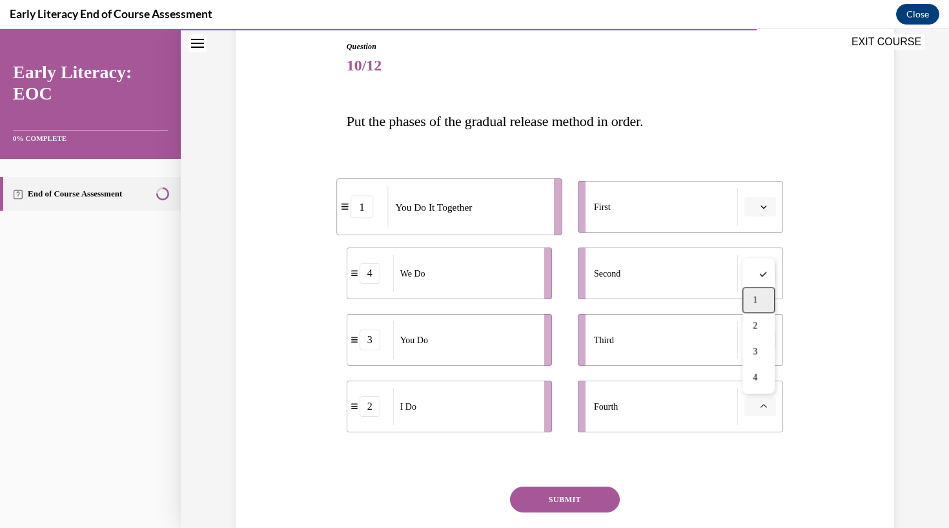
click at [758, 298] on span "1" at bounding box center [755, 300] width 5 height 10
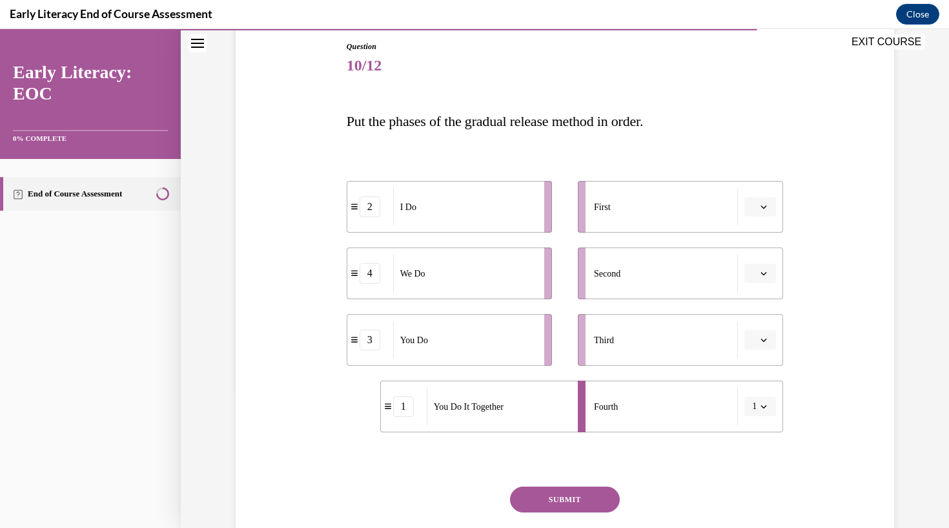
click at [765, 402] on span "button" at bounding box center [764, 406] width 9 height 9
click at [756, 282] on div at bounding box center [756, 275] width 32 height 26
click at [761, 210] on span "button" at bounding box center [764, 206] width 9 height 9
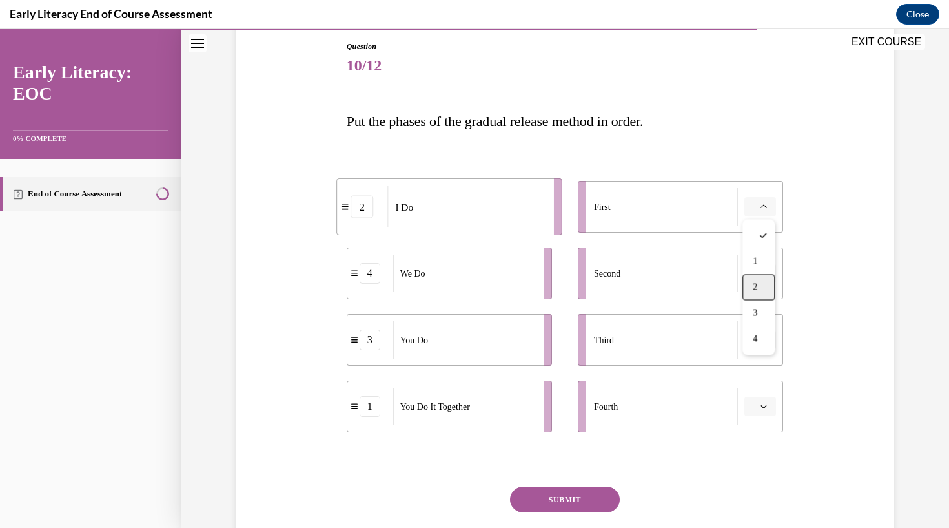
click at [756, 285] on span "2" at bounding box center [755, 287] width 5 height 10
click at [764, 271] on icon "button" at bounding box center [764, 273] width 6 height 6
click at [761, 355] on div "2" at bounding box center [759, 354] width 32 height 26
click at [758, 273] on button "2" at bounding box center [761, 273] width 32 height 19
click at [752, 307] on div at bounding box center [756, 302] width 32 height 26
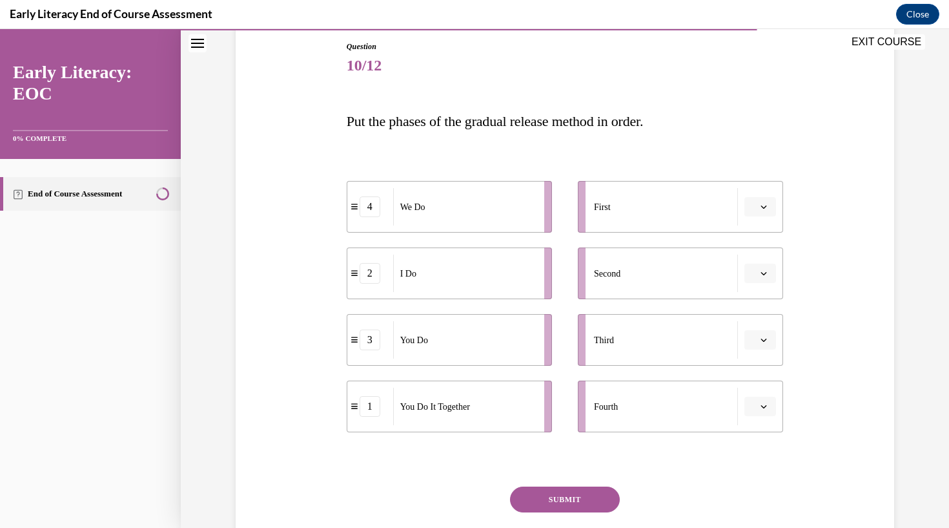
click at [767, 270] on icon "button" at bounding box center [764, 273] width 6 height 6
click at [760, 353] on div "2" at bounding box center [759, 354] width 32 height 26
click at [760, 206] on span "button" at bounding box center [764, 206] width 9 height 9
click at [752, 258] on div "1" at bounding box center [759, 262] width 32 height 26
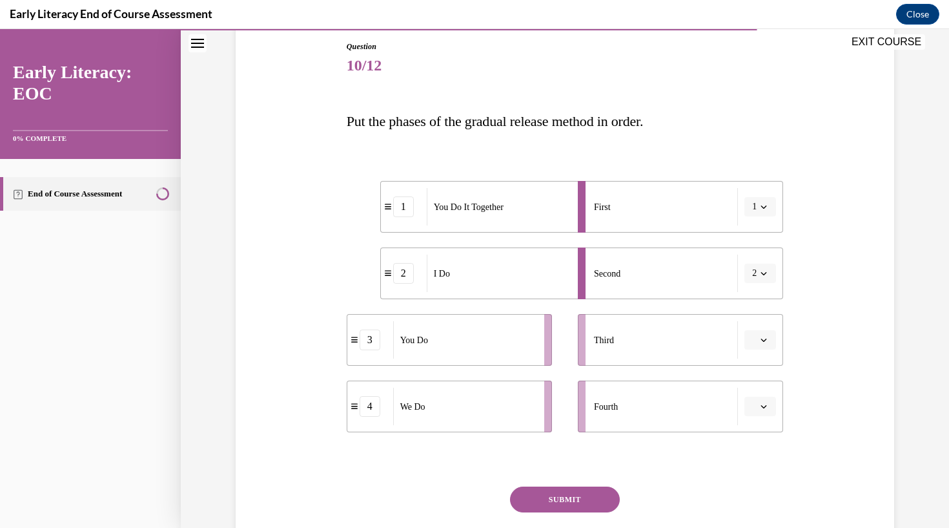
click at [763, 269] on span "button" at bounding box center [764, 273] width 9 height 9
click at [748, 331] on div "1" at bounding box center [756, 328] width 32 height 26
click at [767, 273] on icon "button" at bounding box center [764, 273] width 6 height 6
click at [751, 323] on span "1" at bounding box center [752, 328] width 5 height 10
click at [767, 266] on button "1" at bounding box center [761, 273] width 32 height 19
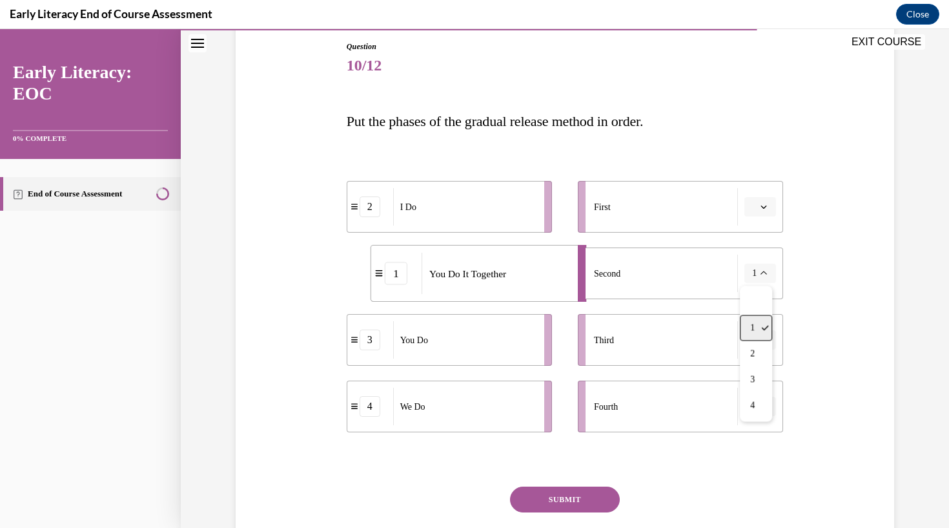
click at [760, 329] on div "1" at bounding box center [756, 328] width 32 height 26
click at [773, 269] on button "1" at bounding box center [761, 273] width 32 height 19
click at [752, 350] on span "2" at bounding box center [752, 354] width 5 height 10
click at [765, 203] on span "button" at bounding box center [764, 206] width 9 height 9
click at [761, 287] on div "2" at bounding box center [759, 287] width 32 height 26
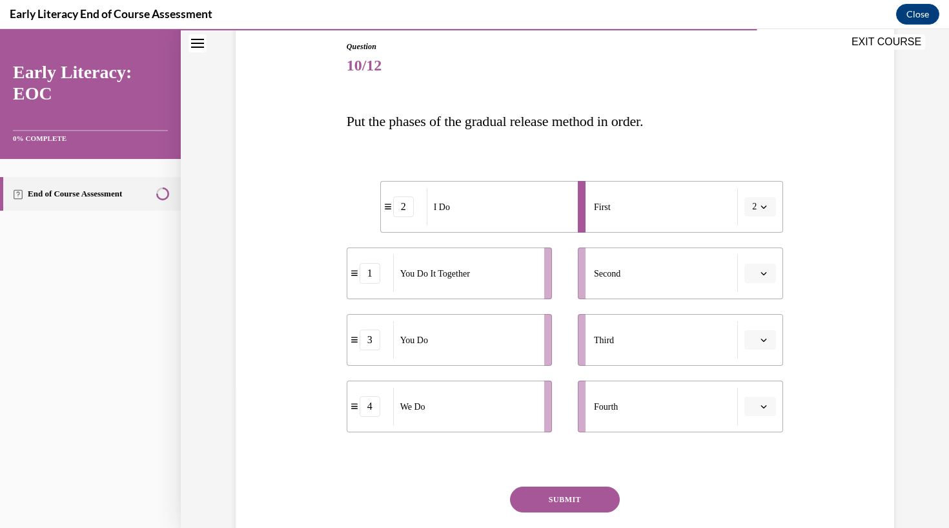
click at [764, 274] on icon "button" at bounding box center [764, 273] width 6 height 3
click at [761, 354] on div "2" at bounding box center [759, 354] width 32 height 26
click at [764, 271] on icon "button" at bounding box center [764, 273] width 6 height 6
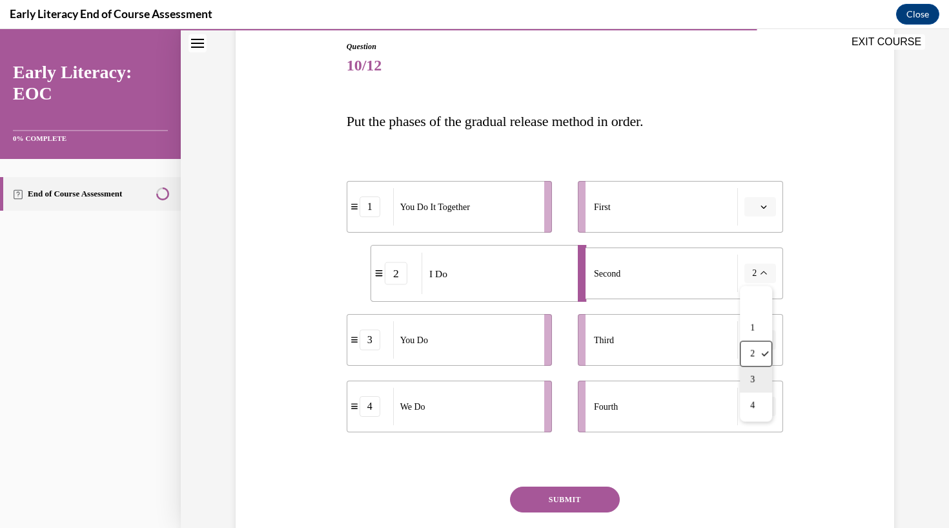
click at [749, 373] on div "3" at bounding box center [756, 380] width 32 height 26
click at [762, 275] on icon "button" at bounding box center [764, 273] width 6 height 6
click at [761, 331] on div "1" at bounding box center [756, 328] width 32 height 26
click at [769, 271] on span "button" at bounding box center [764, 273] width 9 height 9
click at [755, 361] on div "2" at bounding box center [756, 354] width 32 height 26
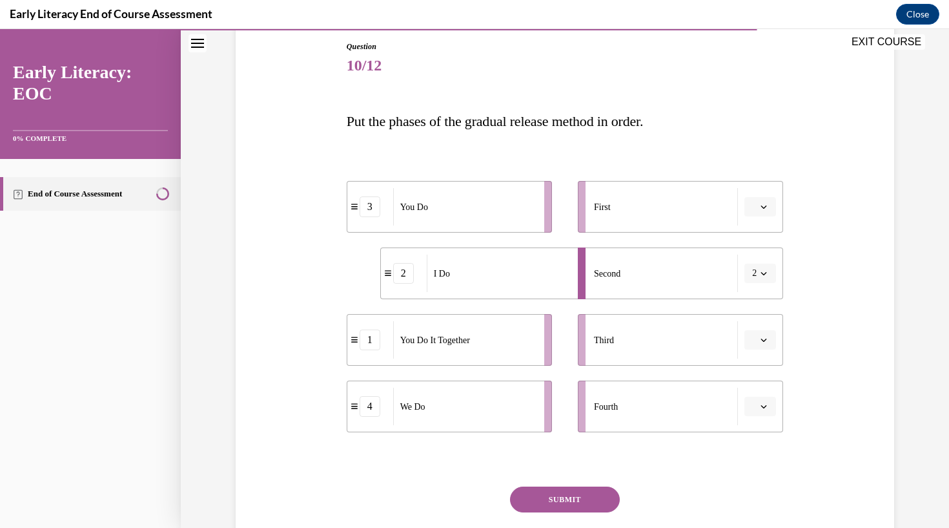
click at [761, 278] on button "2" at bounding box center [761, 273] width 32 height 19
click at [754, 301] on div at bounding box center [756, 302] width 32 height 26
click at [767, 274] on icon "button" at bounding box center [764, 273] width 6 height 6
click at [757, 324] on span "1" at bounding box center [755, 328] width 5 height 10
click at [762, 271] on icon "button" at bounding box center [764, 273] width 6 height 6
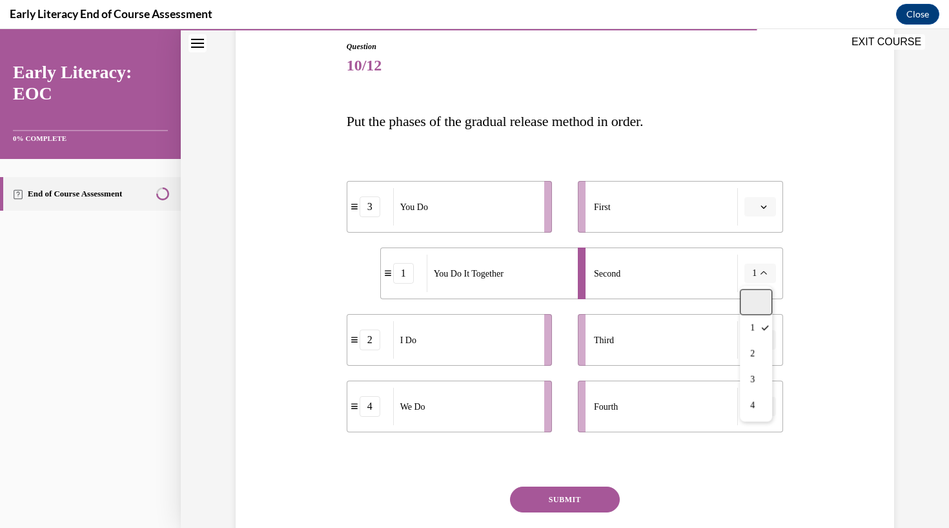
click at [744, 302] on div at bounding box center [756, 302] width 32 height 26
click at [763, 336] on icon "button" at bounding box center [764, 339] width 6 height 6
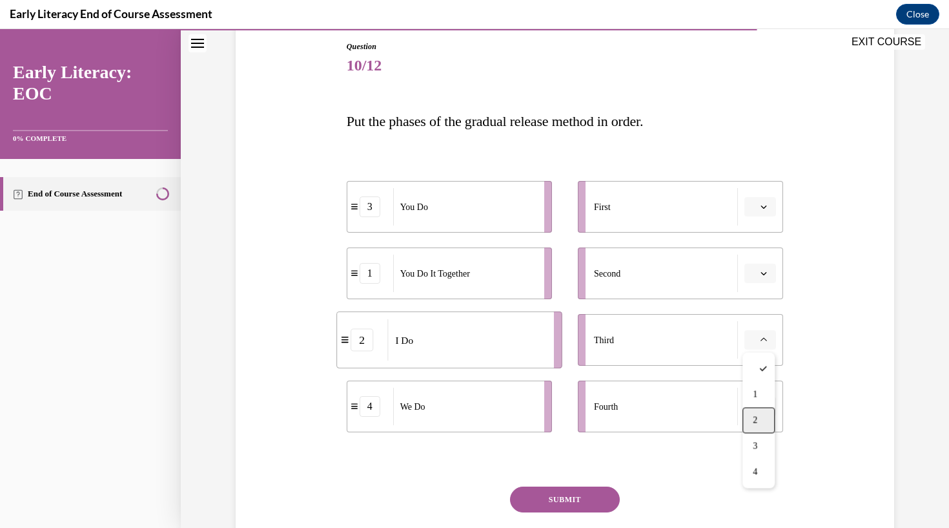
click at [756, 419] on span "2" at bounding box center [755, 420] width 5 height 10
click at [762, 326] on li "Third 2" at bounding box center [680, 340] width 205 height 52
click at [769, 333] on button "2" at bounding box center [761, 339] width 32 height 19
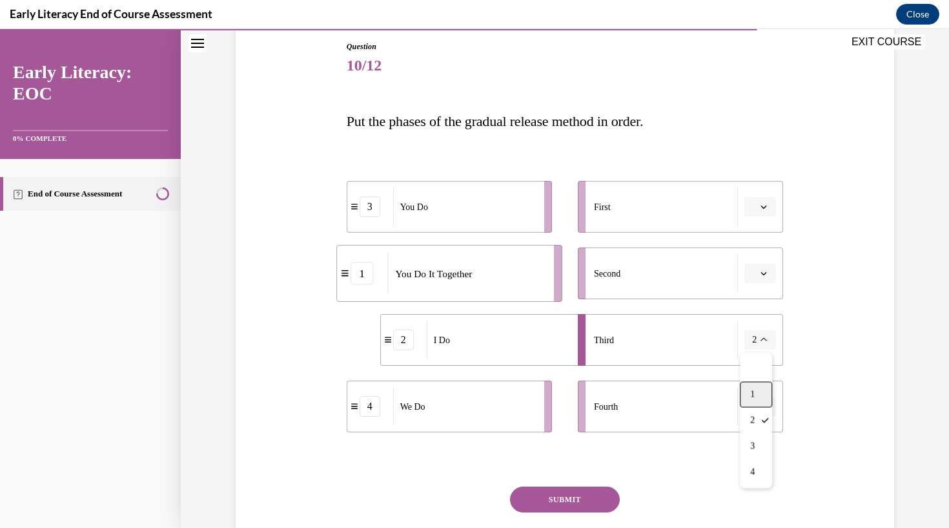
click at [752, 388] on div "1" at bounding box center [756, 395] width 32 height 26
click at [758, 340] on button "1" at bounding box center [761, 339] width 32 height 19
click at [752, 376] on div at bounding box center [756, 369] width 32 height 26
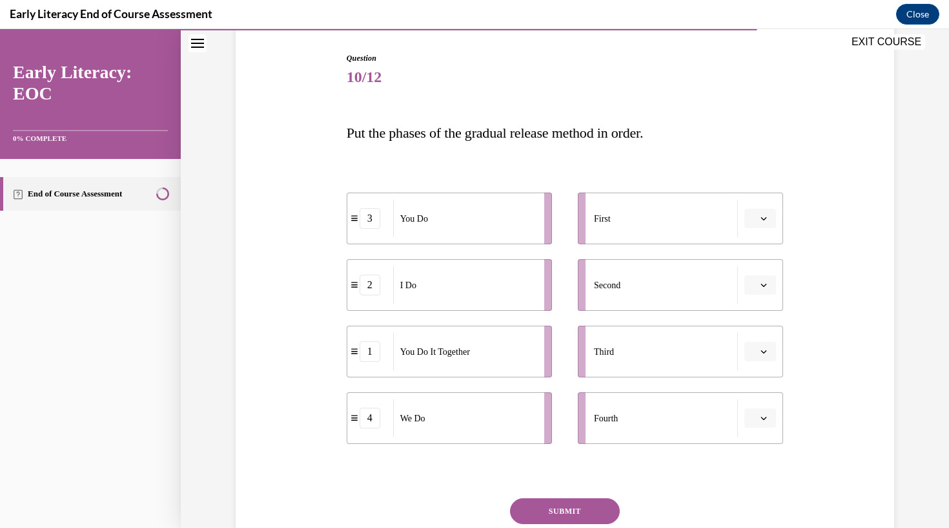
scroll to position [130, 0]
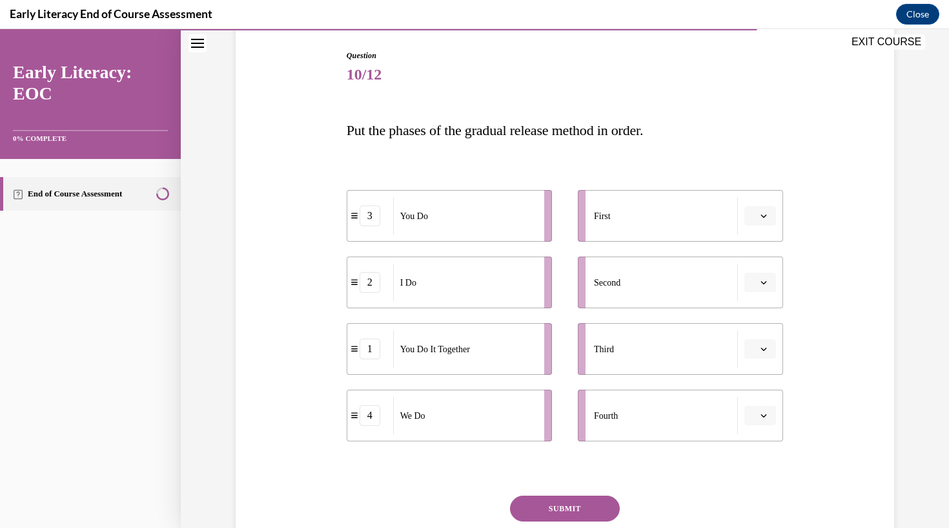
click at [778, 279] on li "Second" at bounding box center [680, 282] width 205 height 52
click at [765, 278] on span "button" at bounding box center [764, 282] width 9 height 9
click at [761, 333] on div "1" at bounding box center [759, 337] width 32 height 26
click at [763, 286] on span "button" at bounding box center [764, 282] width 9 height 9
click at [750, 316] on div at bounding box center [756, 311] width 32 height 26
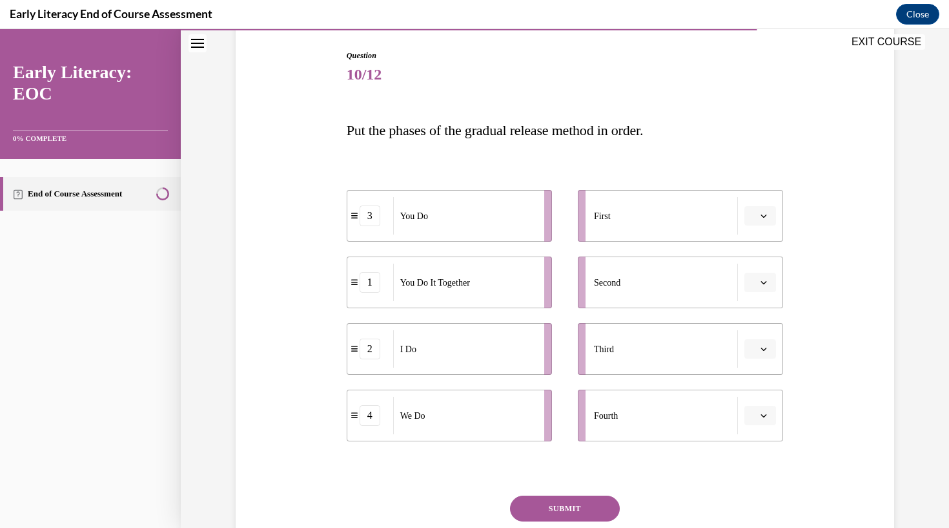
click at [369, 357] on div "2" at bounding box center [370, 348] width 21 height 21
click at [355, 355] on div "2" at bounding box center [370, 348] width 46 height 21
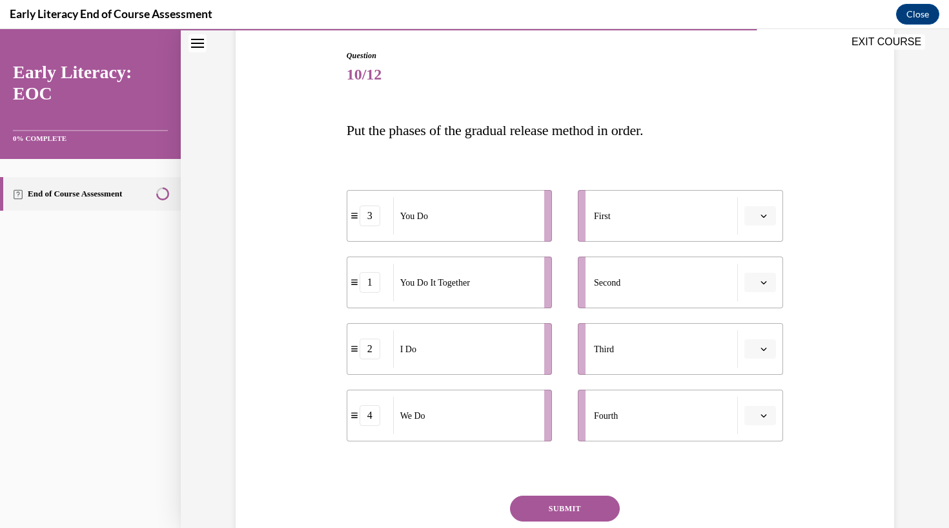
click at [355, 355] on div "2" at bounding box center [370, 348] width 46 height 21
click at [370, 355] on div "2" at bounding box center [370, 348] width 21 height 21
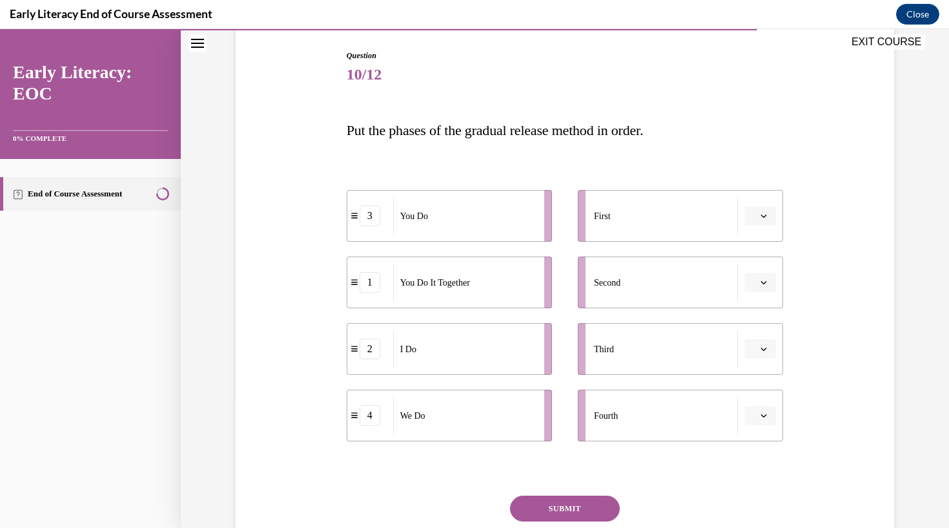
click at [758, 354] on button "button" at bounding box center [761, 348] width 32 height 19
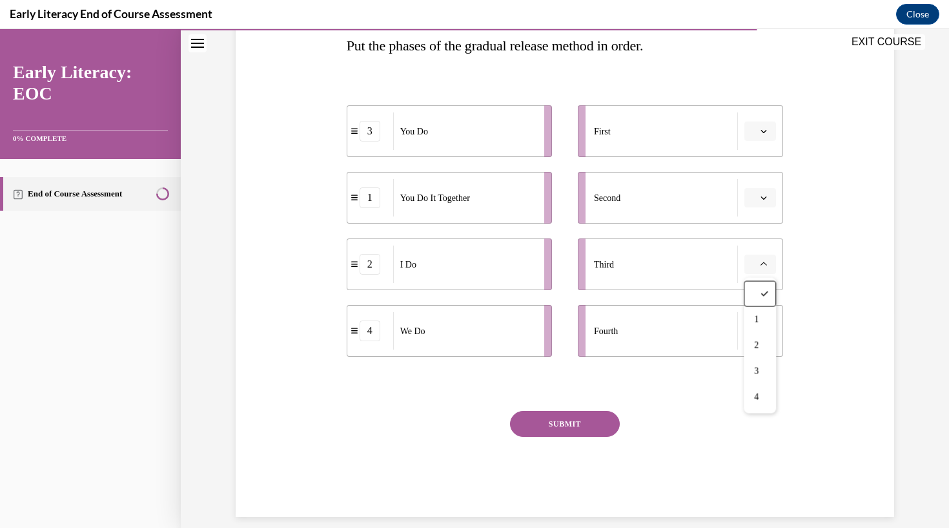
scroll to position [214, 0]
click at [776, 378] on div "3" at bounding box center [760, 371] width 32 height 26
click at [772, 255] on button "3" at bounding box center [761, 264] width 32 height 19
click at [758, 295] on div at bounding box center [756, 294] width 32 height 26
click at [776, 127] on button "button" at bounding box center [761, 131] width 32 height 19
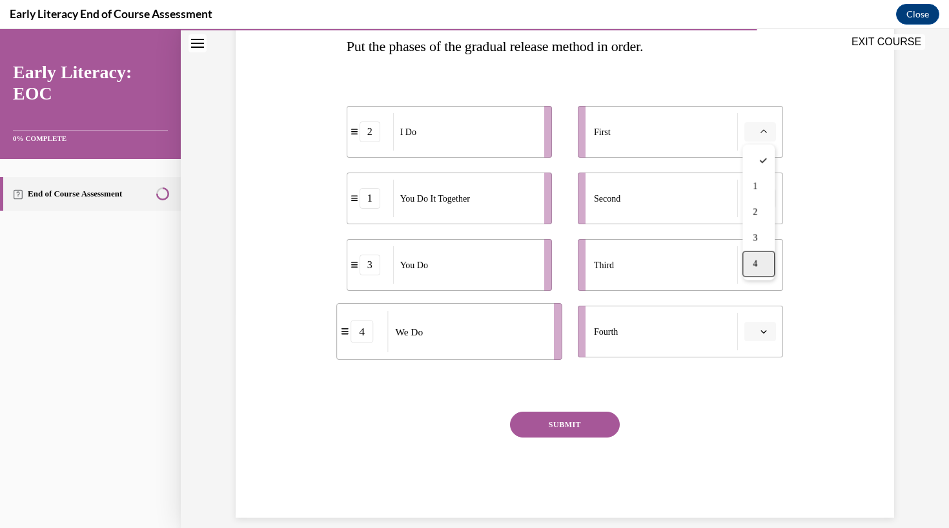
click at [752, 264] on div "4" at bounding box center [759, 264] width 32 height 26
click at [758, 123] on button "4" at bounding box center [761, 131] width 32 height 19
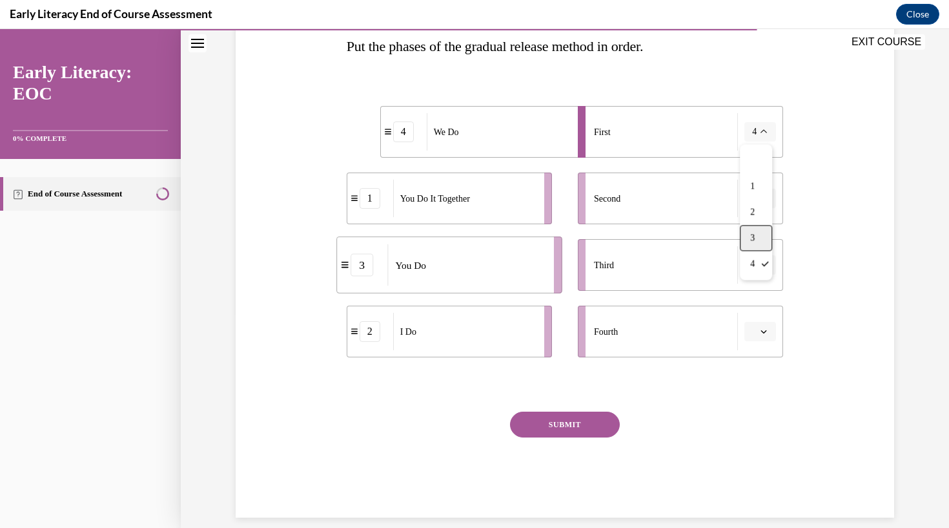
click at [746, 240] on div "3" at bounding box center [756, 238] width 32 height 26
click at [760, 130] on span "button" at bounding box center [764, 131] width 9 height 9
click at [761, 215] on div "2" at bounding box center [756, 213] width 32 height 26
click at [764, 202] on span "button" at bounding box center [764, 198] width 9 height 9
click at [760, 334] on div "4" at bounding box center [759, 331] width 32 height 26
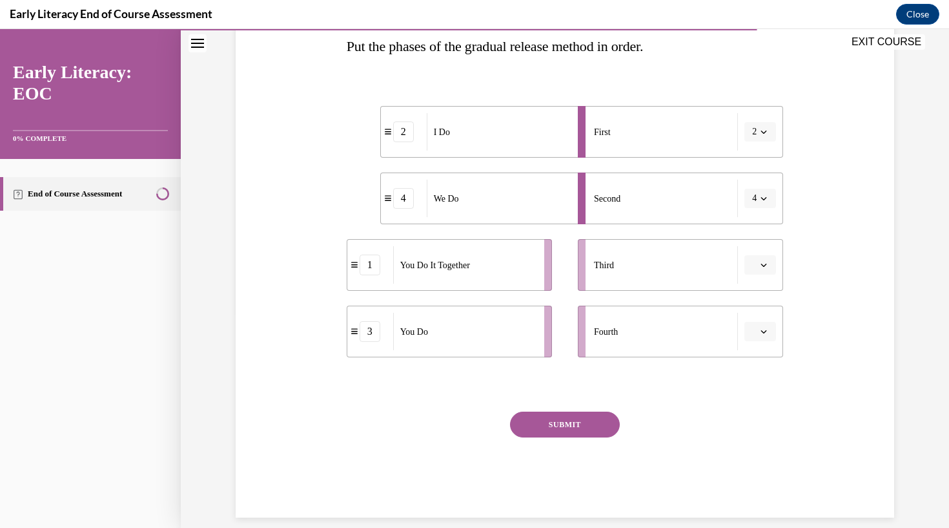
click at [757, 259] on span "Please select an option" at bounding box center [754, 264] width 5 height 13
click at [763, 369] on div "3" at bounding box center [759, 371] width 32 height 26
click at [767, 266] on icon "button" at bounding box center [764, 265] width 6 height 6
click at [763, 349] on div "2" at bounding box center [756, 346] width 32 height 26
click at [763, 262] on icon "button" at bounding box center [764, 265] width 6 height 6
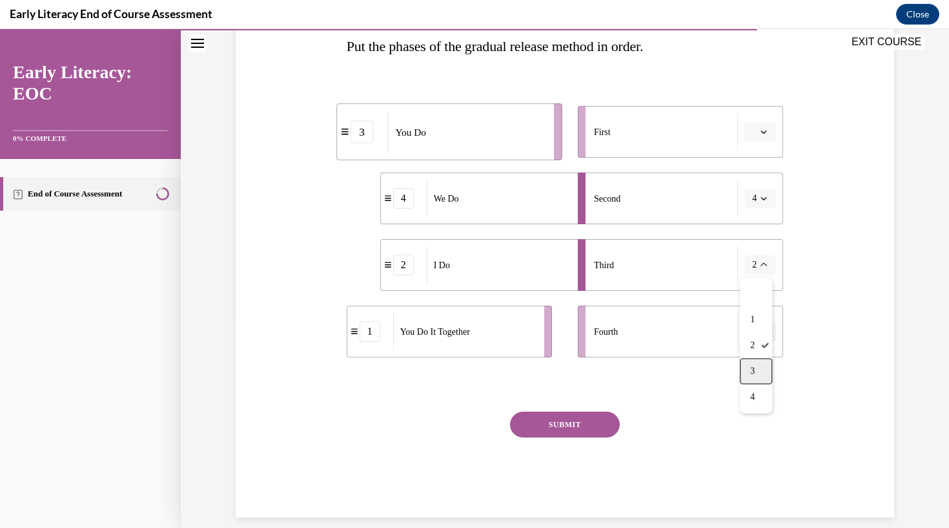
click at [752, 377] on div "3" at bounding box center [756, 371] width 32 height 26
click at [760, 272] on button "3" at bounding box center [761, 264] width 32 height 19
click at [755, 396] on span "4" at bounding box center [752, 397] width 5 height 10
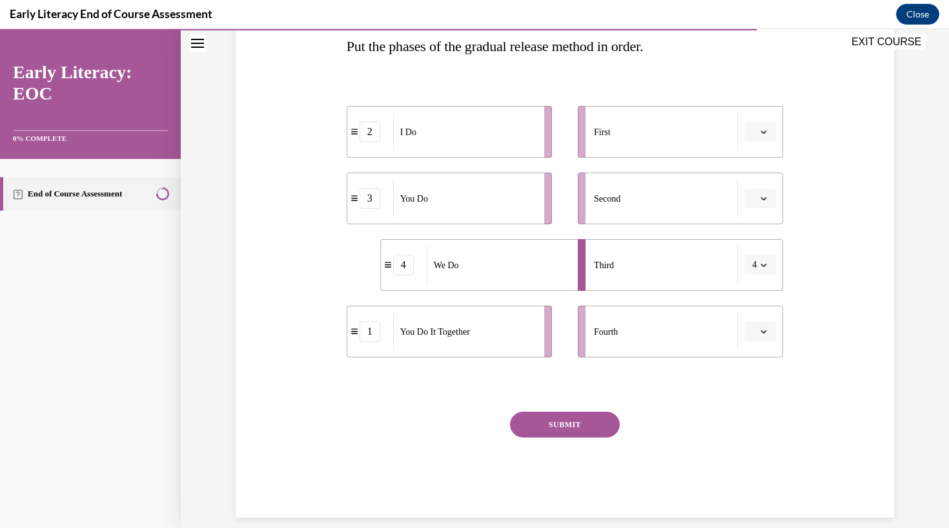
click at [761, 266] on icon "button" at bounding box center [764, 265] width 6 height 6
click at [754, 375] on span "3" at bounding box center [752, 371] width 5 height 10
click at [764, 264] on icon "button" at bounding box center [764, 265] width 6 height 6
click at [754, 349] on span "2" at bounding box center [752, 345] width 5 height 10
click at [762, 262] on icon "button" at bounding box center [764, 265] width 6 height 6
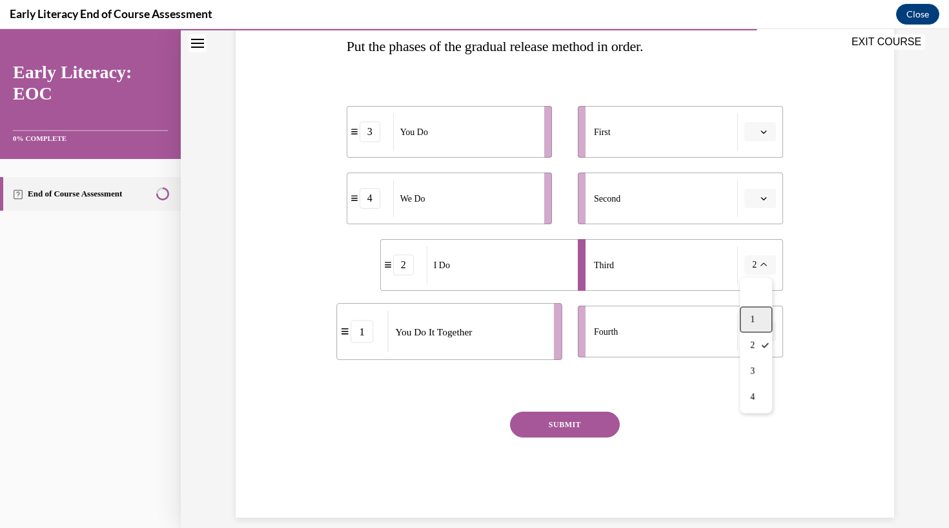
click at [761, 326] on div "1" at bounding box center [756, 320] width 32 height 26
click at [762, 133] on icon "button" at bounding box center [764, 132] width 6 height 6
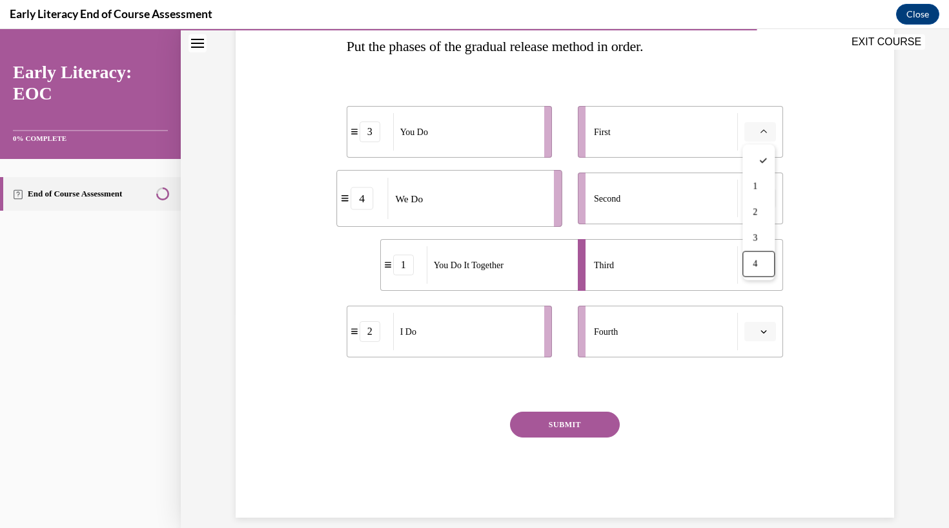
click at [833, 353] on div "Question 10/12 Put the phases of the gradual release method in order. 3 You Do …" at bounding box center [565, 222] width 665 height 590
click at [762, 134] on icon "button" at bounding box center [764, 132] width 6 height 6
click at [833, 238] on div "Question 10/12 Put the phases of the gradual release method in order. 3 You Do …" at bounding box center [565, 222] width 665 height 590
click at [769, 127] on span "button" at bounding box center [764, 131] width 9 height 9
click at [849, 163] on div "Question 10/12 Put the phases of the gradual release method in order. 3 You Do …" at bounding box center [565, 222] width 665 height 590
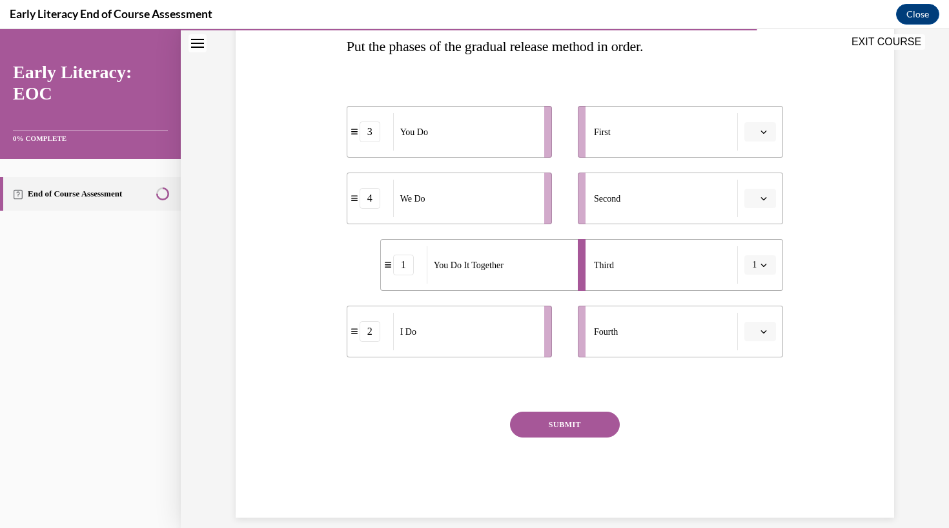
click at [763, 125] on button "button" at bounding box center [761, 131] width 32 height 19
click at [765, 260] on div "4" at bounding box center [759, 264] width 32 height 26
click at [763, 127] on button "4" at bounding box center [761, 131] width 32 height 19
click at [855, 300] on div "Question 10/12 Put the phases of the gradual release method in order. 4 We Do 3…" at bounding box center [565, 222] width 665 height 590
click at [763, 130] on icon "button" at bounding box center [764, 132] width 6 height 6
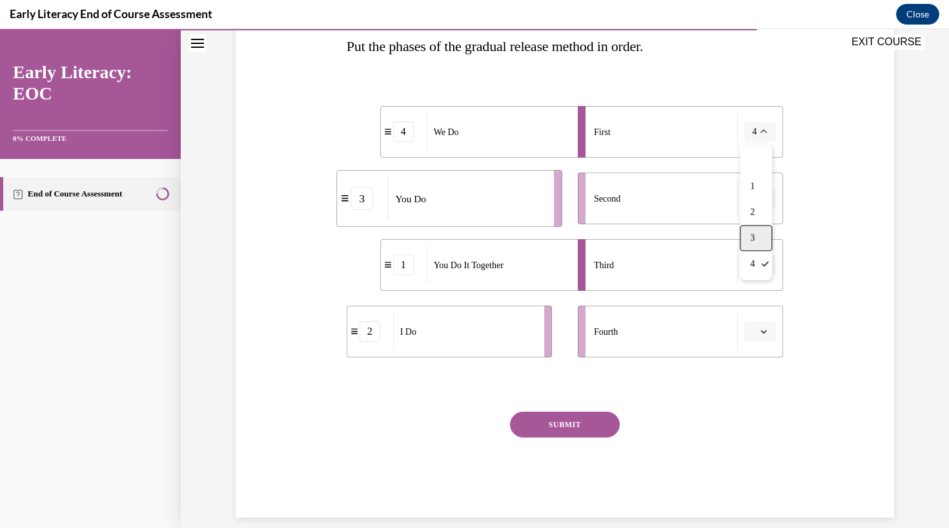
click at [760, 238] on div "3" at bounding box center [756, 238] width 32 height 26
click at [756, 325] on span "Please select an option" at bounding box center [754, 331] width 5 height 13
click at [760, 403] on div "2" at bounding box center [759, 412] width 32 height 26
click at [763, 327] on span "button" at bounding box center [764, 331] width 9 height 9
click at [760, 461] on div "4" at bounding box center [756, 464] width 32 height 26
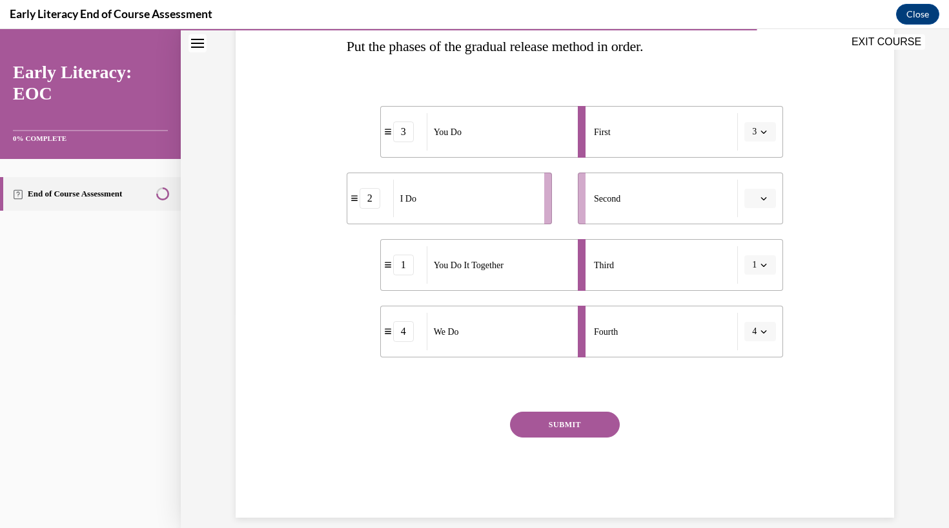
click at [758, 125] on button "3" at bounding box center [761, 131] width 32 height 19
click at [757, 218] on div "2" at bounding box center [756, 213] width 32 height 26
click at [760, 201] on span "button" at bounding box center [764, 198] width 9 height 9
click at [827, 238] on div "Question 10/12 Put the phases of the gradual release method in order. 2 I Do 3 …" at bounding box center [565, 222] width 665 height 590
click at [767, 201] on icon "button" at bounding box center [764, 198] width 6 height 6
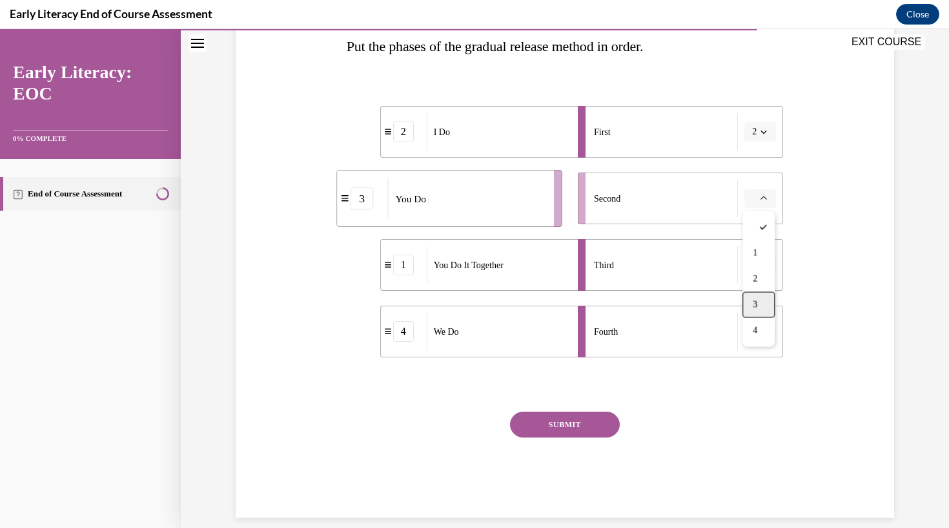
click at [767, 302] on div "3" at bounding box center [759, 305] width 32 height 26
click at [763, 264] on icon "button" at bounding box center [764, 265] width 6 height 6
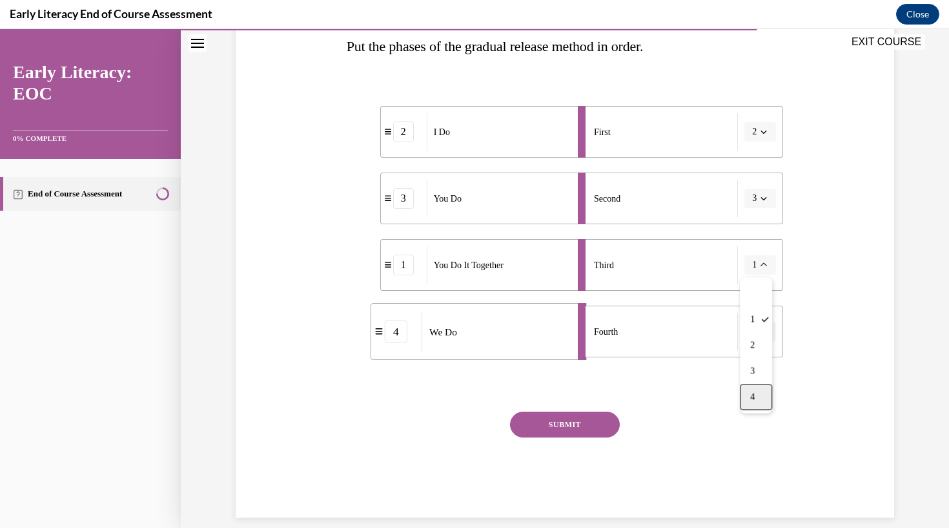
click at [755, 393] on span "4" at bounding box center [752, 397] width 5 height 10
click at [760, 333] on span "button" at bounding box center [764, 331] width 9 height 9
click at [756, 384] on span "1" at bounding box center [755, 386] width 5 height 10
click at [765, 200] on icon "button" at bounding box center [764, 198] width 6 height 6
click at [759, 337] on div "4" at bounding box center [756, 331] width 32 height 26
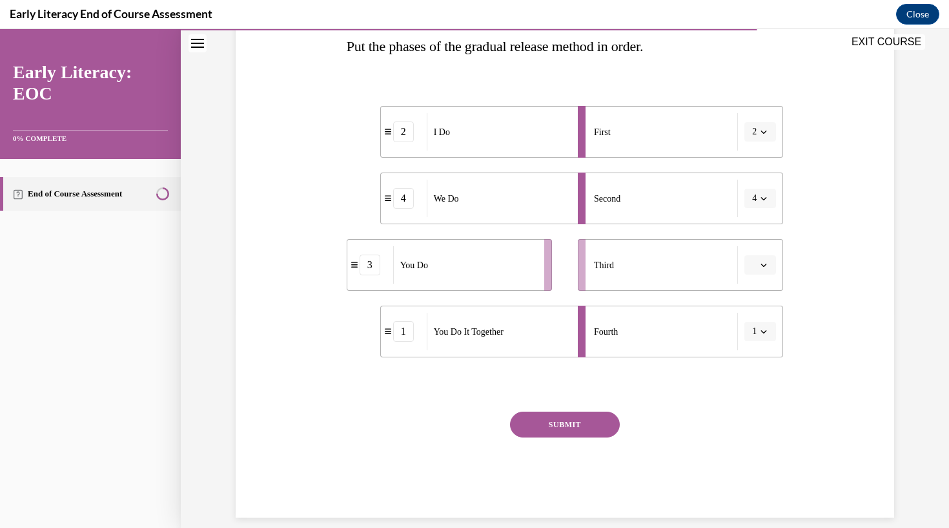
click at [758, 268] on button "button" at bounding box center [761, 264] width 32 height 19
click at [760, 364] on div "3" at bounding box center [759, 371] width 32 height 26
click at [765, 265] on icon "button" at bounding box center [764, 265] width 6 height 3
click at [761, 317] on div "1" at bounding box center [756, 320] width 32 height 26
click at [766, 336] on button "button" at bounding box center [761, 331] width 32 height 19
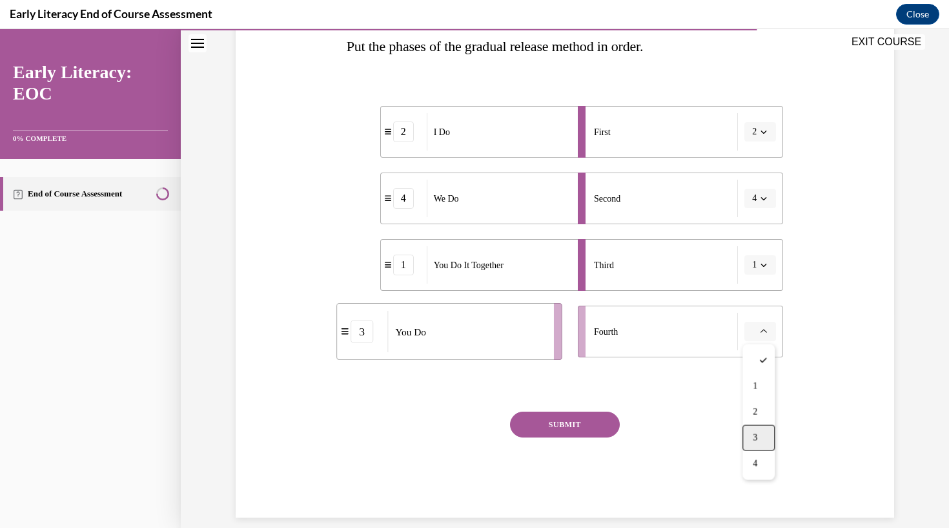
click at [767, 443] on div "3" at bounding box center [759, 438] width 32 height 26
click at [566, 418] on button "SUBMIT" at bounding box center [565, 424] width 110 height 26
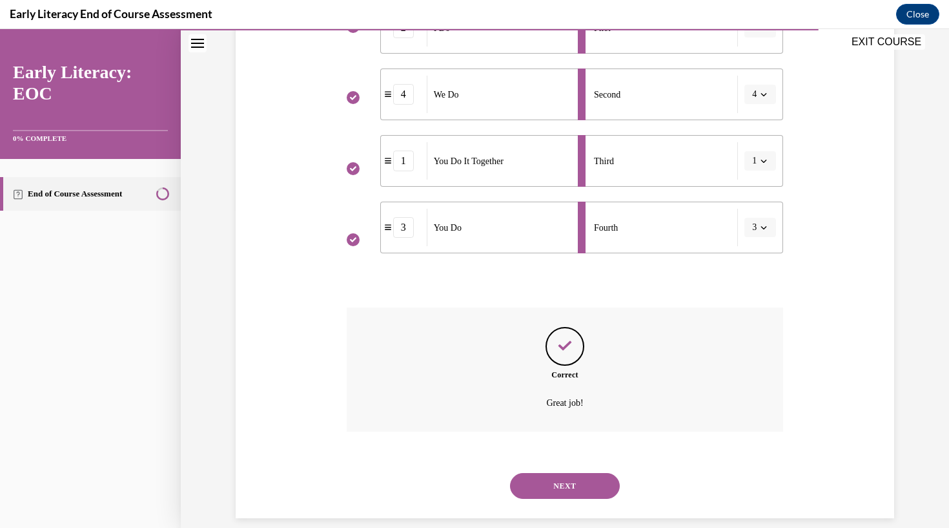
click at [567, 473] on button "NEXT" at bounding box center [565, 486] width 110 height 26
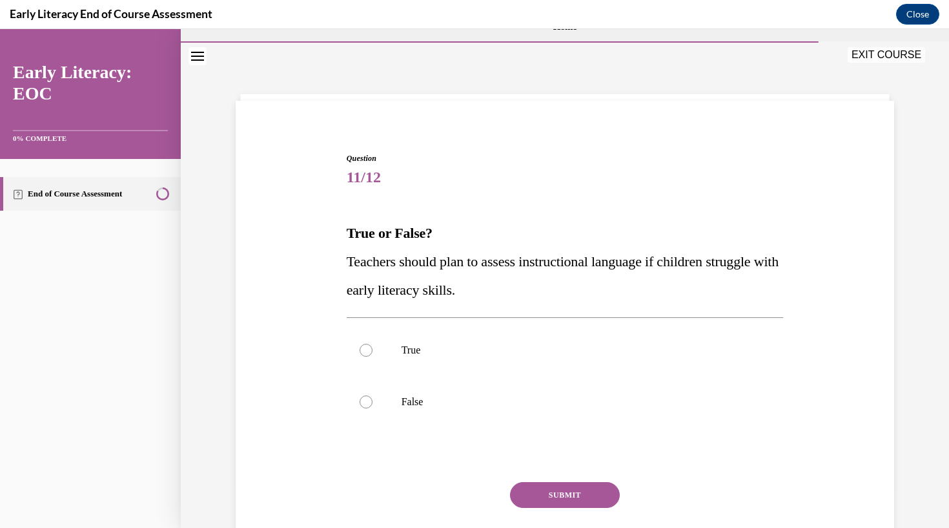
scroll to position [26, 0]
click at [359, 362] on div at bounding box center [565, 351] width 437 height 52
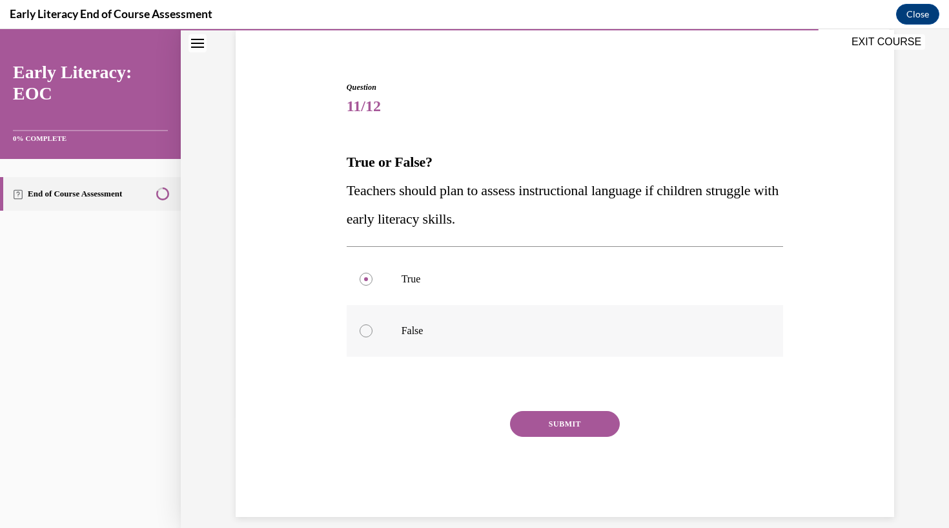
scroll to position [98, 0]
click at [557, 428] on button "SUBMIT" at bounding box center [565, 424] width 110 height 26
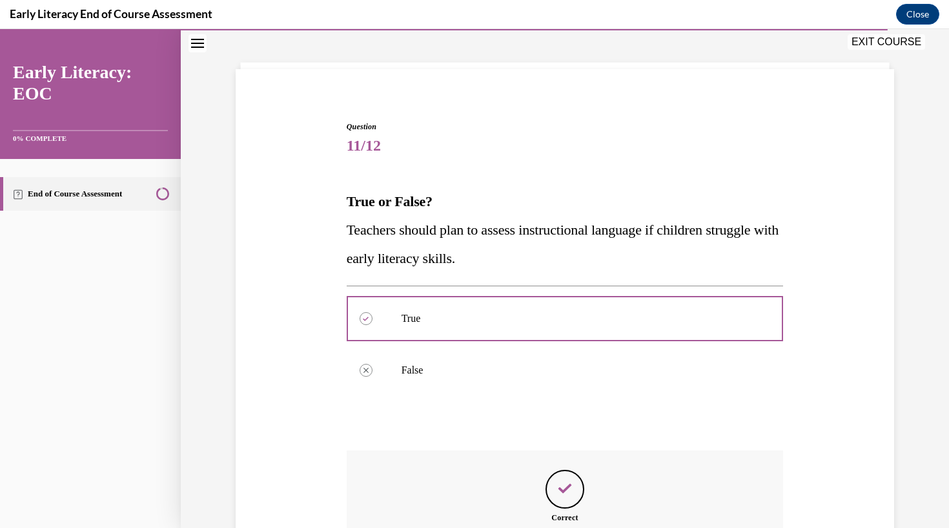
scroll to position [202, 0]
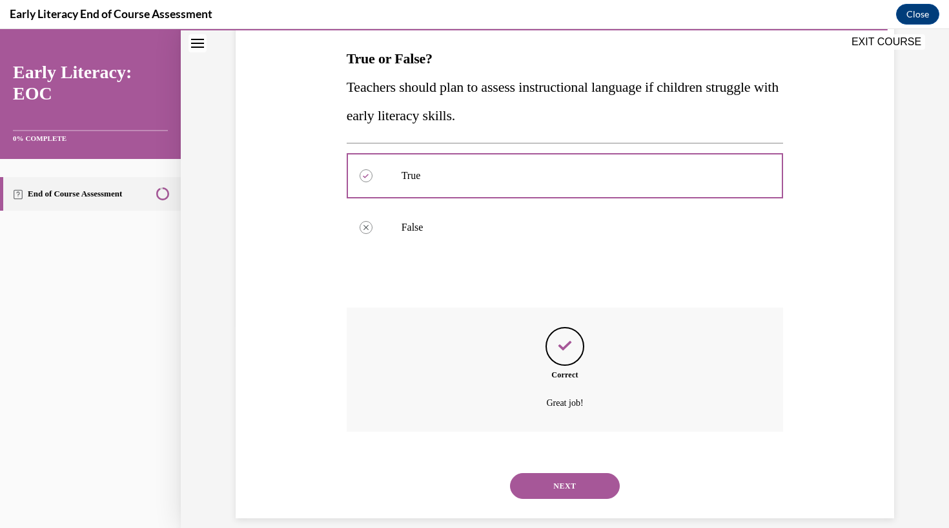
click at [543, 473] on button "NEXT" at bounding box center [565, 486] width 110 height 26
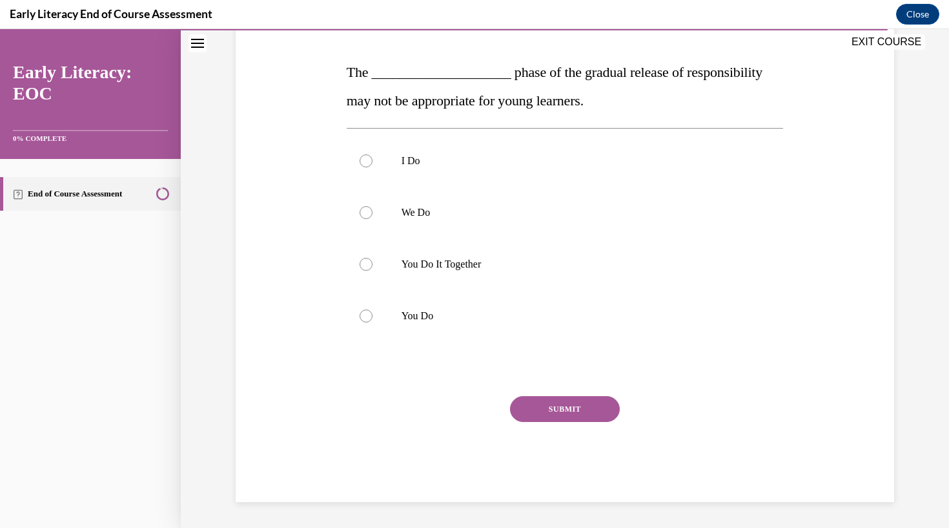
scroll to position [171, 0]
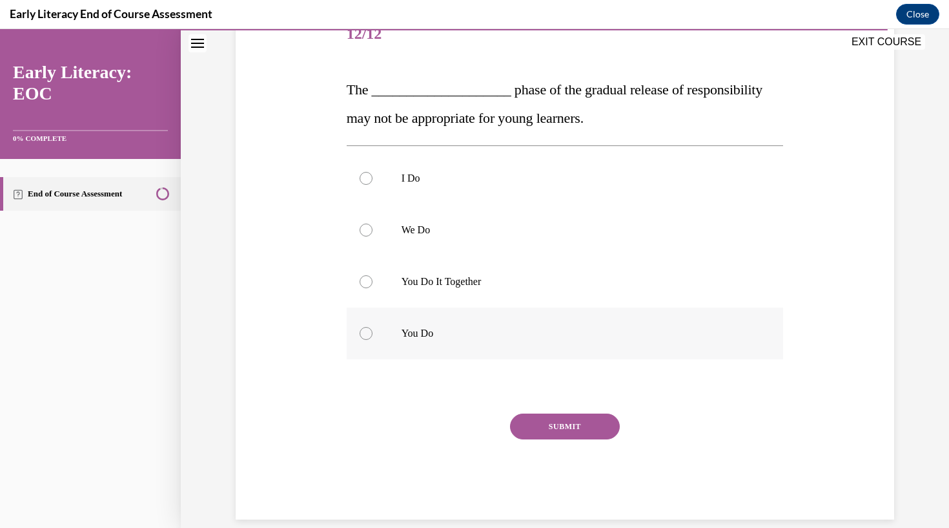
click at [450, 347] on div at bounding box center [565, 333] width 437 height 52
click at [455, 304] on div at bounding box center [565, 282] width 437 height 52
click at [554, 448] on div "SUBMIT" at bounding box center [565, 445] width 437 height 65
click at [539, 446] on div "SUBMIT" at bounding box center [565, 445] width 437 height 65
click at [570, 455] on div "SUBMIT" at bounding box center [565, 445] width 437 height 65
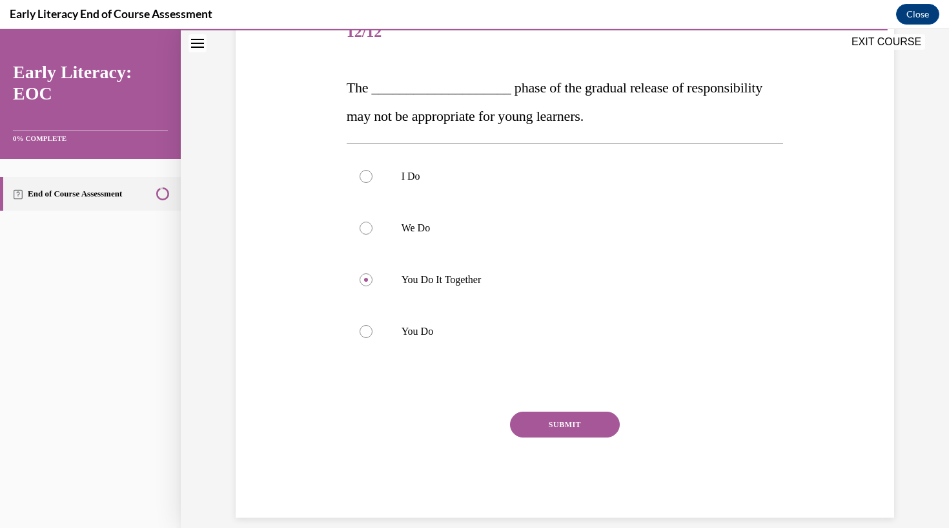
click at [559, 425] on button "SUBMIT" at bounding box center [565, 424] width 110 height 26
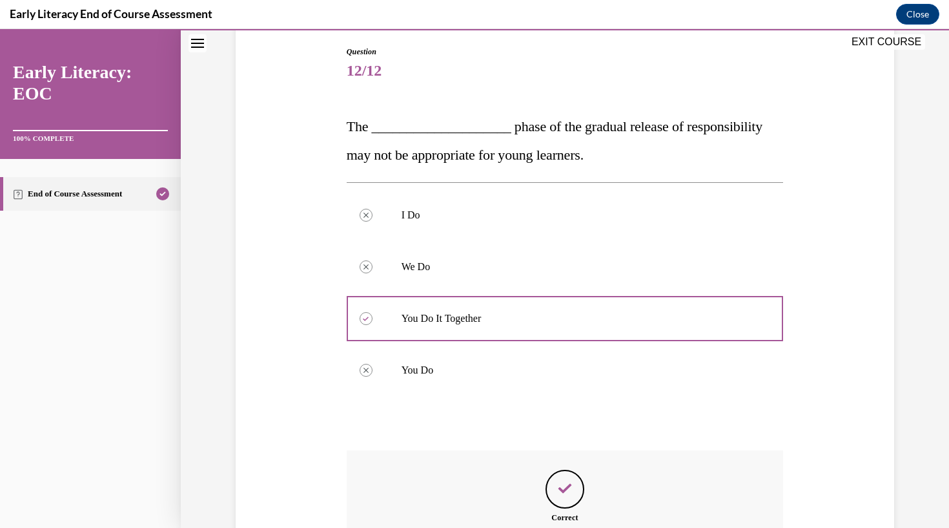
scroll to position [276, 0]
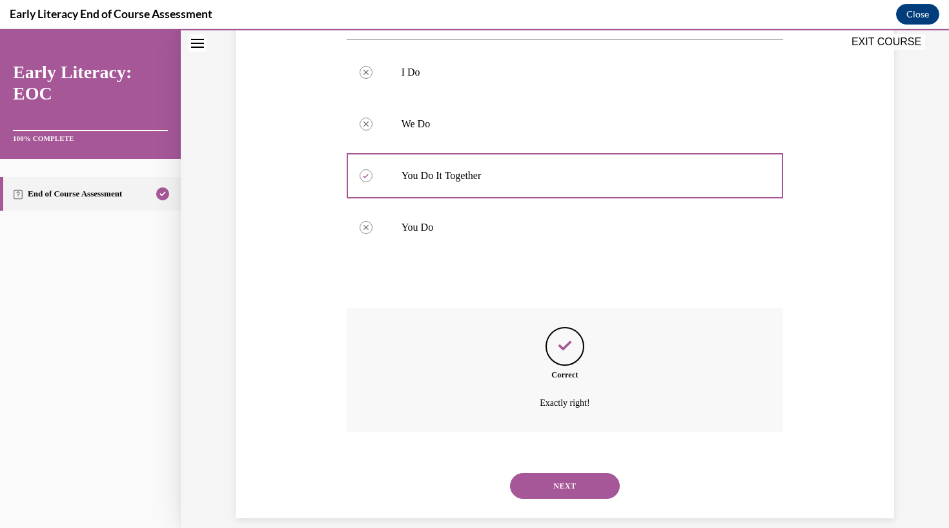
click at [565, 473] on button "NEXT" at bounding box center [565, 486] width 110 height 26
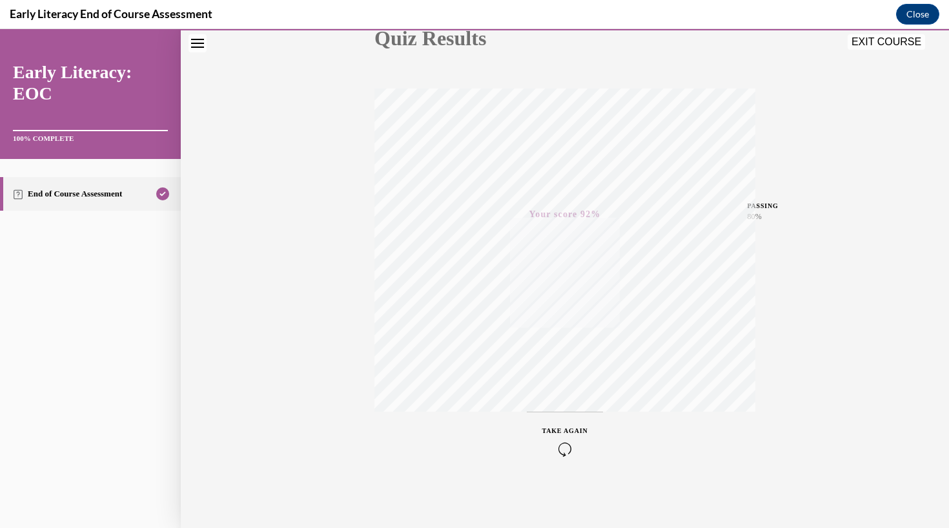
scroll to position [163, 0]
click at [913, 17] on button "Close" at bounding box center [917, 14] width 43 height 21
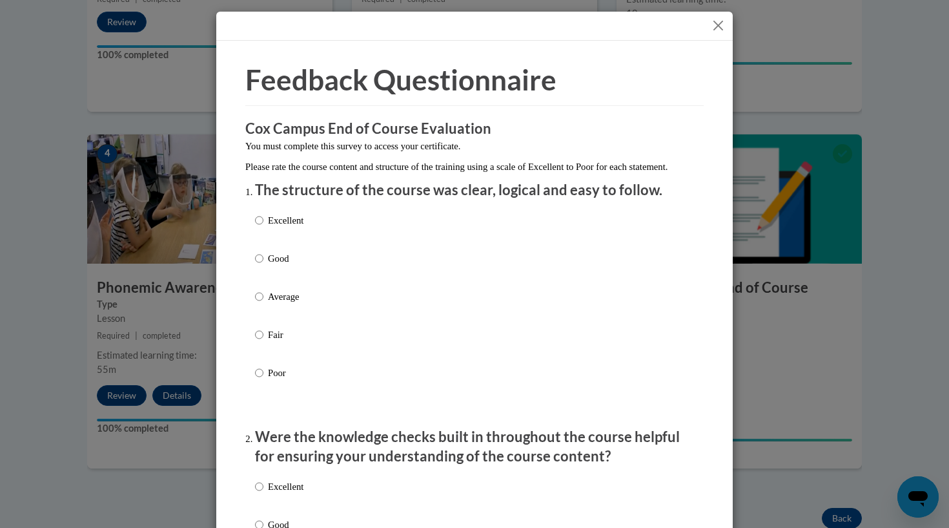
scroll to position [0, 0]
click at [262, 265] on input "Good" at bounding box center [259, 258] width 8 height 14
radio input "true"
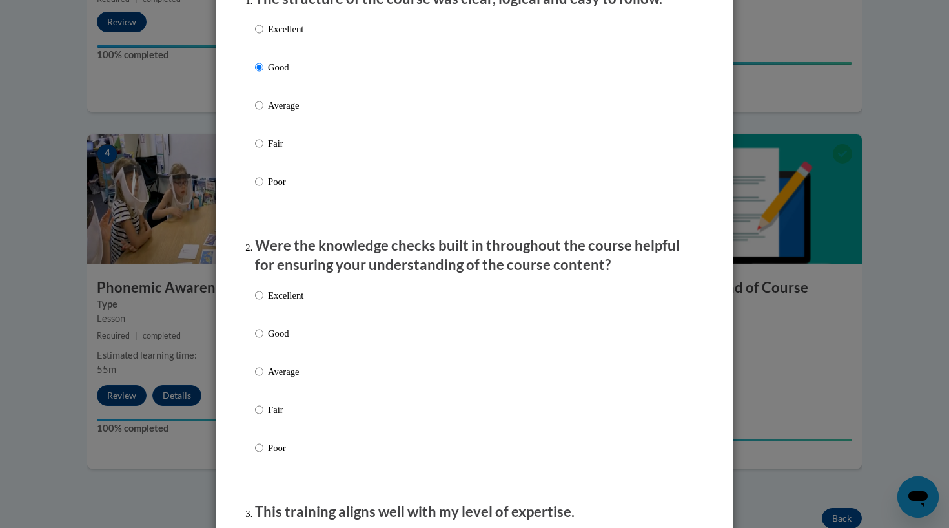
scroll to position [193, 0]
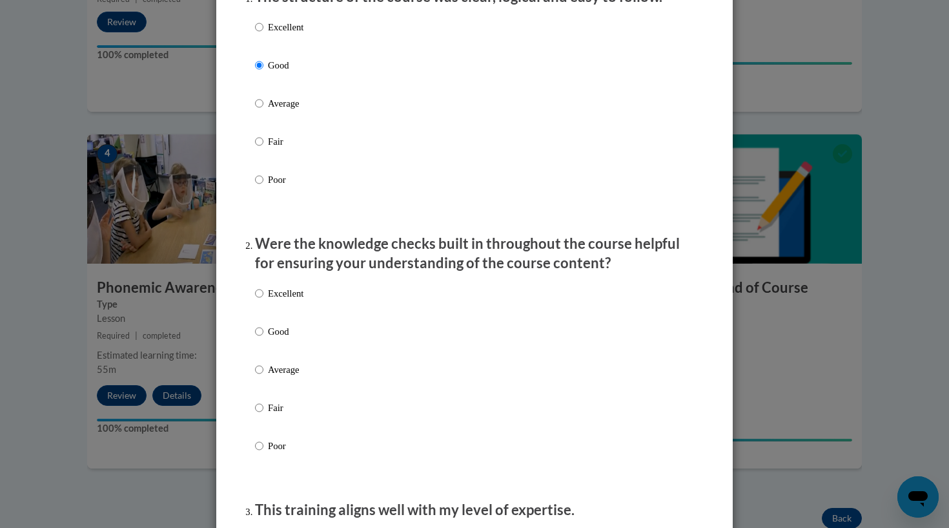
click at [282, 377] on p "Average" at bounding box center [286, 369] width 36 height 14
click at [264, 377] on input "Average" at bounding box center [259, 369] width 8 height 14
radio input "true"
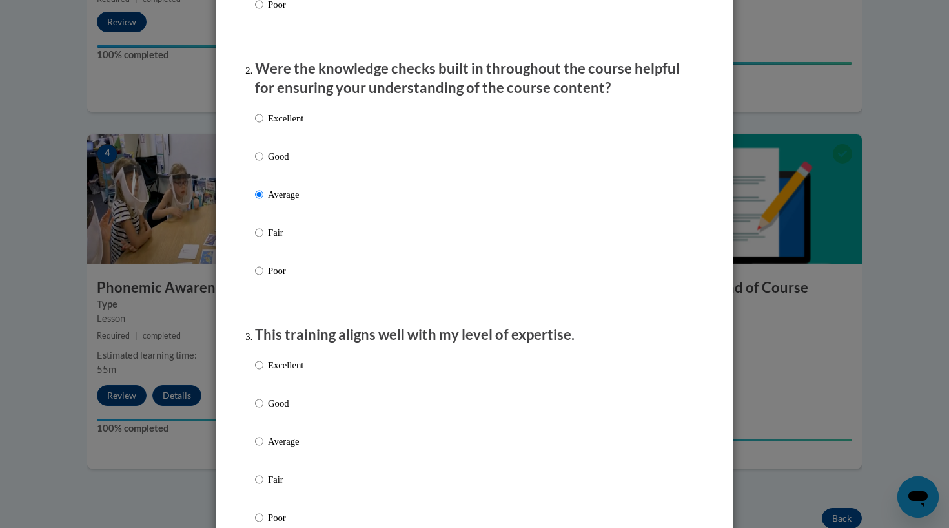
scroll to position [440, 0]
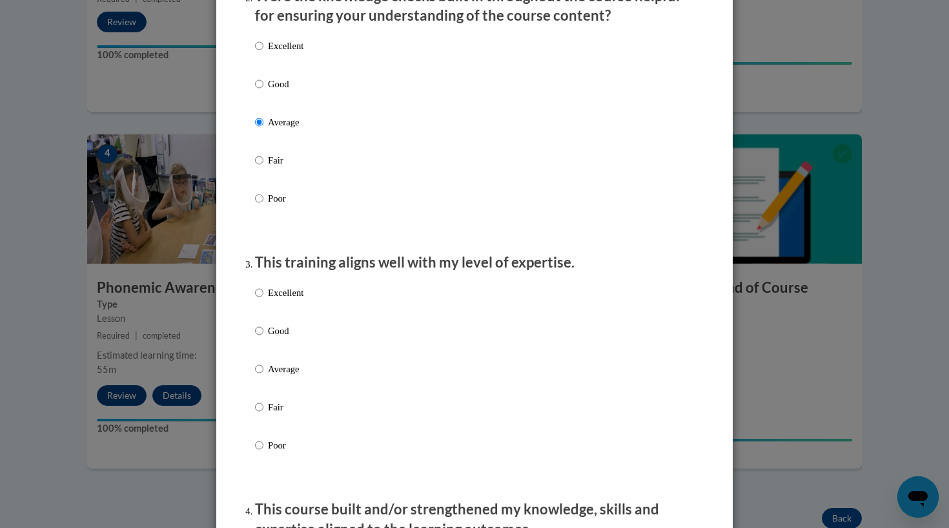
click at [282, 338] on p "Good" at bounding box center [286, 331] width 36 height 14
click at [264, 338] on input "Good" at bounding box center [259, 331] width 8 height 14
radio input "true"
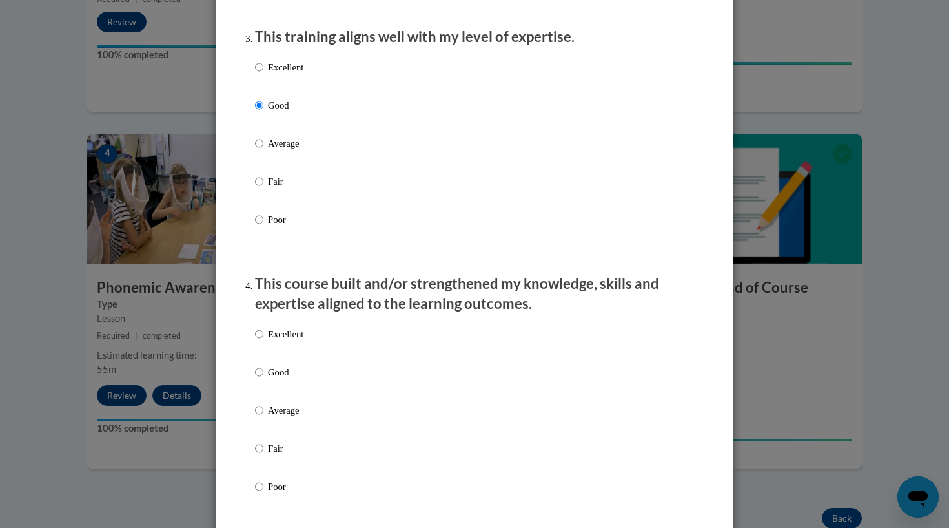
scroll to position [667, 0]
click at [278, 378] on p "Good" at bounding box center [286, 371] width 36 height 14
click at [264, 378] on input "Good" at bounding box center [259, 371] width 8 height 14
radio input "true"
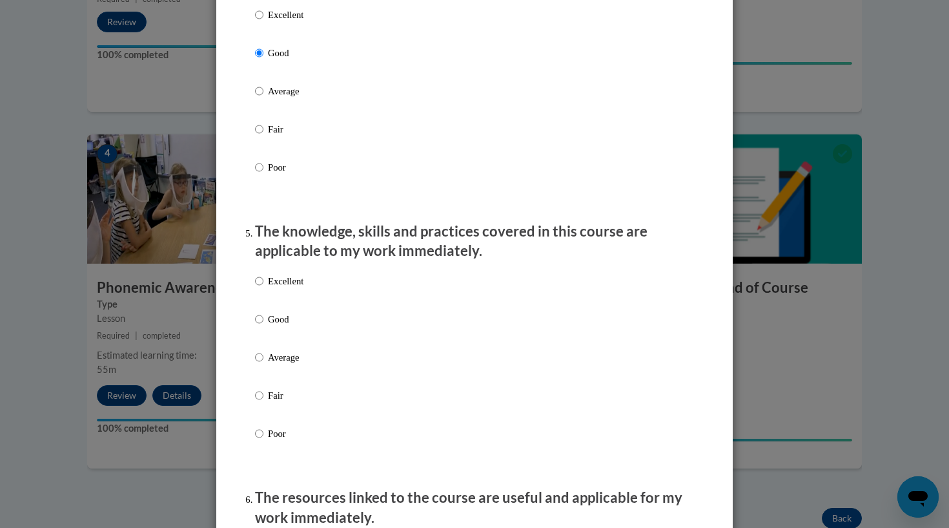
scroll to position [1014, 0]
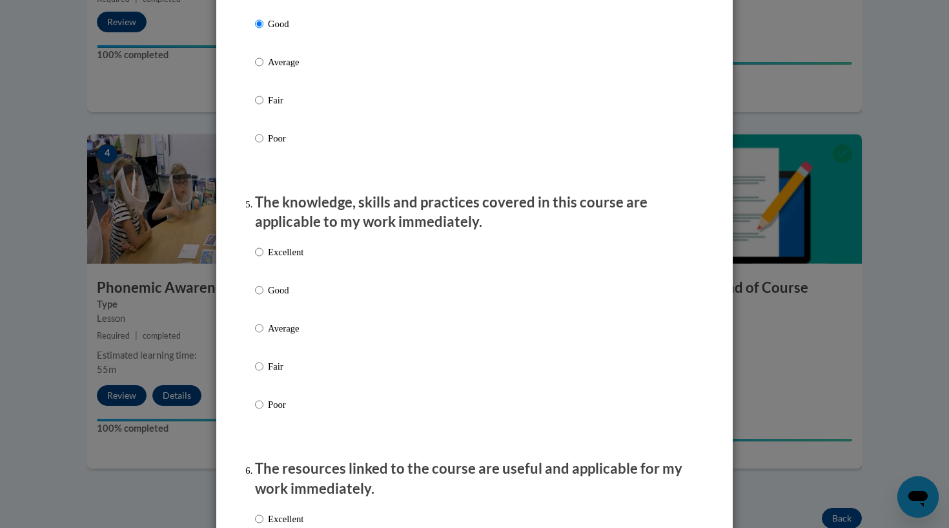
click at [283, 307] on label "Good" at bounding box center [279, 300] width 48 height 35
click at [264, 297] on input "Good" at bounding box center [259, 290] width 8 height 14
radio input "true"
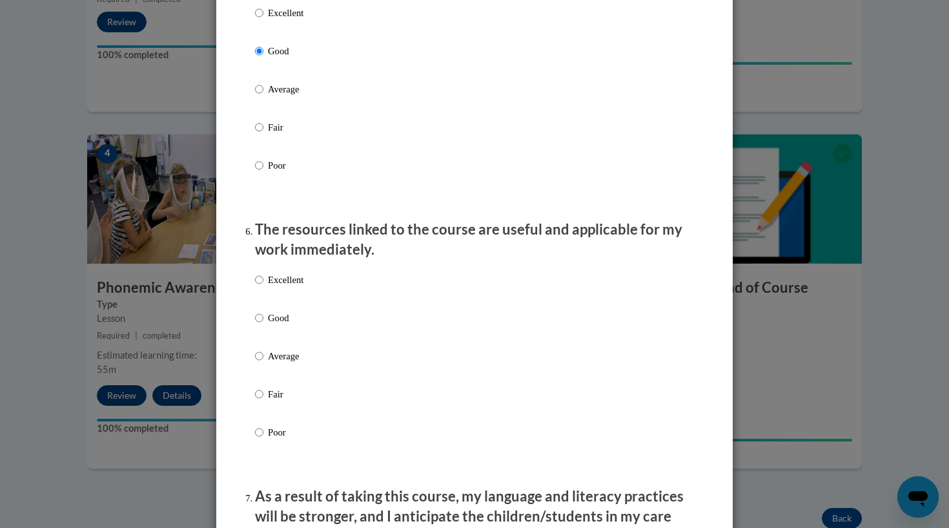
scroll to position [1255, 0]
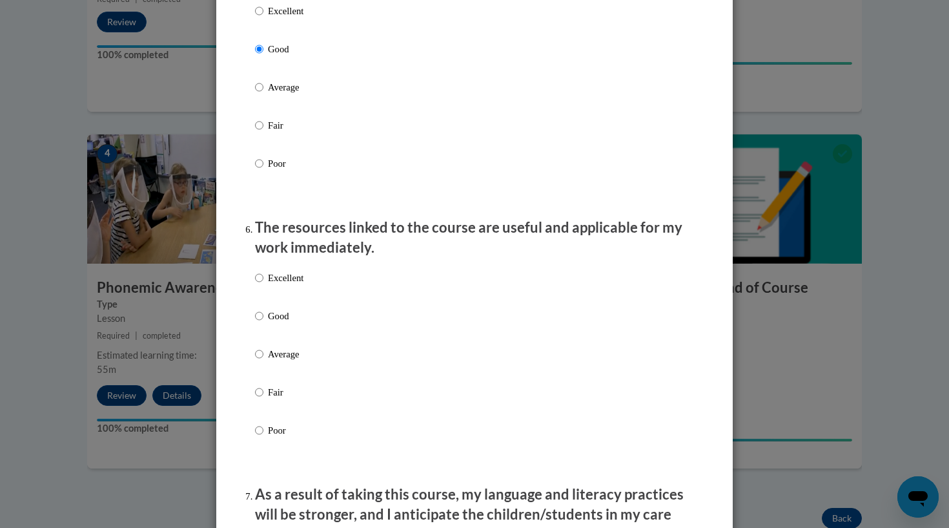
click at [284, 316] on p "Good" at bounding box center [286, 316] width 36 height 14
click at [264, 316] on input "Good" at bounding box center [259, 316] width 8 height 14
radio input "true"
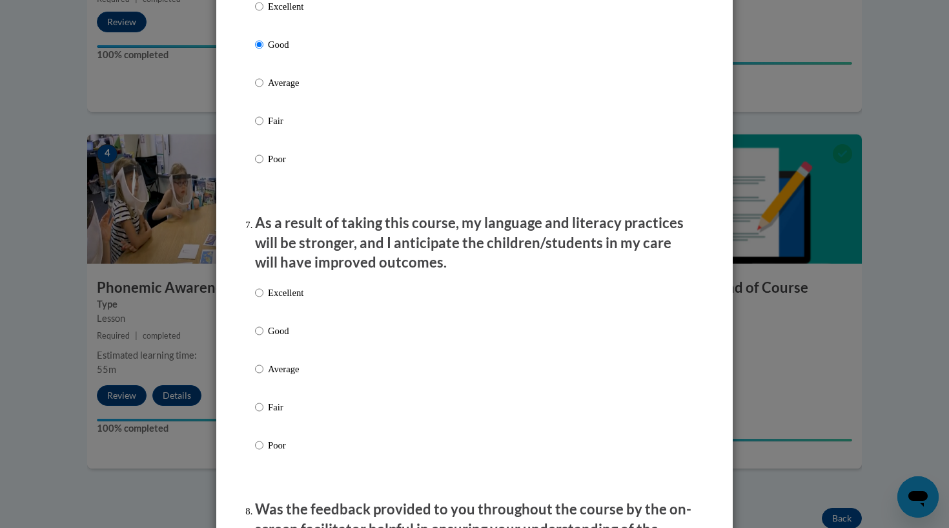
scroll to position [1527, 0]
click at [280, 324] on div "Excellent Good Average Fair Poor" at bounding box center [279, 378] width 48 height 200
click at [276, 346] on label "Good" at bounding box center [279, 340] width 48 height 35
click at [264, 337] on input "Good" at bounding box center [259, 330] width 8 height 14
radio input "true"
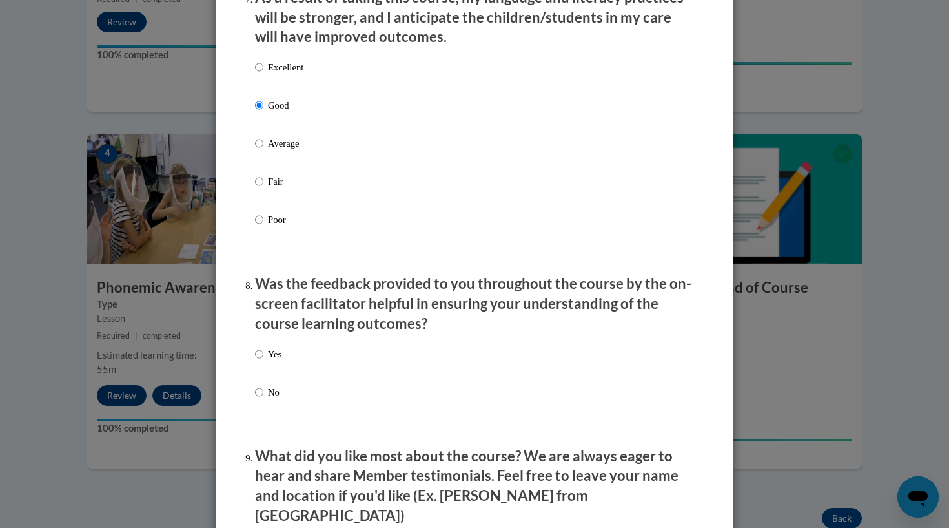
scroll to position [1766, 0]
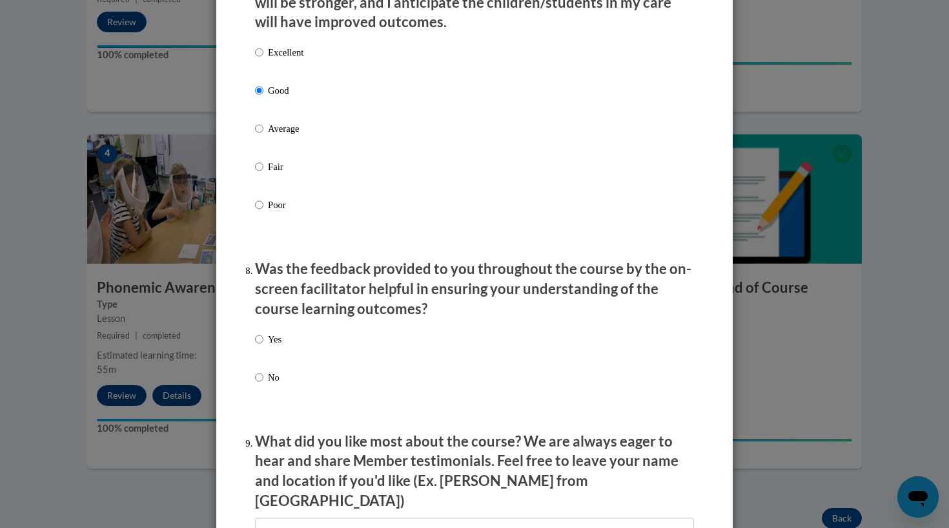
click at [260, 331] on div "Yes No" at bounding box center [268, 369] width 26 height 86
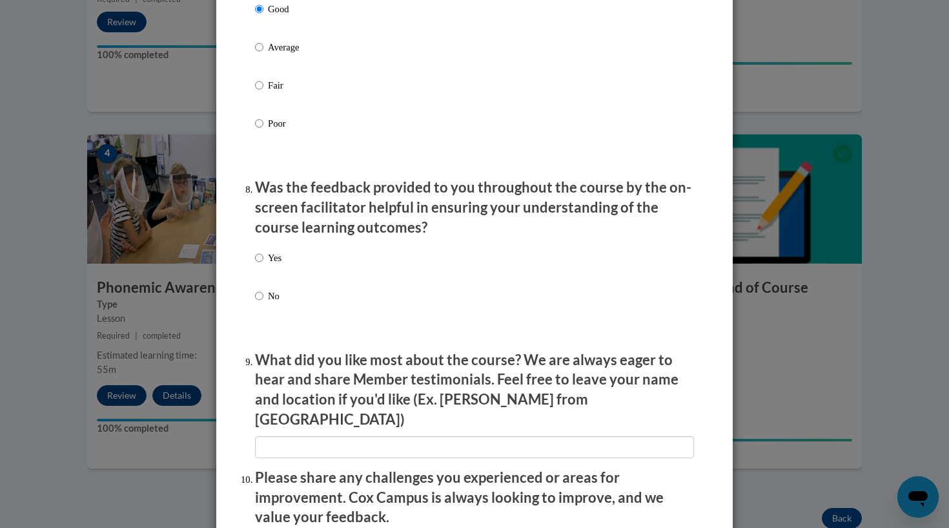
scroll to position [1884, 0]
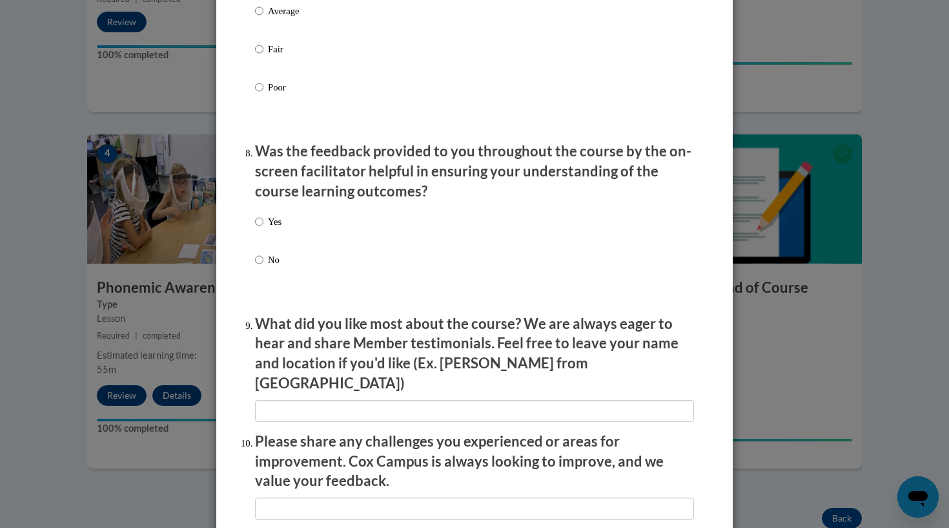
click at [264, 219] on label "Yes" at bounding box center [268, 231] width 26 height 35
click at [264, 219] on input "Yes" at bounding box center [259, 221] width 8 height 14
radio input "true"
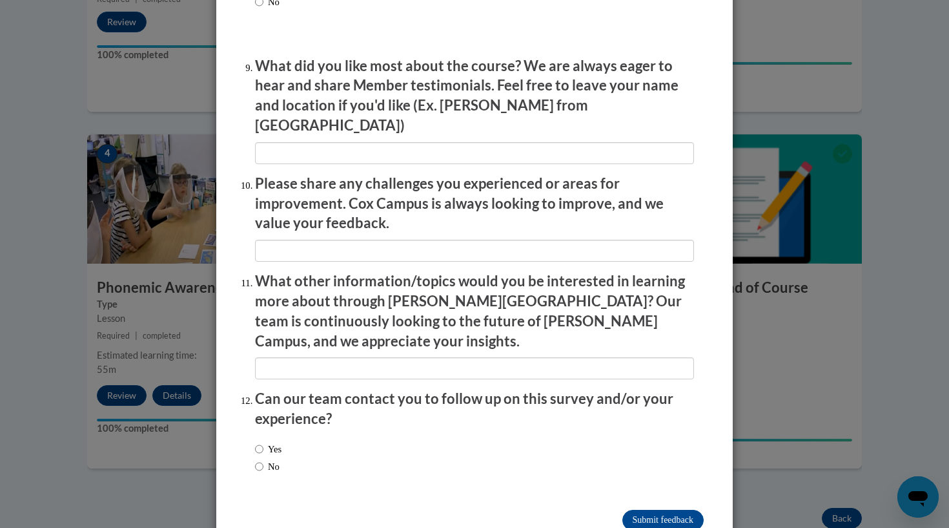
scroll to position [2141, 0]
click at [633, 510] on input "Submit feedback" at bounding box center [663, 520] width 81 height 21
